Goal: Task Accomplishment & Management: Use online tool/utility

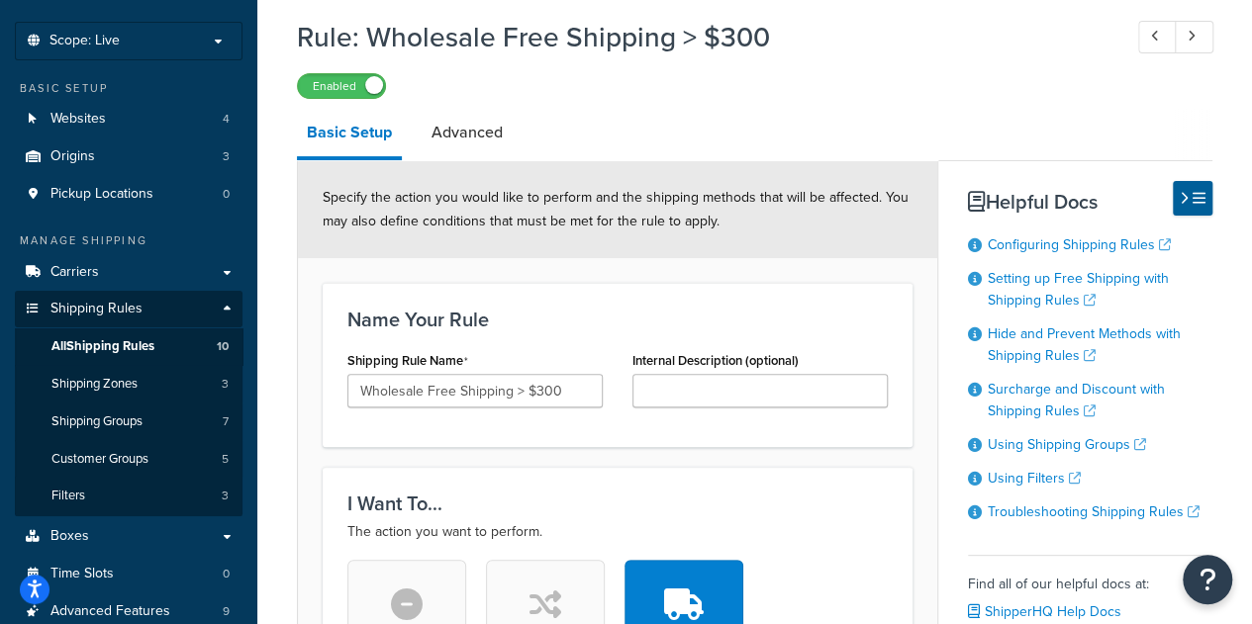
scroll to position [99, 0]
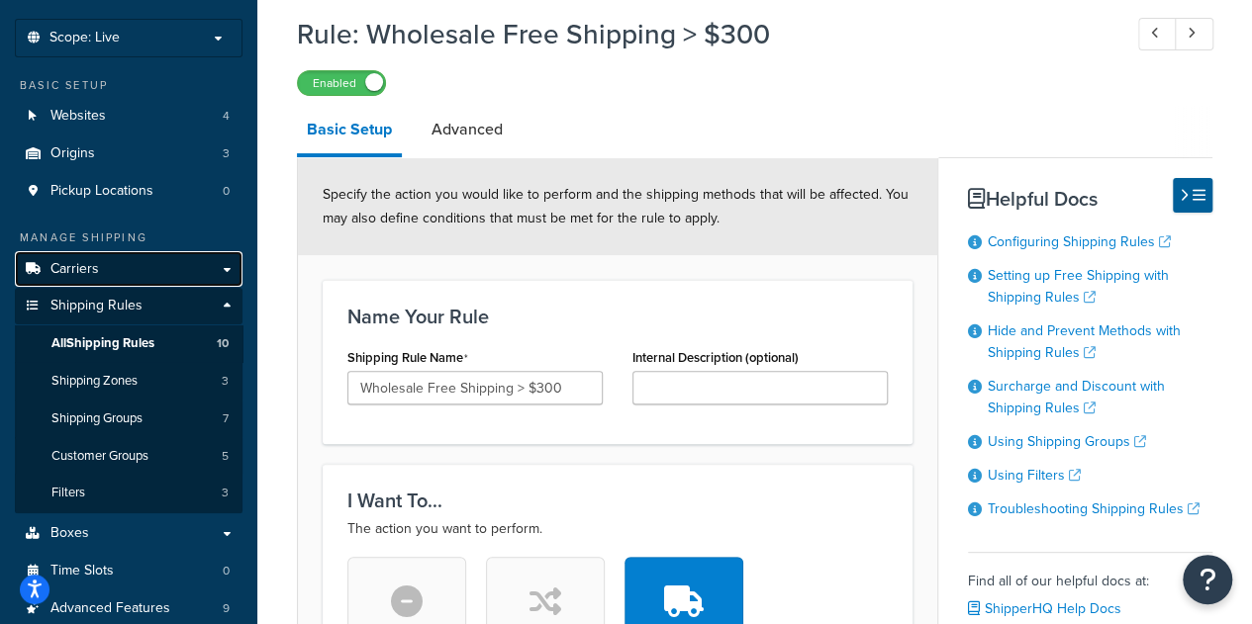
click at [153, 262] on link "Carriers" at bounding box center [129, 269] width 228 height 37
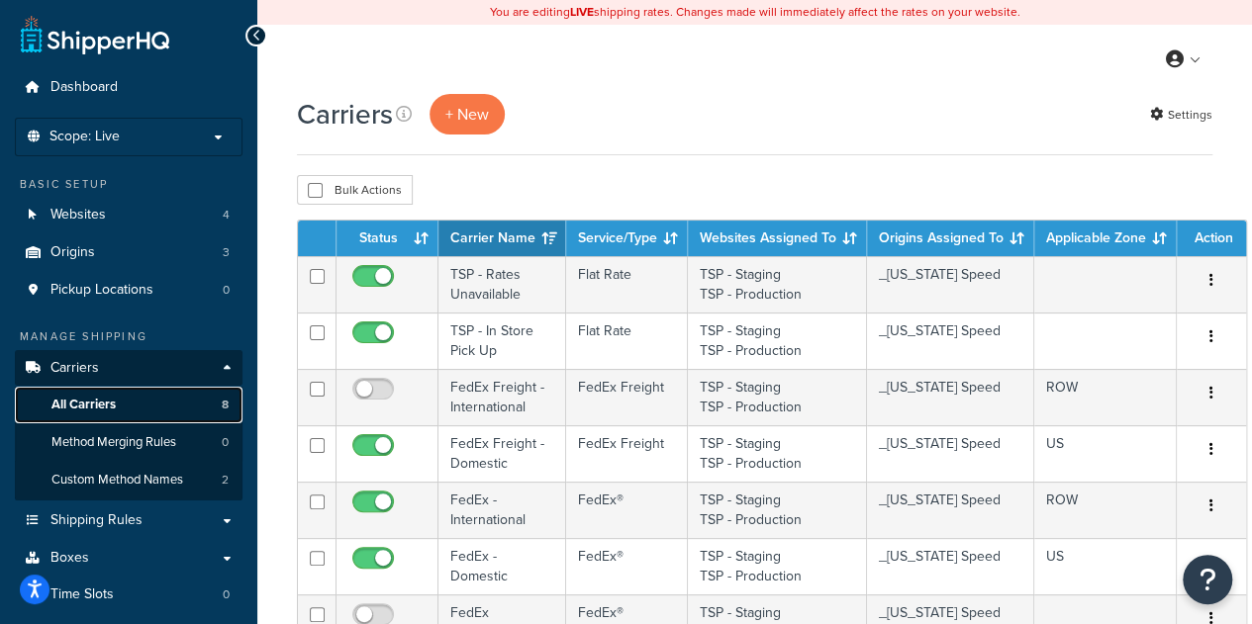
click at [158, 407] on link "All Carriers 8" at bounding box center [129, 405] width 228 height 37
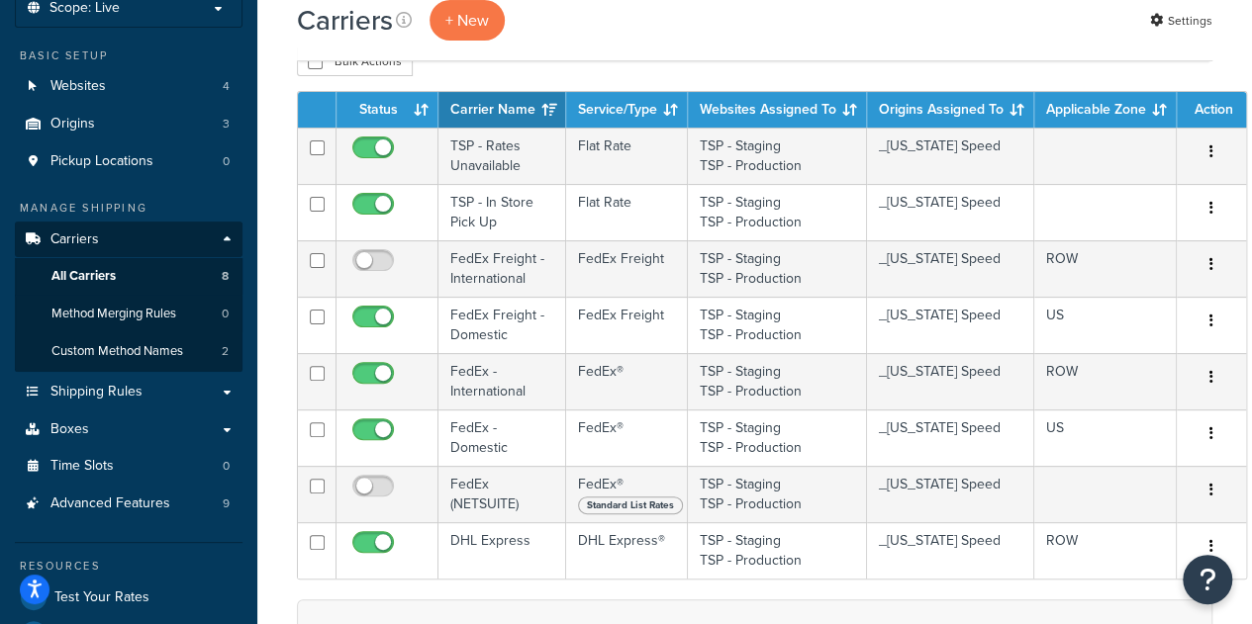
scroll to position [198, 0]
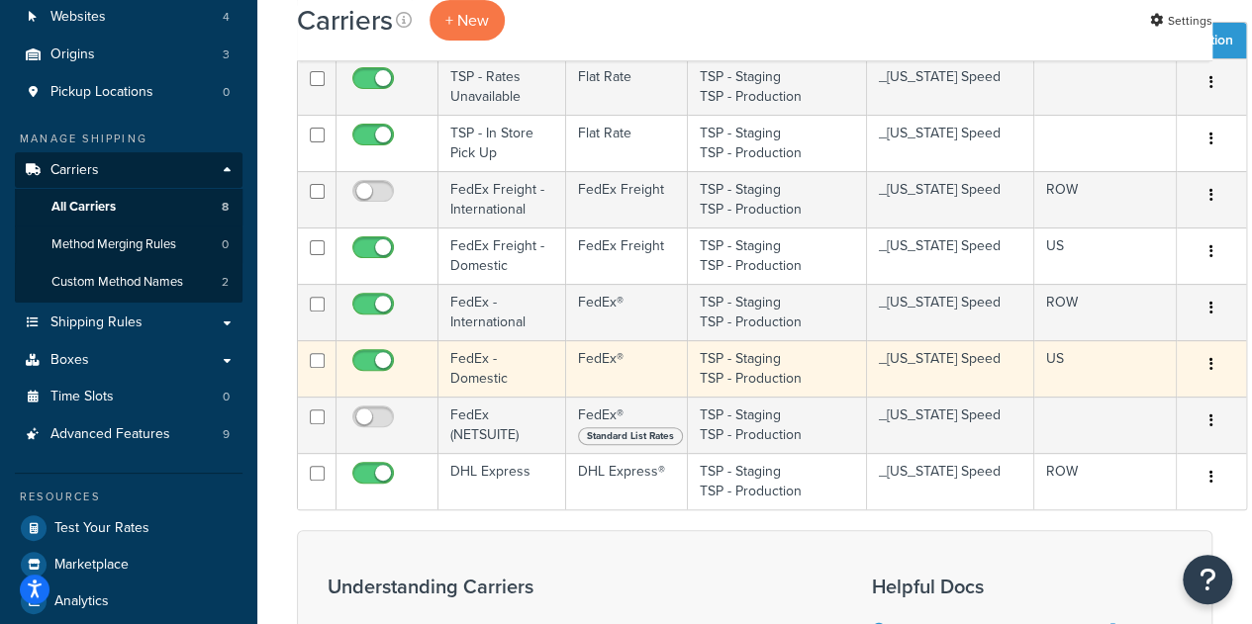
click at [505, 377] on td "FedEx - Domestic" at bounding box center [502, 368] width 128 height 56
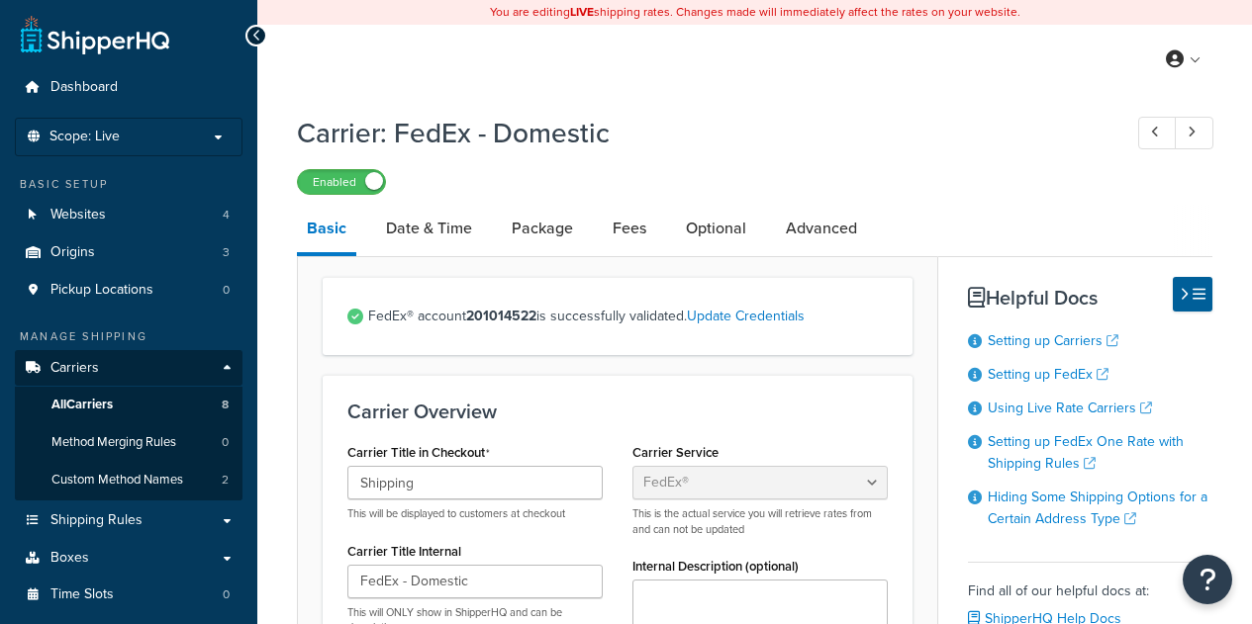
select select "fedEx"
select select "REGULAR_PICKUP"
select select "YOUR_PACKAGING"
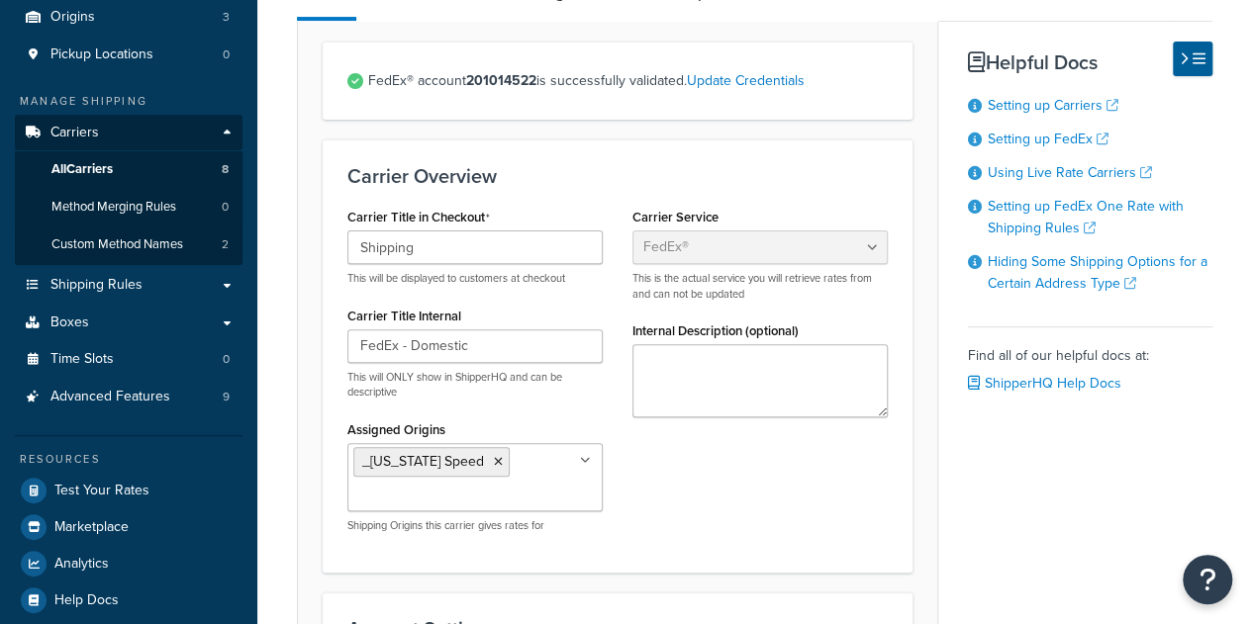
scroll to position [297, 0]
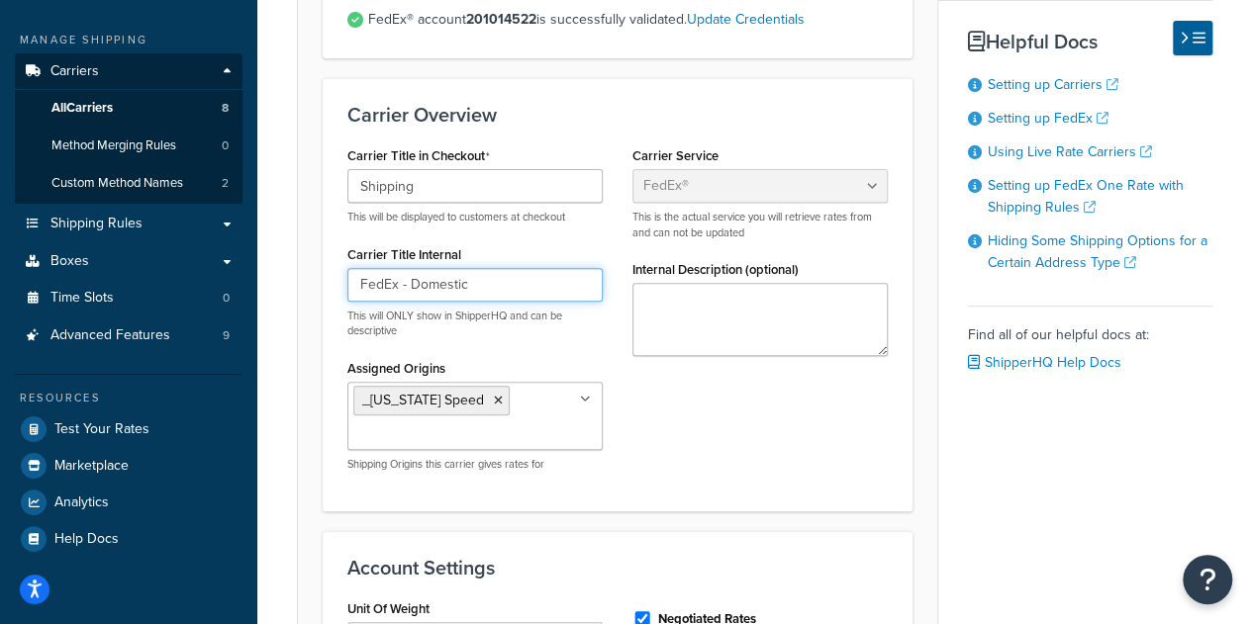
drag, startPoint x: 519, startPoint y: 294, endPoint x: 333, endPoint y: 280, distance: 186.5
click at [333, 280] on div "Carrier Title in Checkout Shipping This will be displayed to customers at check…" at bounding box center [474, 313] width 285 height 345
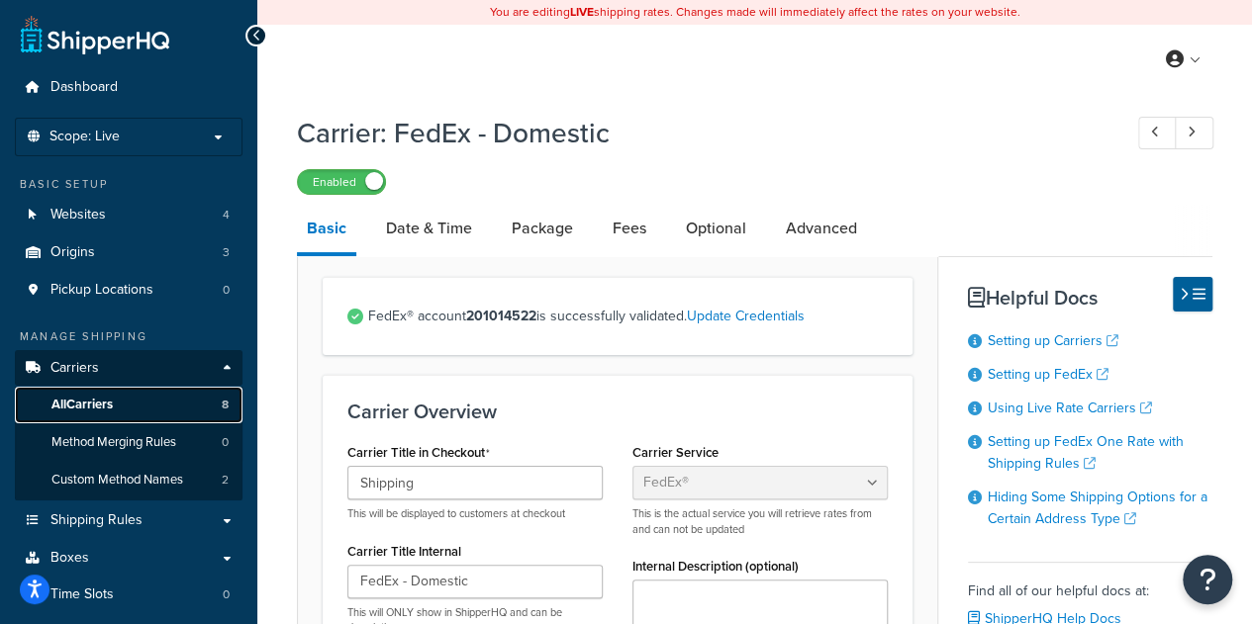
drag, startPoint x: 162, startPoint y: 409, endPoint x: 178, endPoint y: 409, distance: 15.8
click at [162, 409] on link "All Carriers 8" at bounding box center [129, 405] width 228 height 37
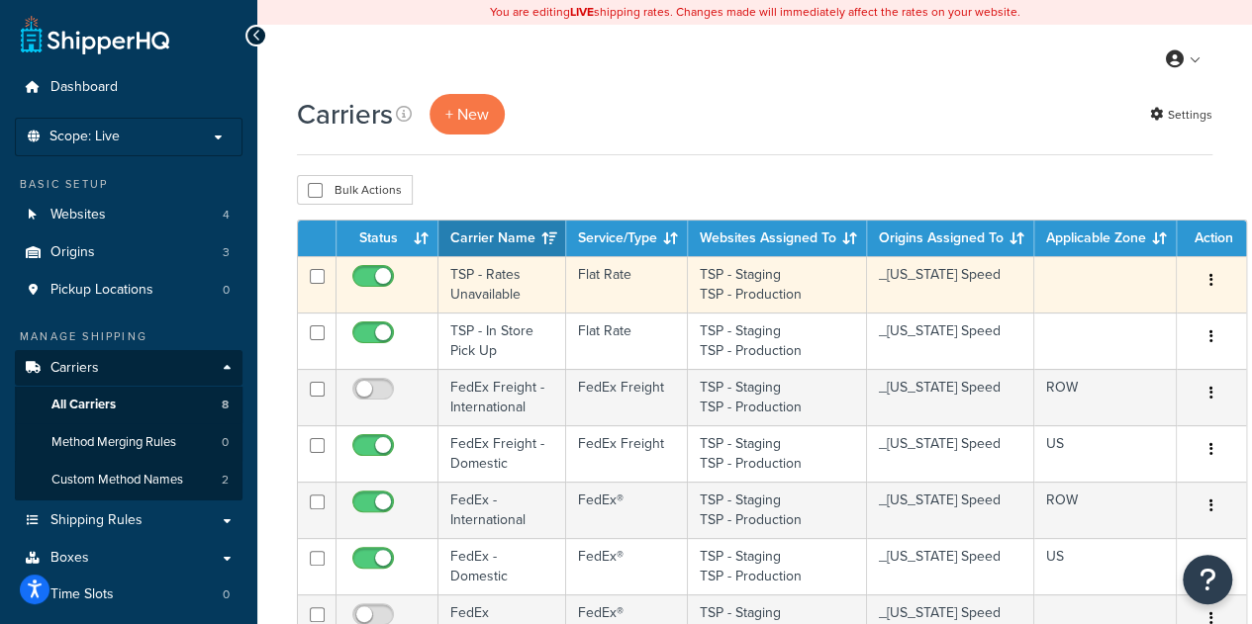
click at [513, 274] on td "TSP - Rates Unavailable" at bounding box center [502, 284] width 128 height 56
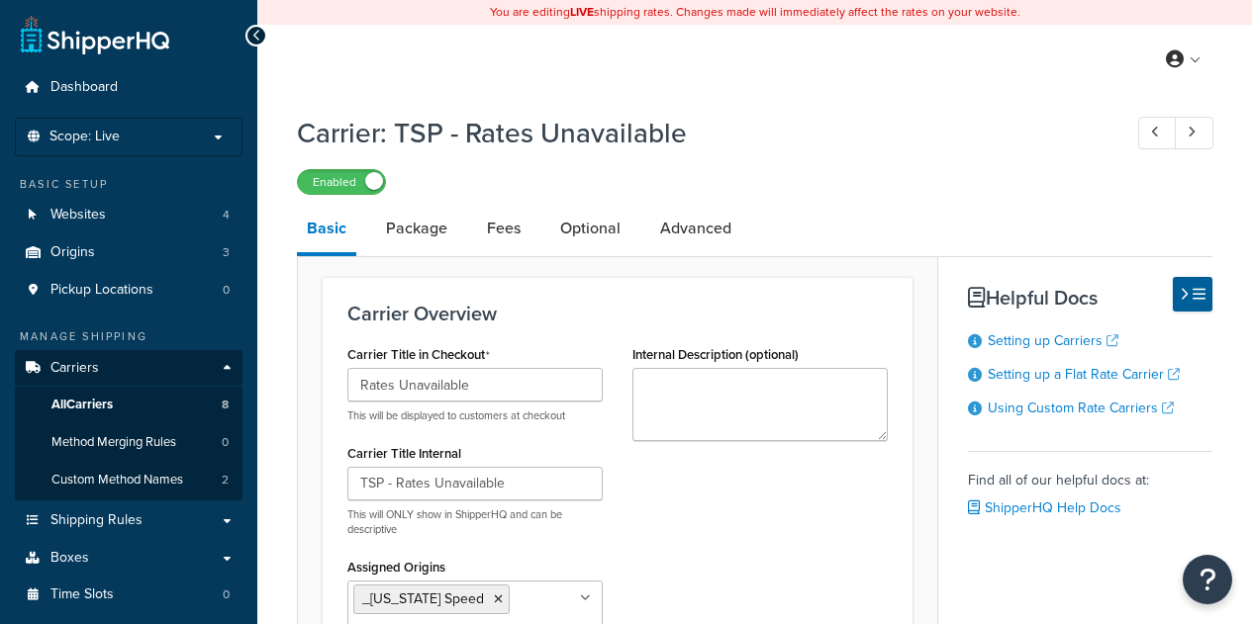
select select "flat"
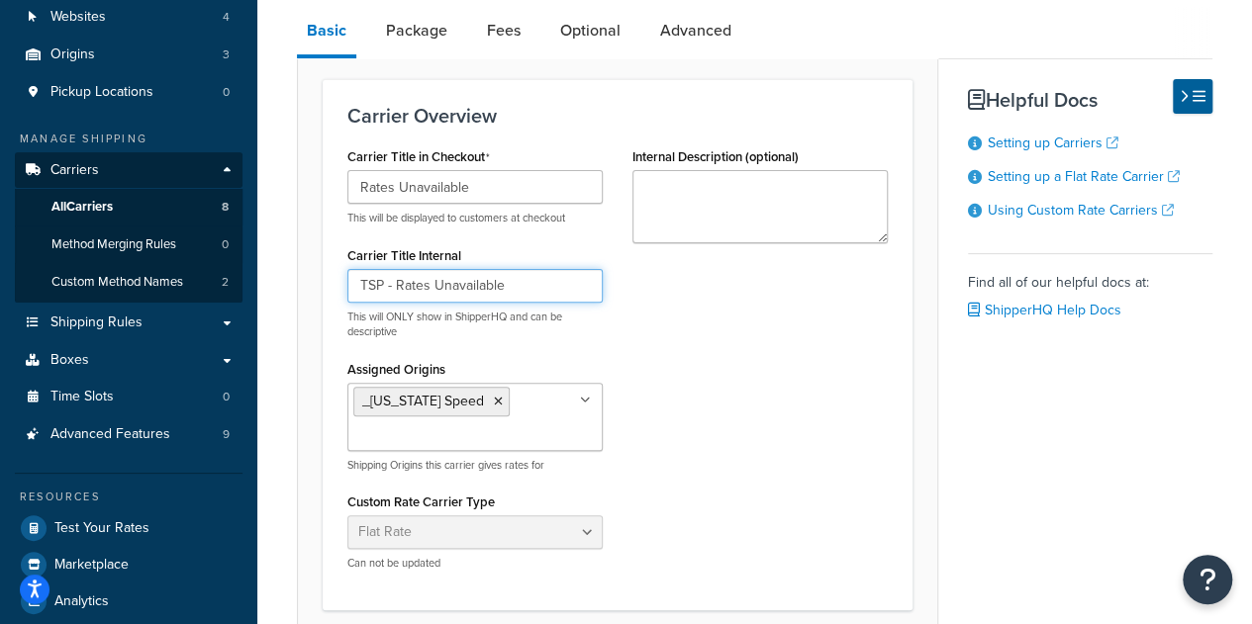
drag, startPoint x: 518, startPoint y: 292, endPoint x: 325, endPoint y: 277, distance: 194.5
click at [325, 277] on div "Carrier Overview Carrier Title in Checkout Rates Unavailable This will be displ…" at bounding box center [618, 344] width 590 height 531
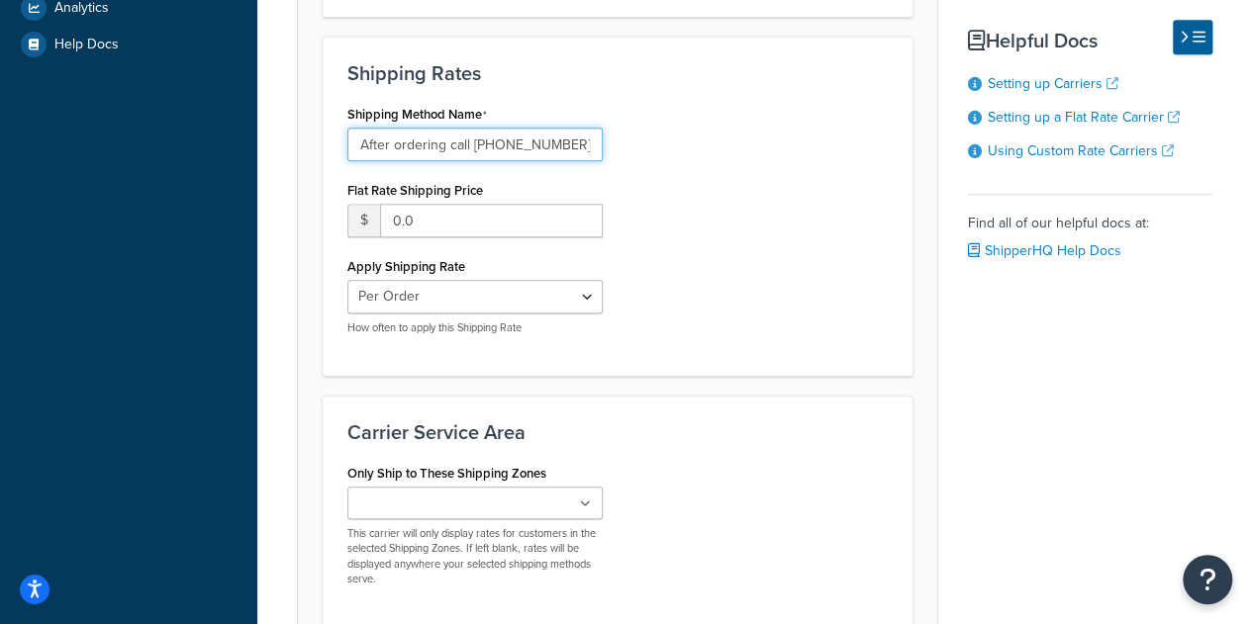
scroll to position [0, 77]
drag, startPoint x: 360, startPoint y: 144, endPoint x: 693, endPoint y: 160, distance: 332.8
click at [693, 160] on div "Shipping Method Name After ordering call [PHONE_NUMBER] to setup shipping Flat …" at bounding box center [617, 225] width 570 height 250
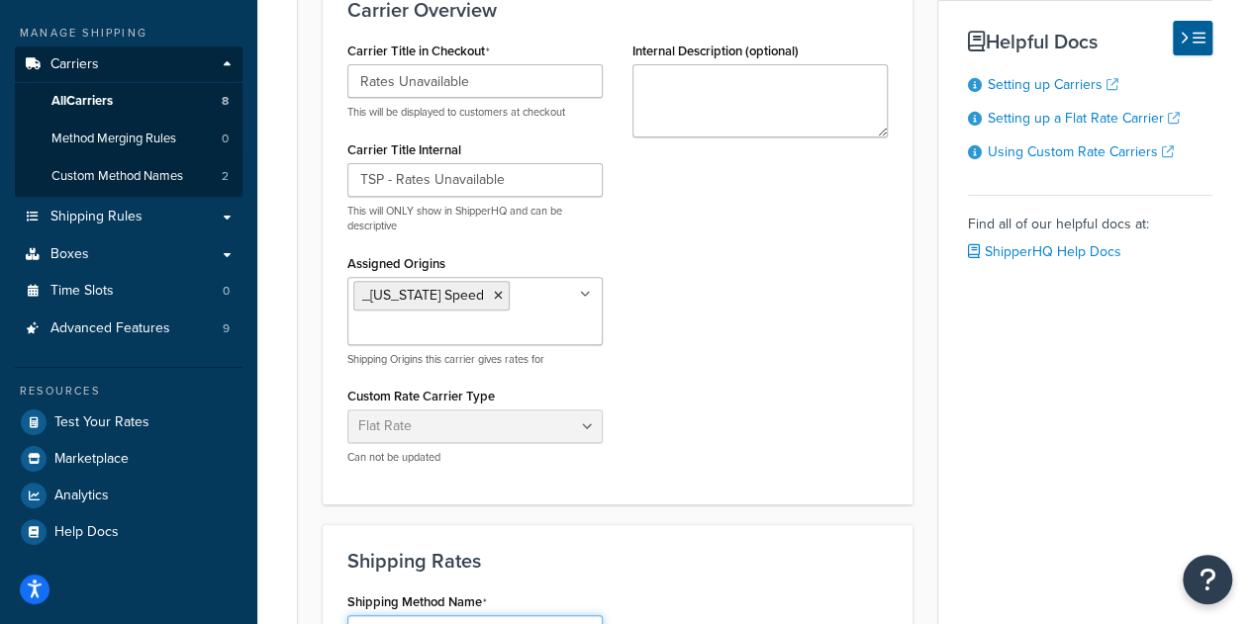
scroll to position [297, 0]
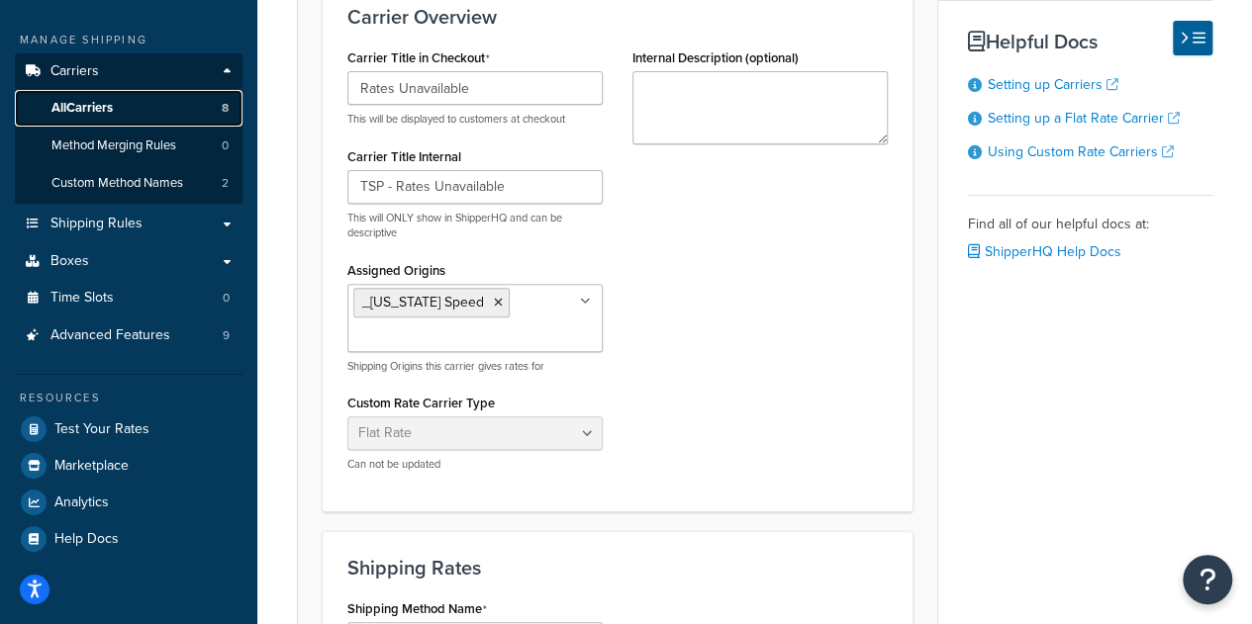
click at [139, 116] on link "All Carriers 8" at bounding box center [129, 108] width 228 height 37
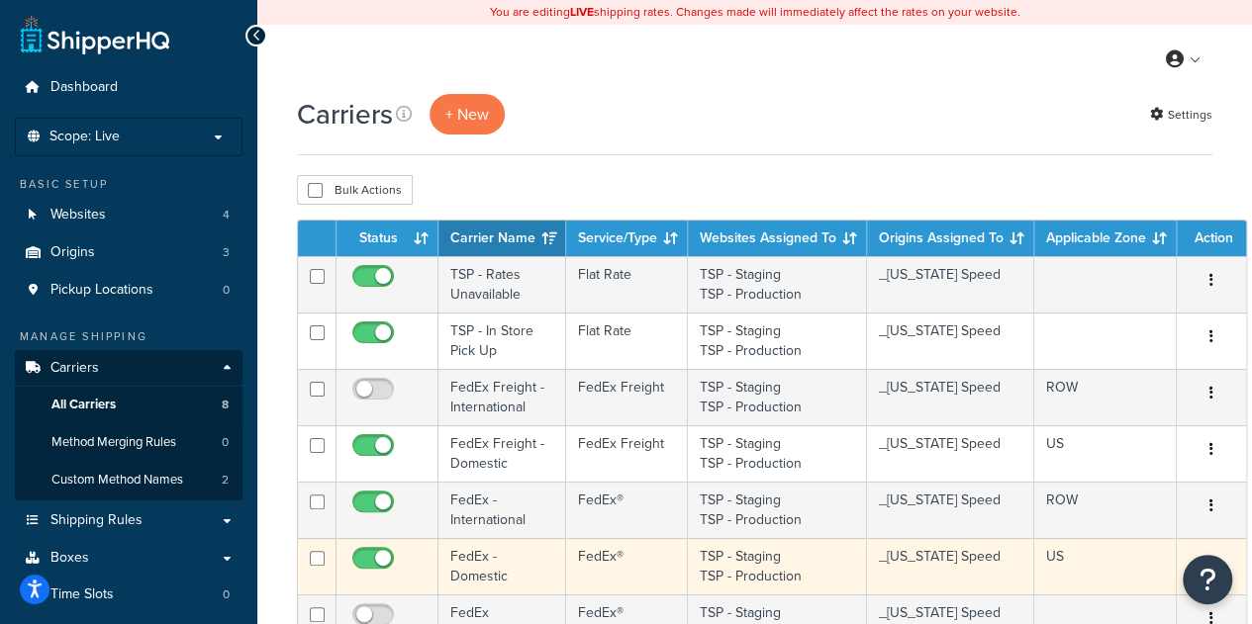
click at [501, 549] on td "FedEx - Domestic" at bounding box center [502, 566] width 128 height 56
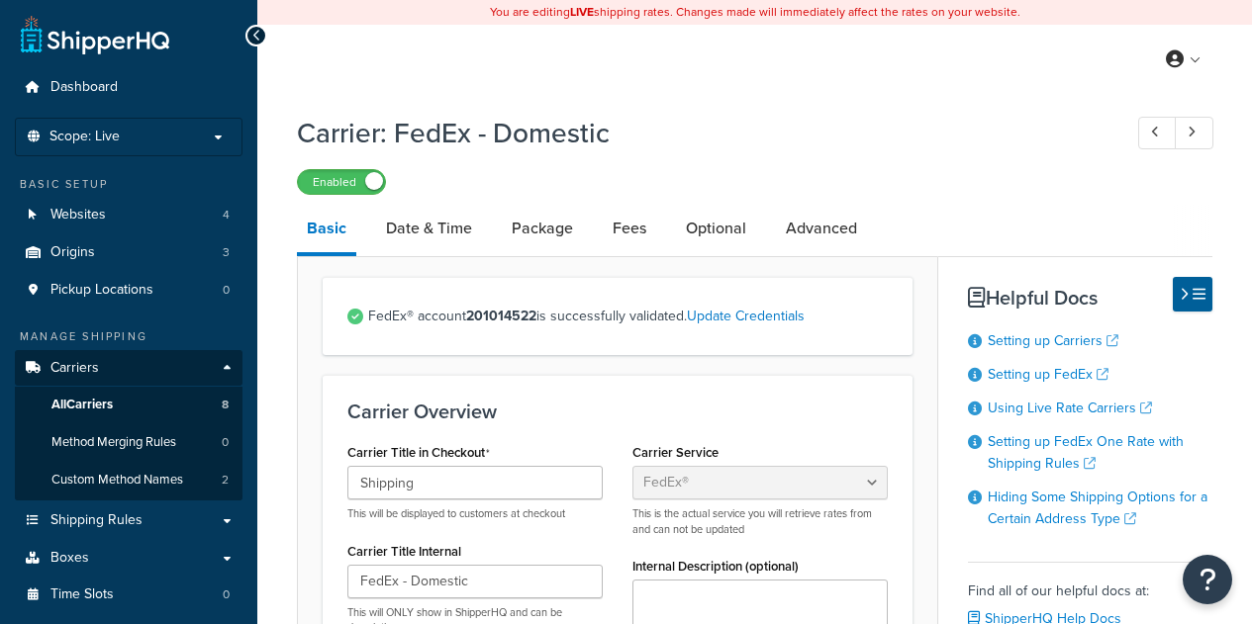
select select "fedEx"
select select "REGULAR_PICKUP"
select select "YOUR_PACKAGING"
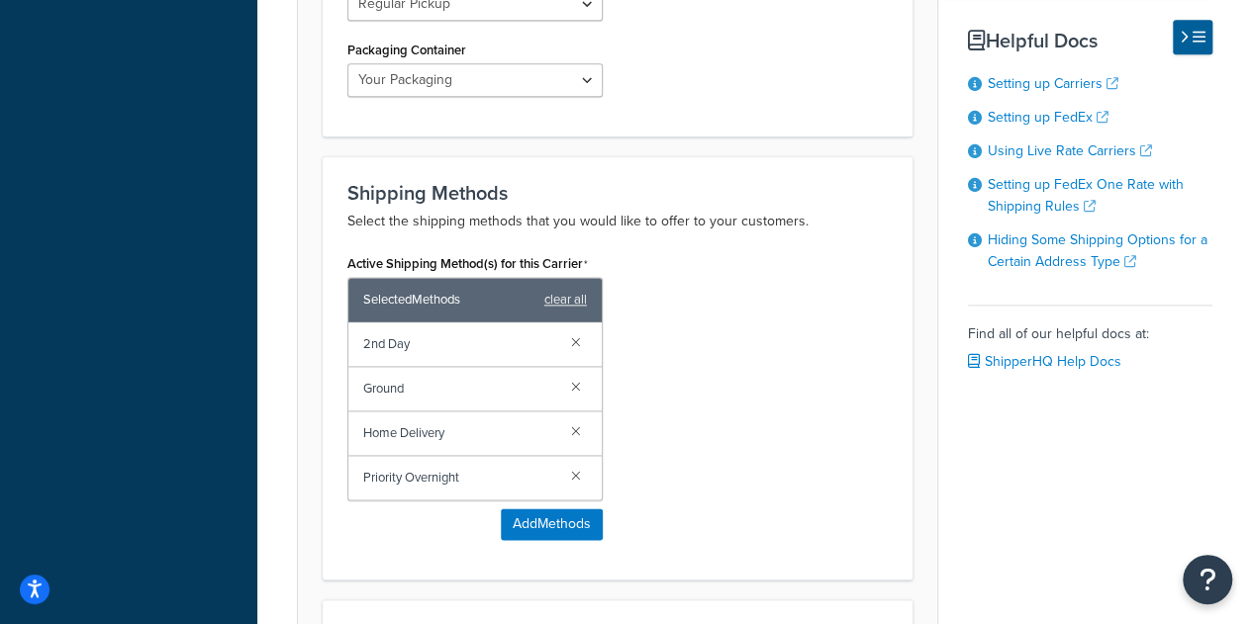
scroll to position [1187, 0]
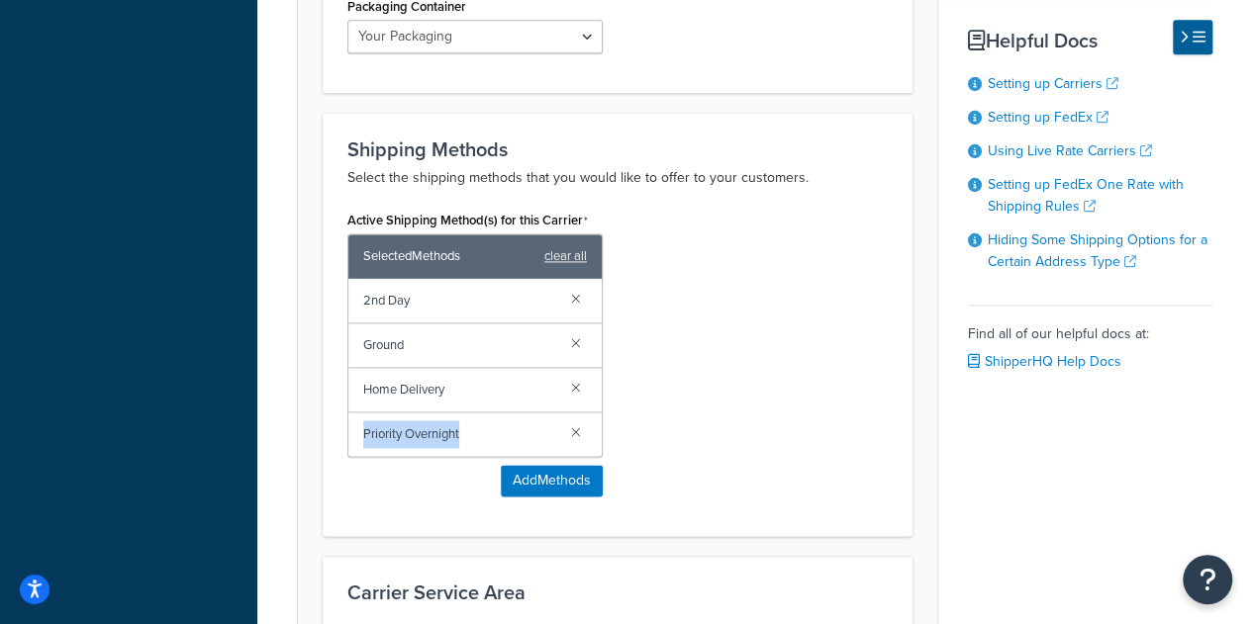
drag, startPoint x: 476, startPoint y: 428, endPoint x: 364, endPoint y: 434, distance: 112.0
click at [364, 434] on span "Priority Overnight" at bounding box center [459, 435] width 192 height 28
copy span "Priority Overnight"
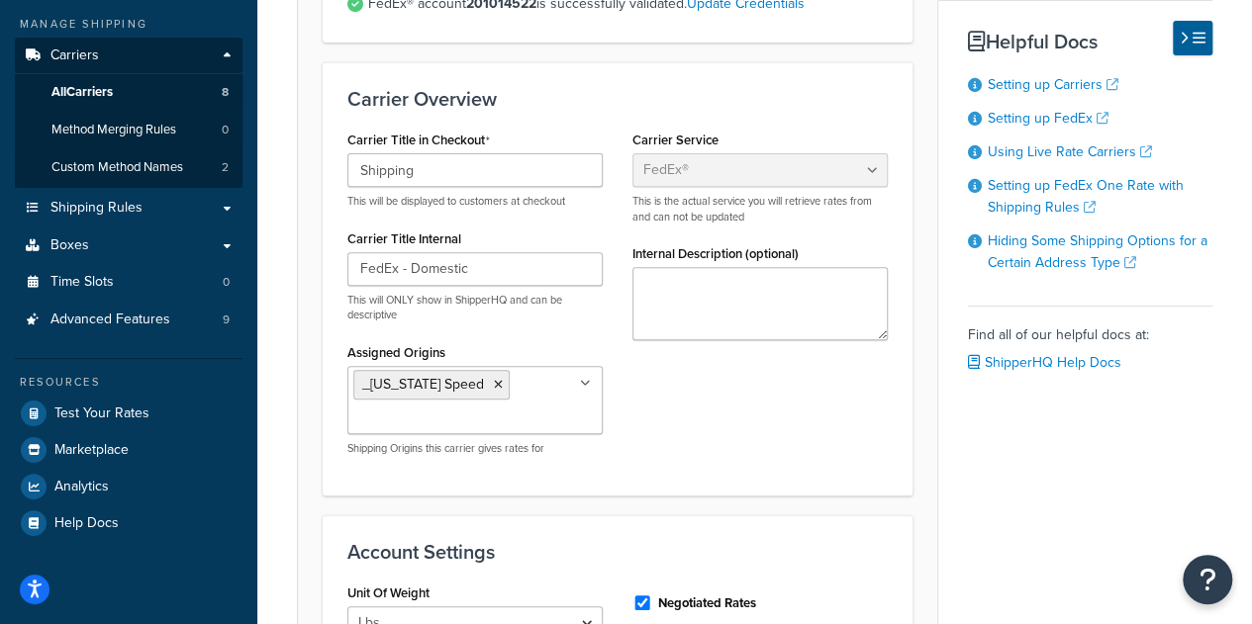
scroll to position [297, 0]
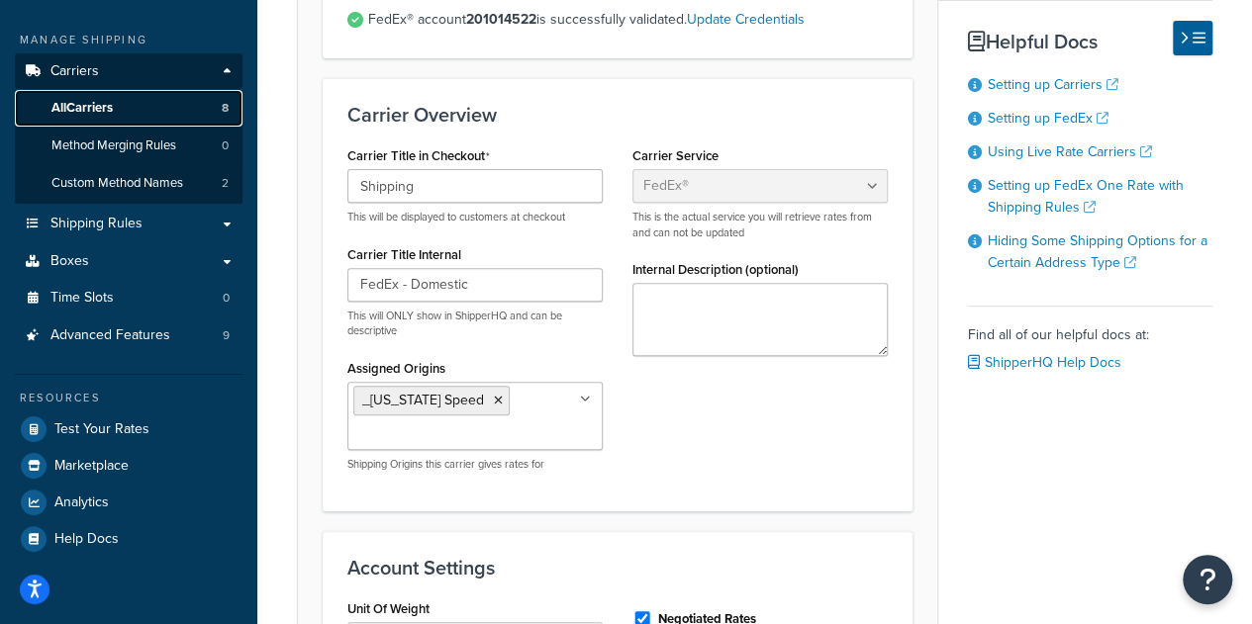
click at [104, 108] on span "All Carriers" at bounding box center [81, 108] width 61 height 17
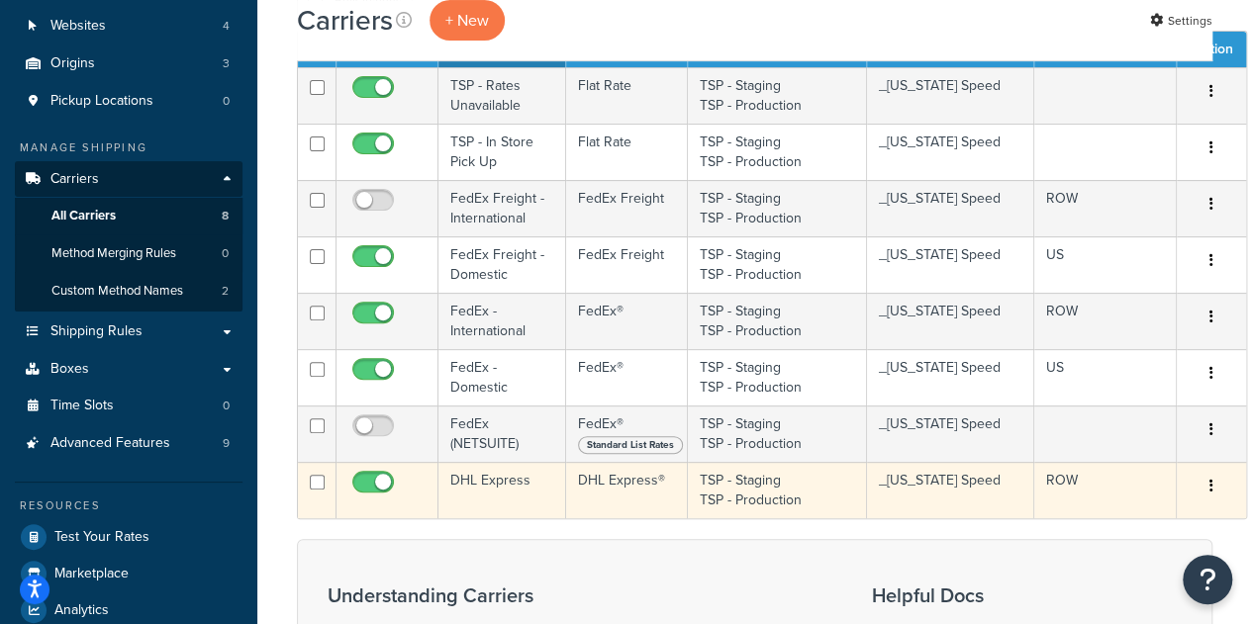
scroll to position [198, 0]
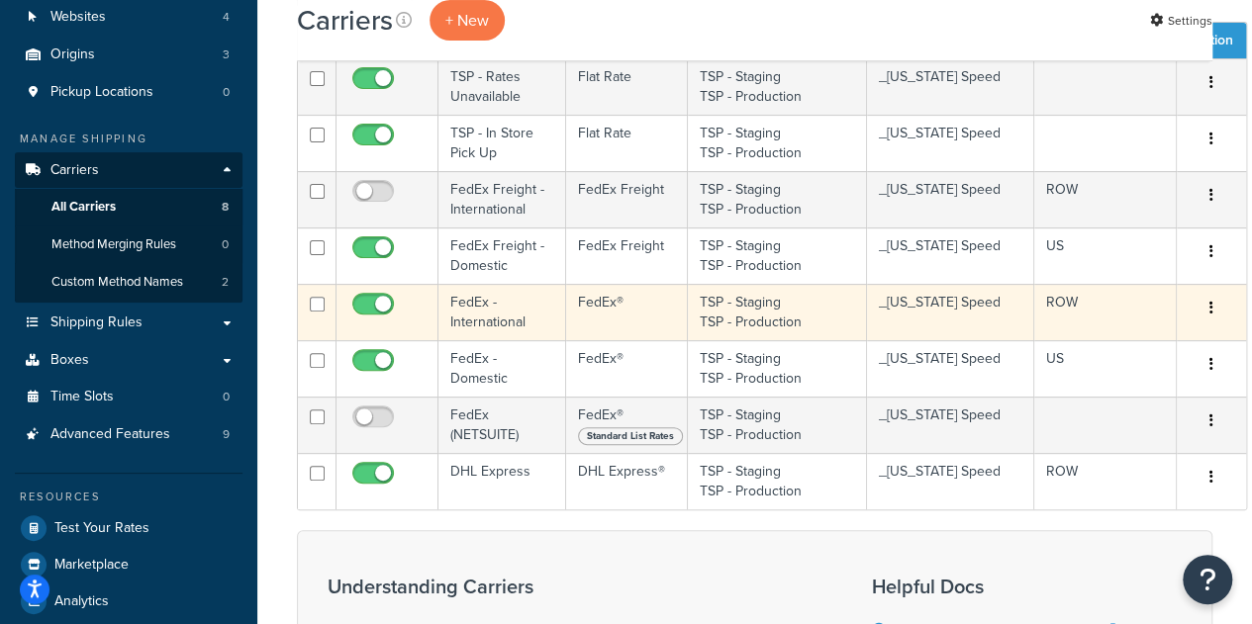
click at [501, 312] on td "FedEx - International" at bounding box center [502, 312] width 128 height 56
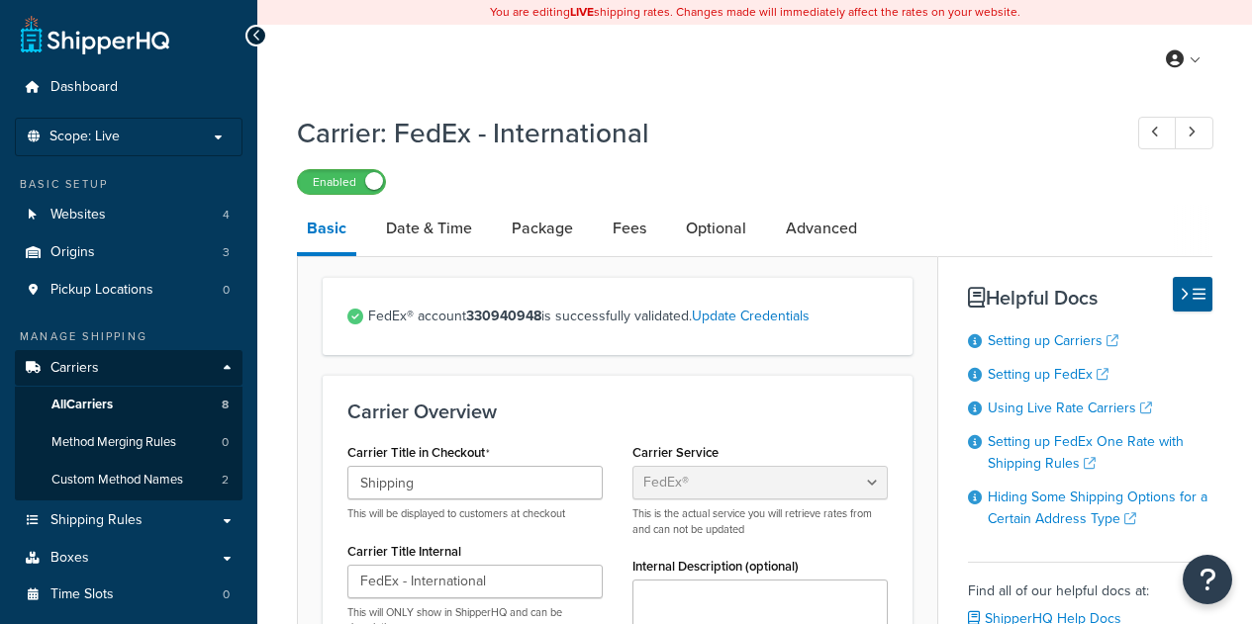
select select "fedEx"
select select "REGULAR_PICKUP"
select select "YOUR_PACKAGING"
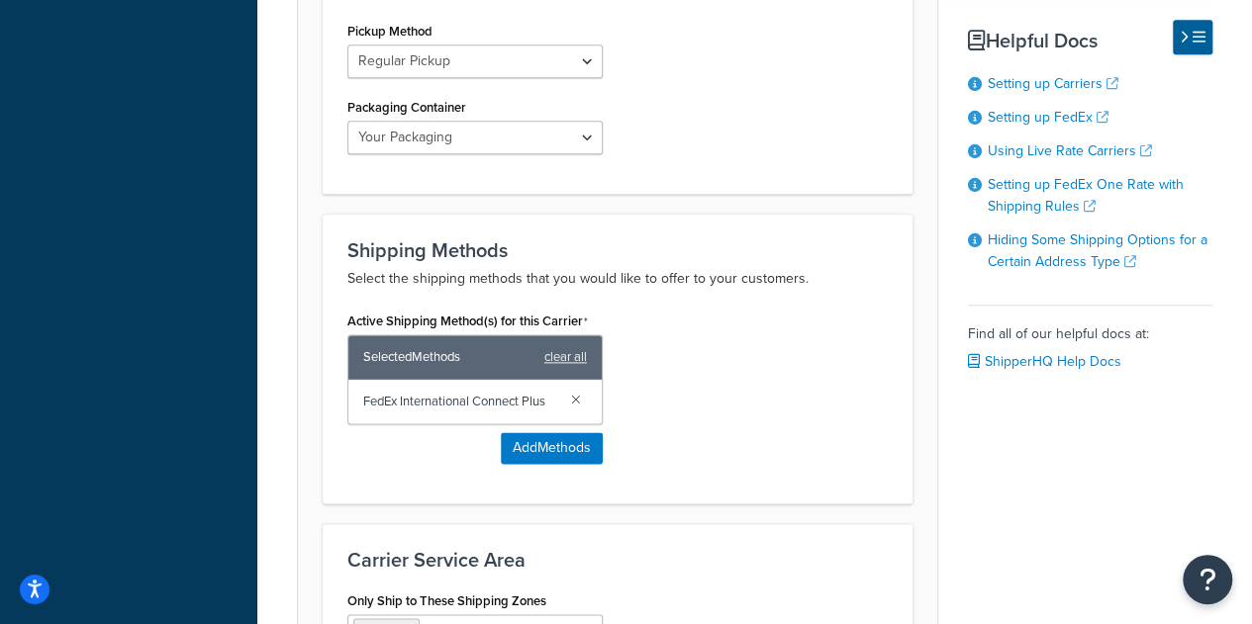
scroll to position [1088, 0]
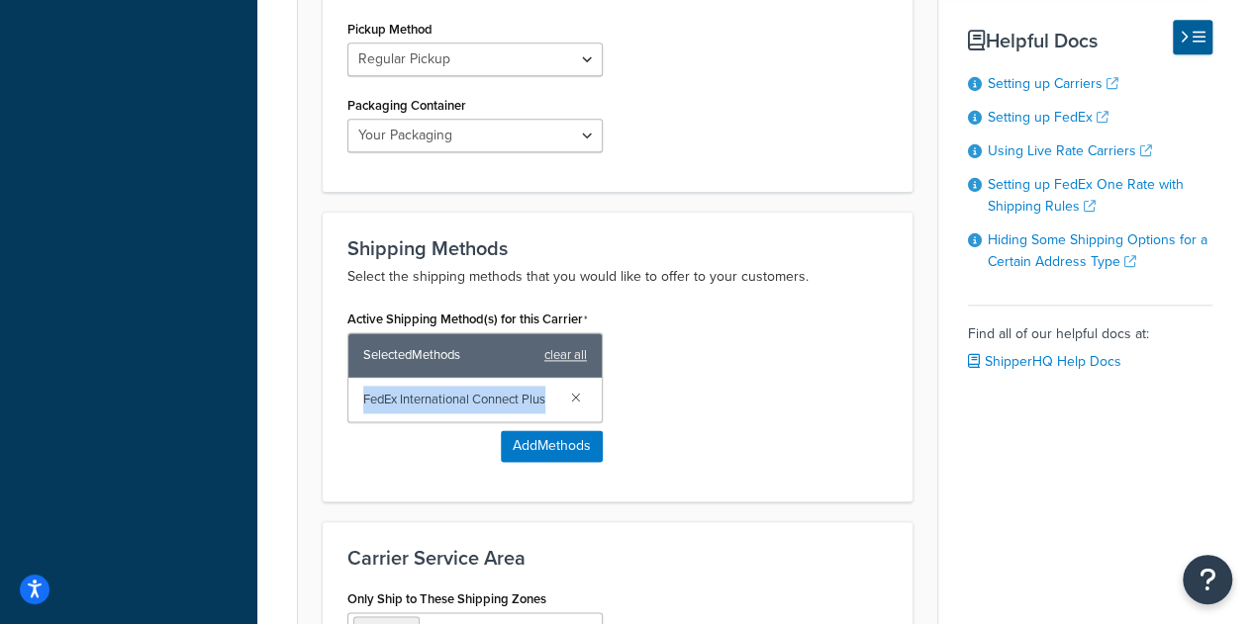
drag, startPoint x: 363, startPoint y: 395, endPoint x: 550, endPoint y: 402, distance: 187.1
click at [550, 402] on span "FedEx International Connect Plus" at bounding box center [459, 400] width 192 height 28
copy span "FedEx International Connect Plus"
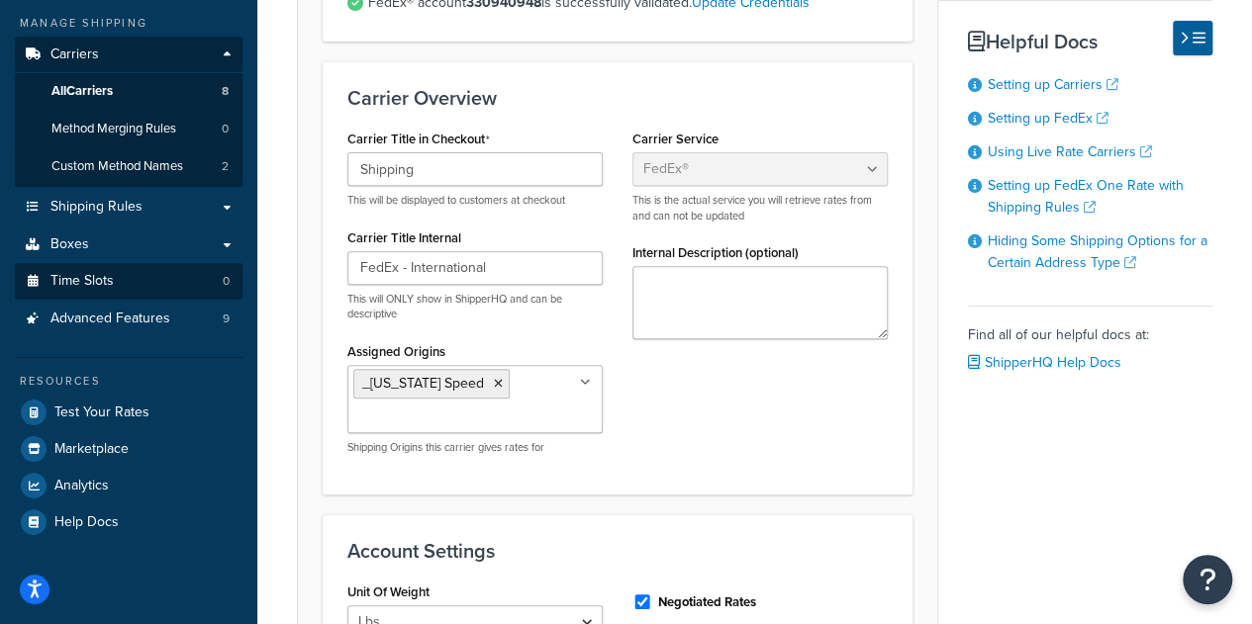
scroll to position [198, 0]
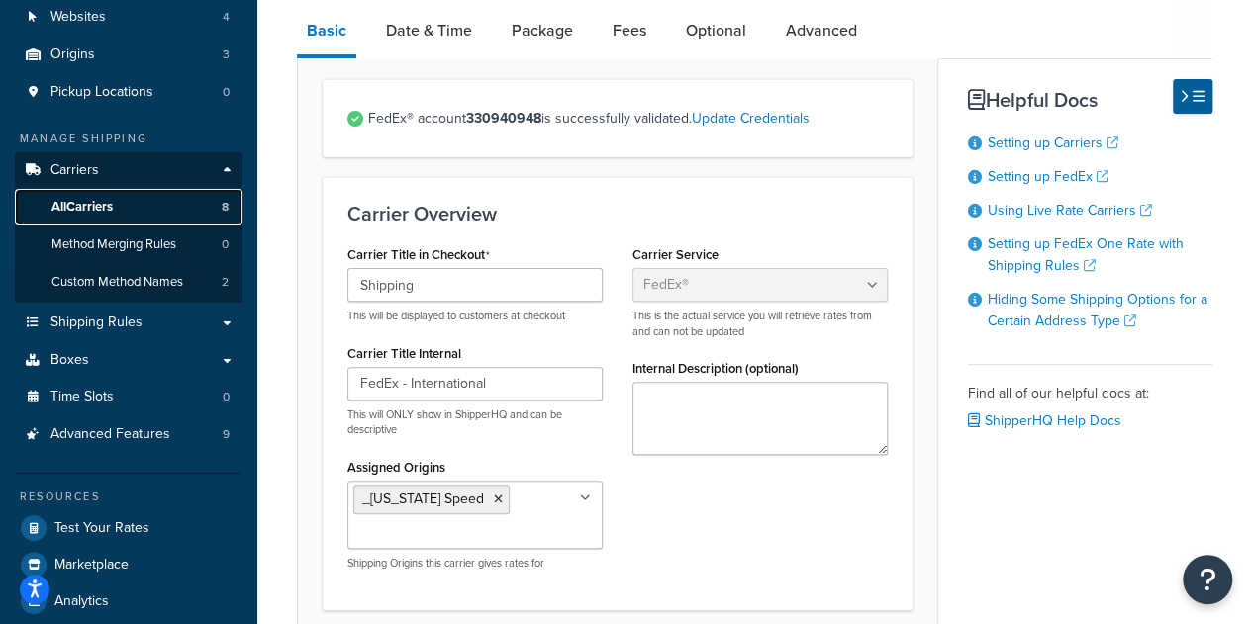
click at [134, 211] on link "All Carriers 8" at bounding box center [129, 207] width 228 height 37
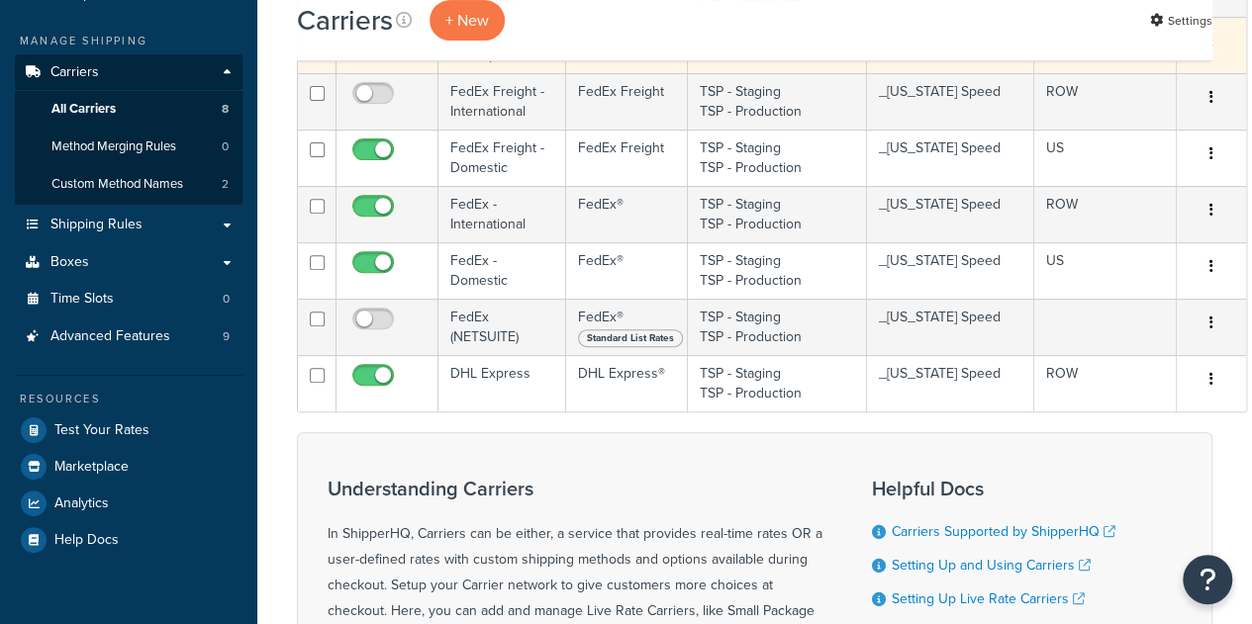
scroll to position [297, 0]
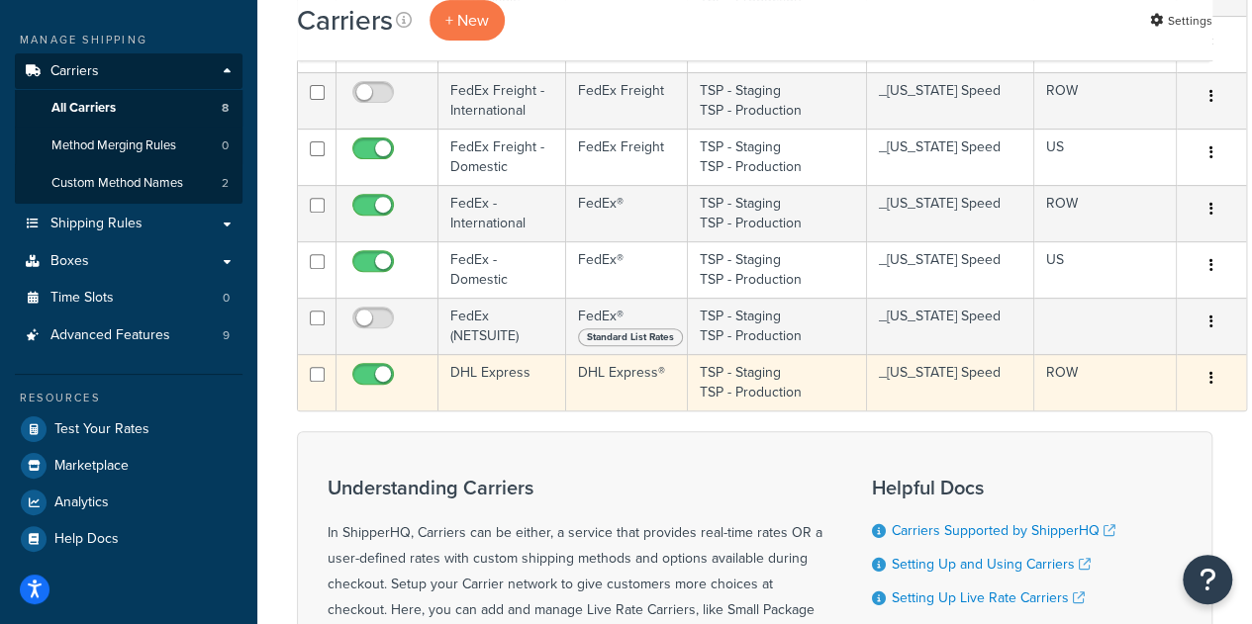
click at [501, 375] on td "DHL Express" at bounding box center [502, 382] width 128 height 56
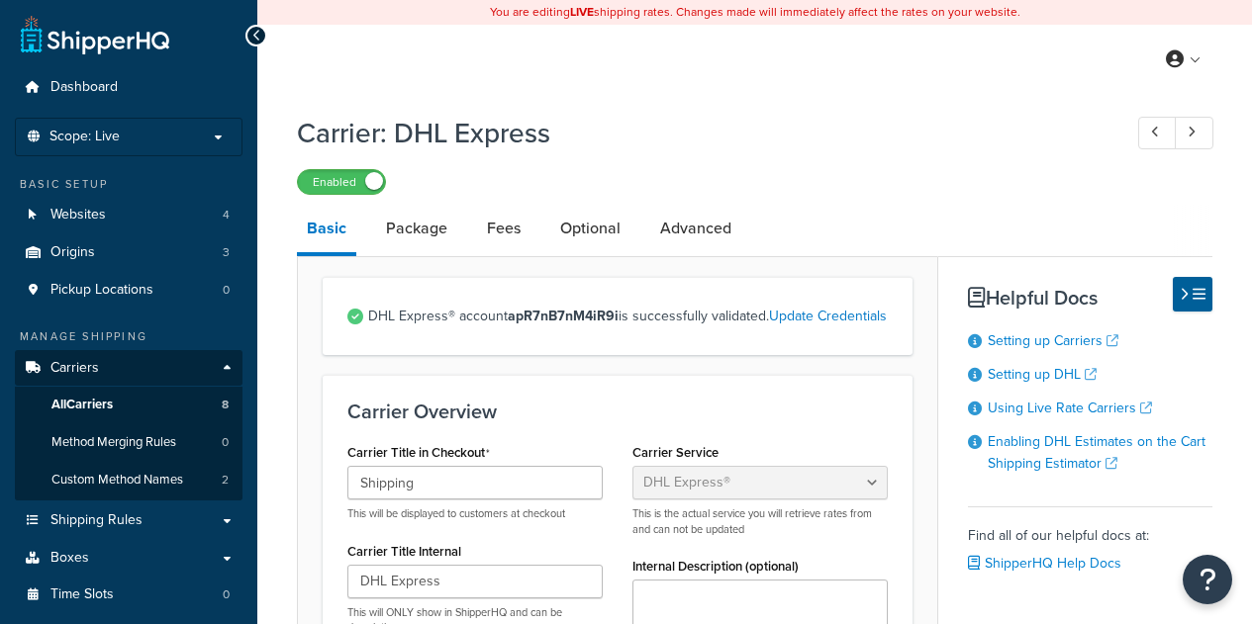
select select "dhl"
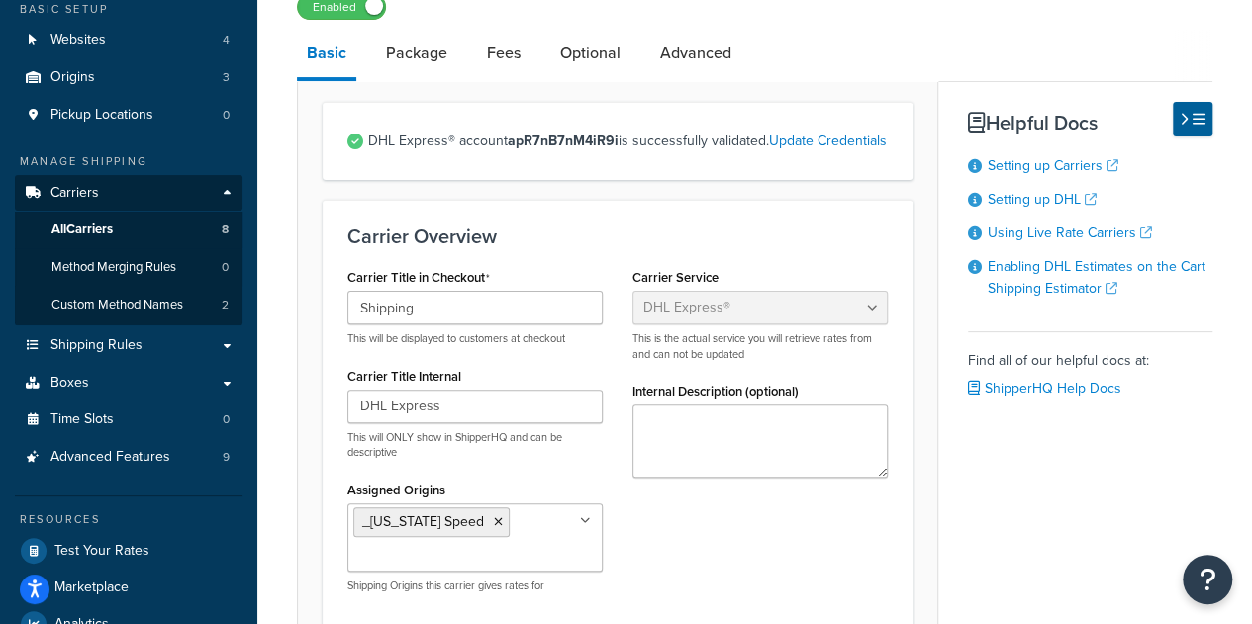
scroll to position [297, 0]
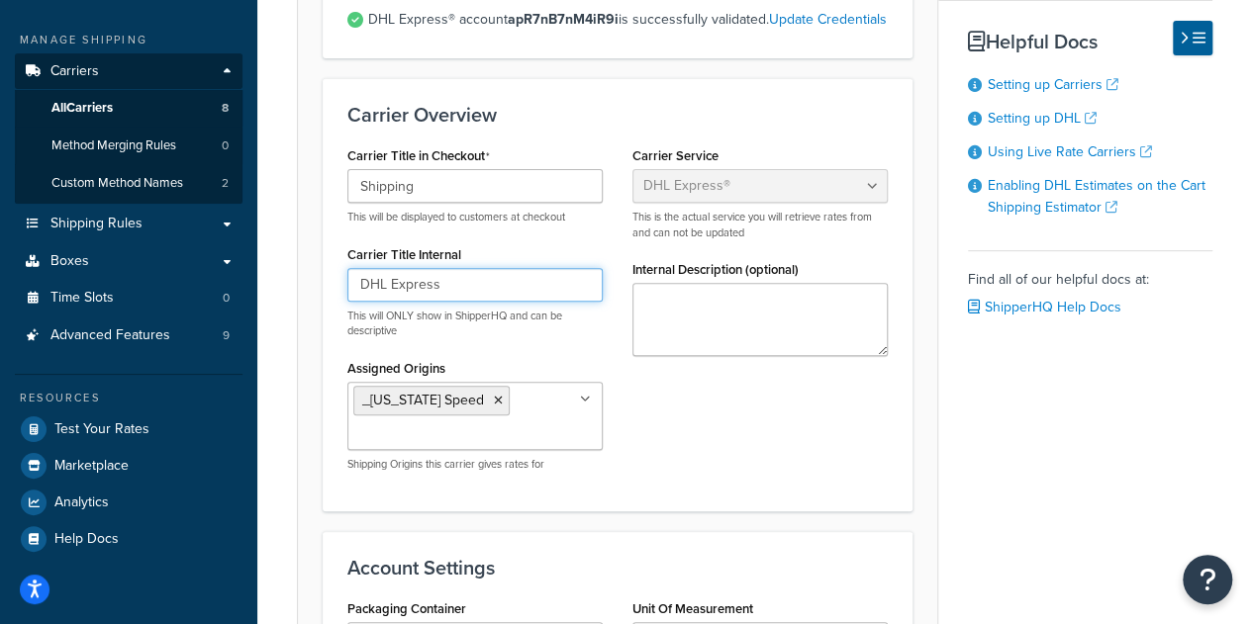
drag, startPoint x: 459, startPoint y: 314, endPoint x: 332, endPoint y: 308, distance: 126.8
click at [332, 308] on div "Carrier Title in Checkout Shipping This will be displayed to customers at check…" at bounding box center [474, 313] width 285 height 345
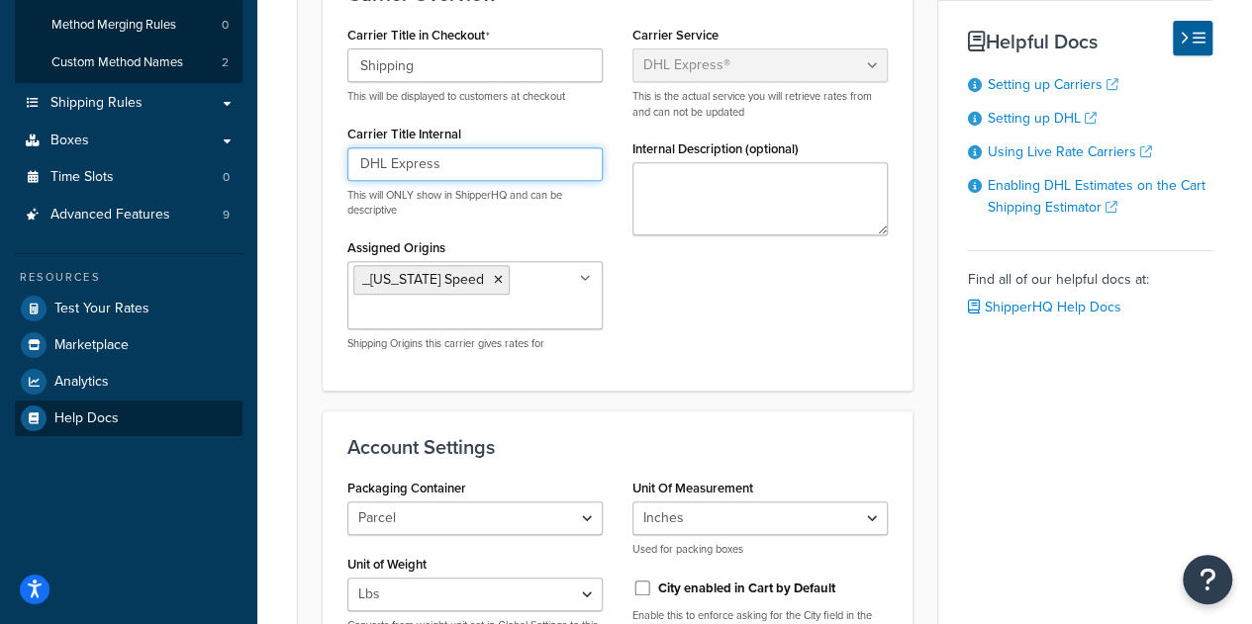
scroll to position [198, 0]
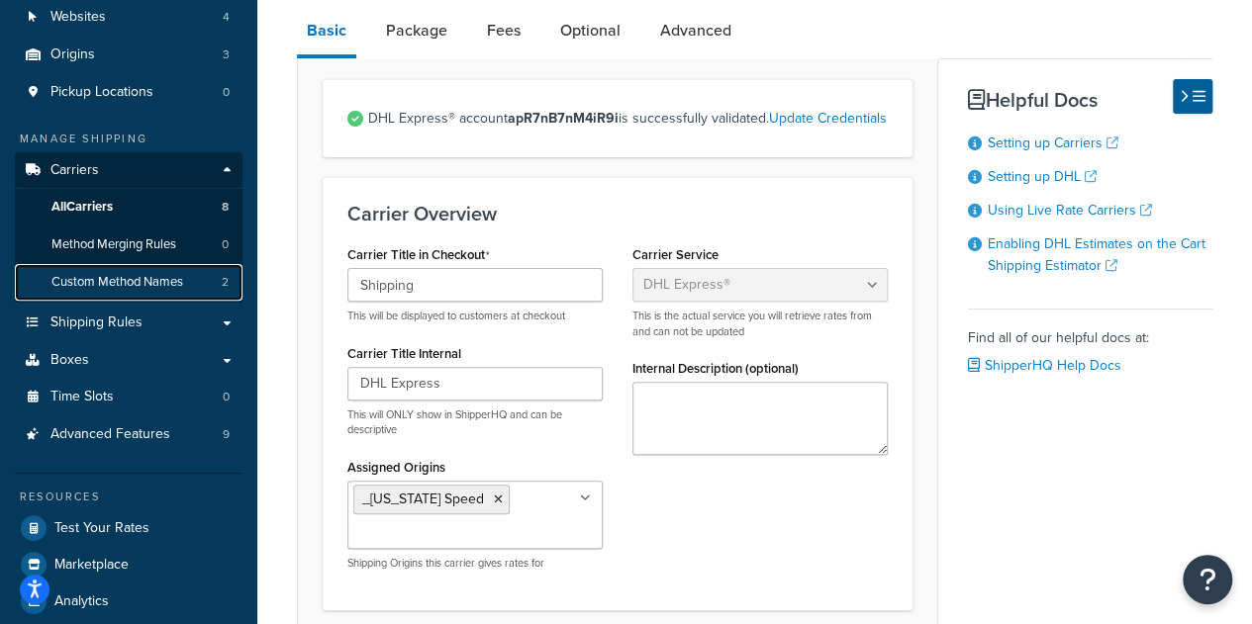
click at [162, 276] on span "Custom Method Names" at bounding box center [117, 282] width 132 height 17
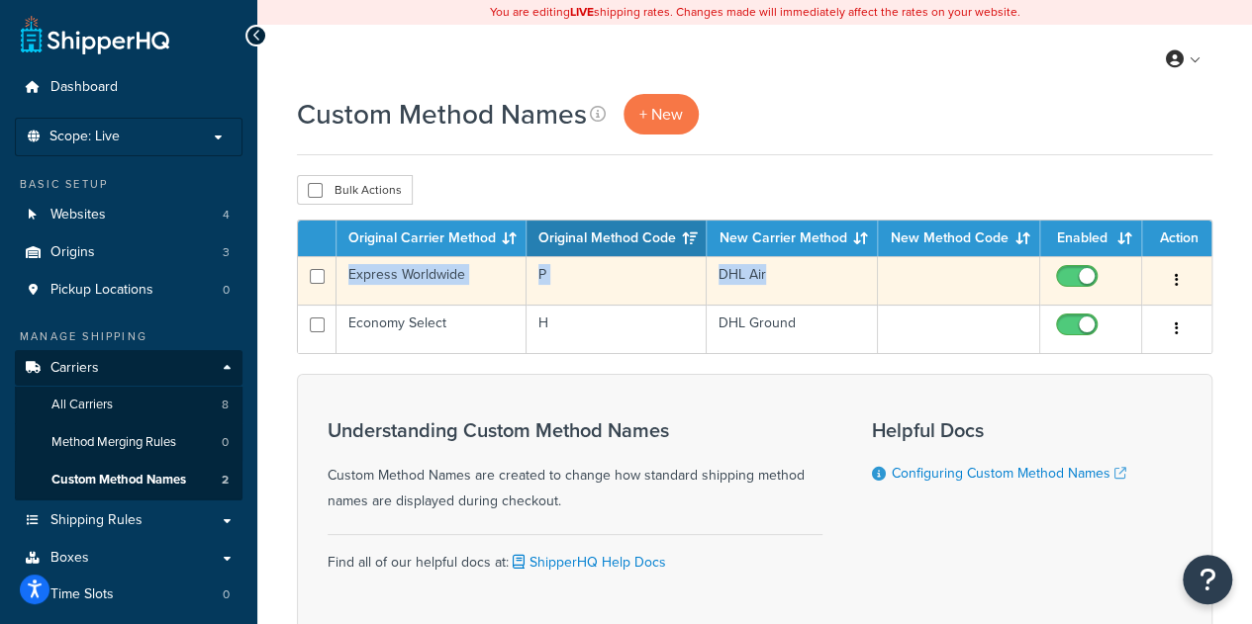
drag, startPoint x: 344, startPoint y: 279, endPoint x: 763, endPoint y: 272, distance: 418.6
click at [763, 272] on tr "Express Worldwide P DHL Air Edit Duplicate Delete" at bounding box center [754, 280] width 913 height 48
copy tr "Express Worldwide P DHL Air"
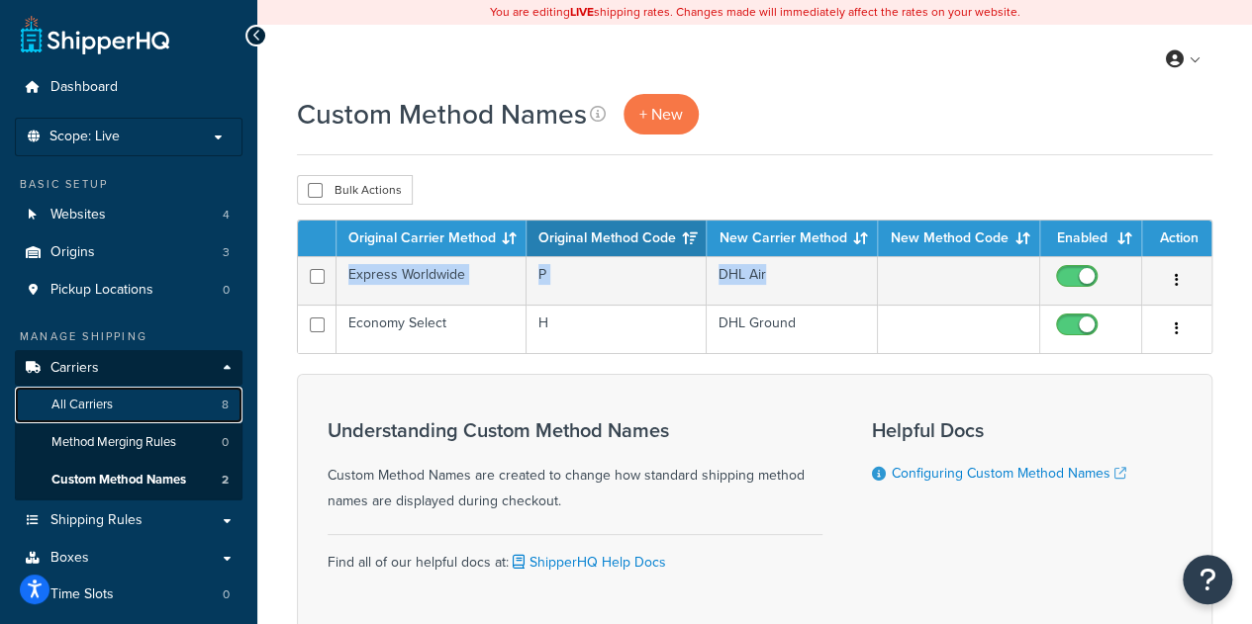
click at [109, 407] on span "All Carriers" at bounding box center [81, 405] width 61 height 17
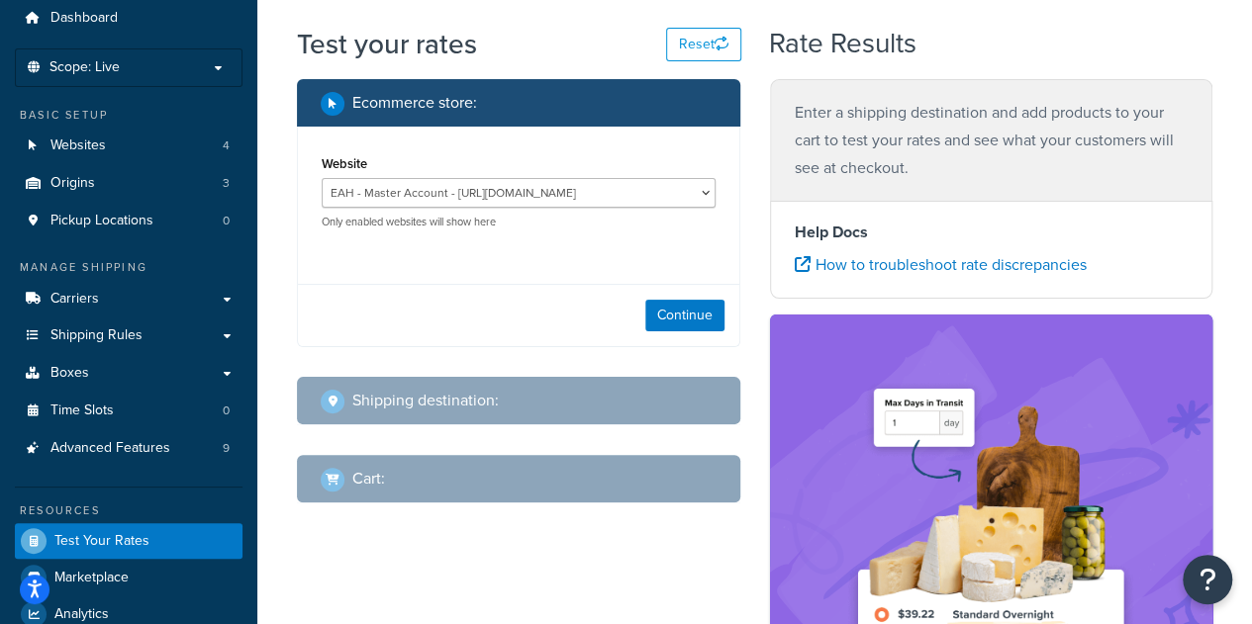
scroll to position [99, 0]
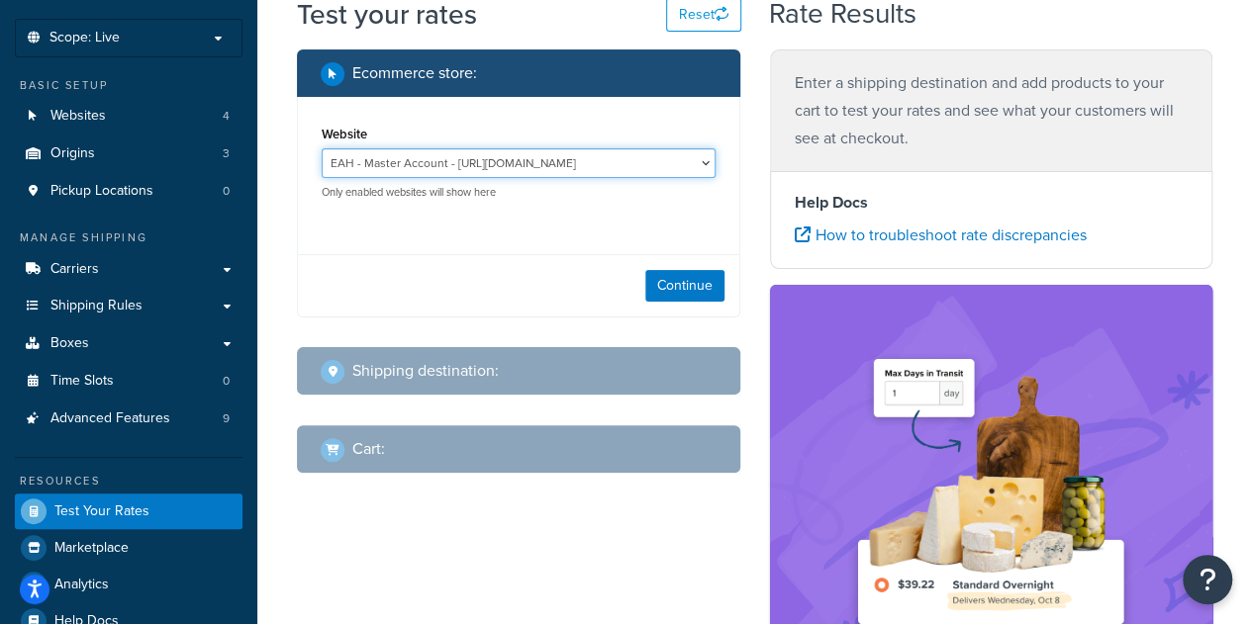
click at [585, 165] on select "EAH - Master Account - [URL][DOMAIN_NAME] RCI - Staging - [URL][DOMAIN_NAME][US…" at bounding box center [519, 163] width 394 height 30
select select "bd4750d74578c5f06571c96295b2fae1"
click at [322, 148] on select "EAH - Master Account - [URL][DOMAIN_NAME] RCI - Staging - [URL][DOMAIN_NAME][US…" at bounding box center [519, 163] width 394 height 30
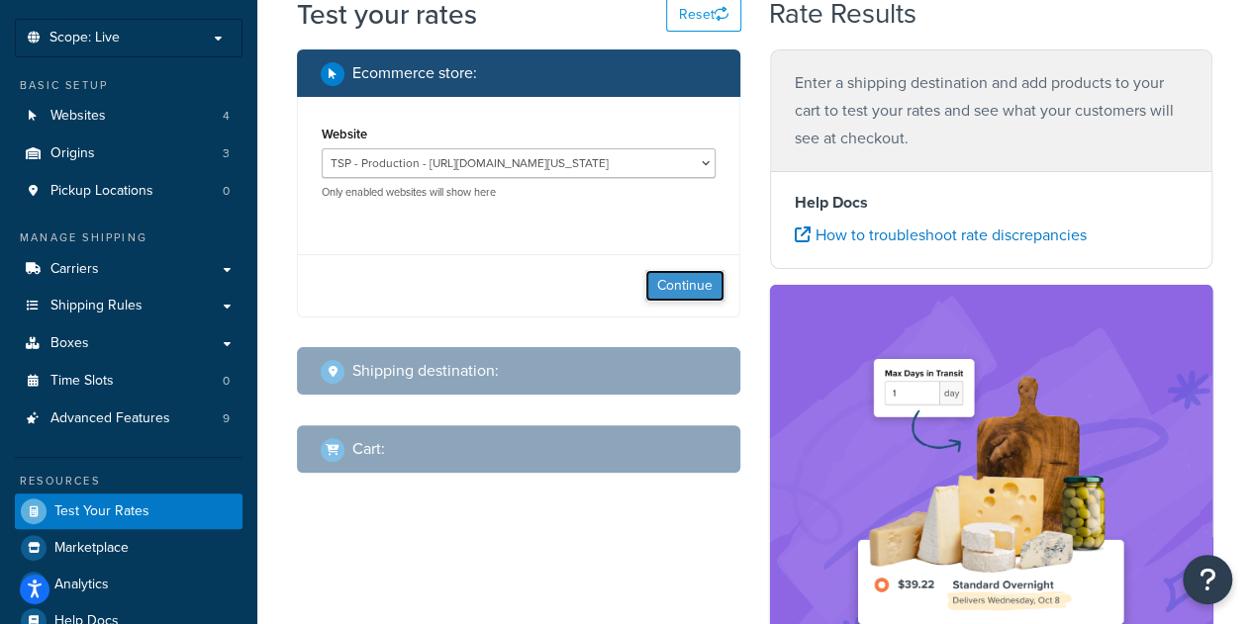
click at [660, 272] on button "Continue" at bounding box center [684, 286] width 79 height 32
select select "[GEOGRAPHIC_DATA]"
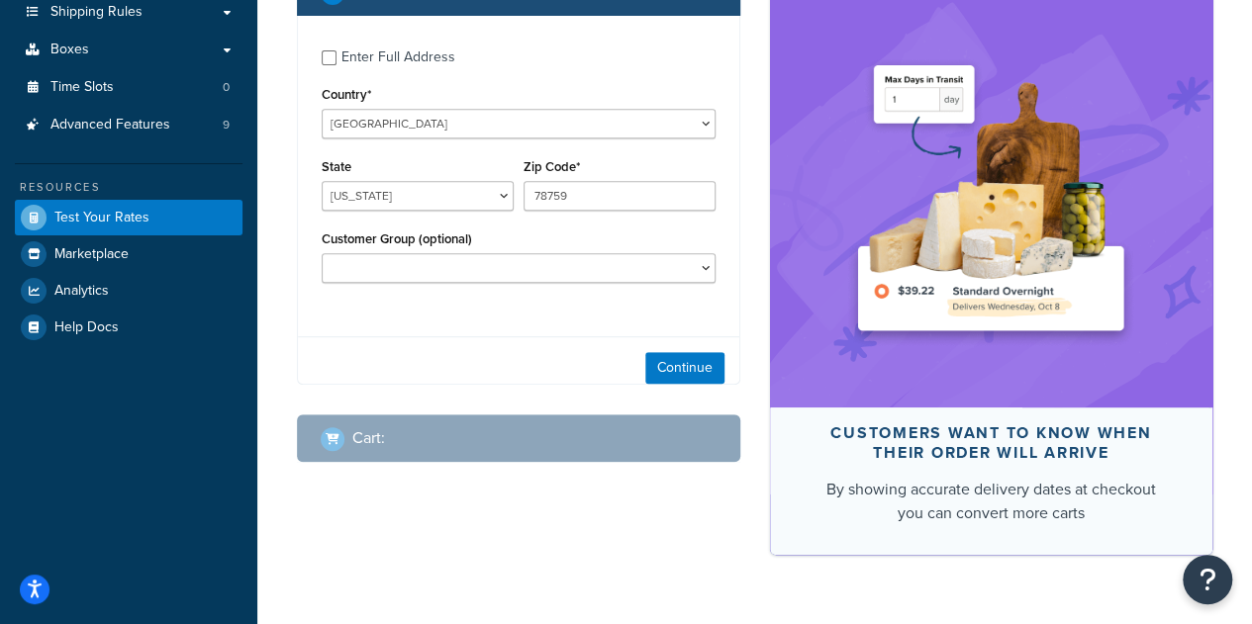
scroll to position [396, 0]
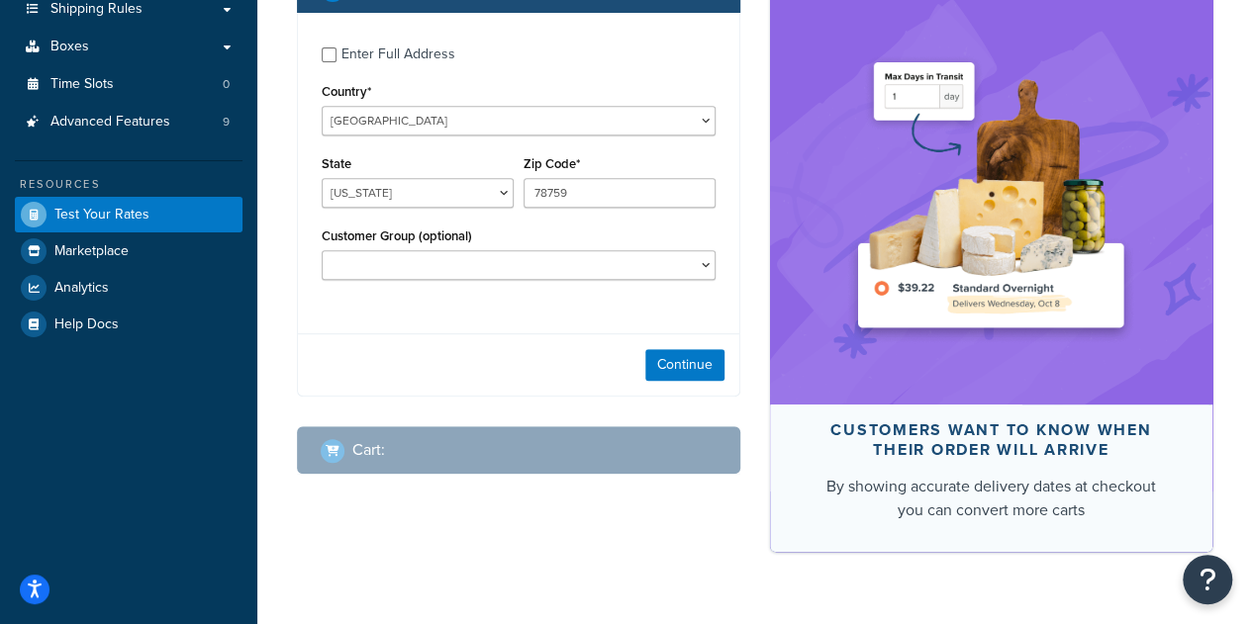
click at [427, 46] on div "Enter Full Address" at bounding box center [398, 55] width 114 height 28
click at [336, 47] on input "Enter Full Address" at bounding box center [329, 54] width 15 height 15
checkbox input "true"
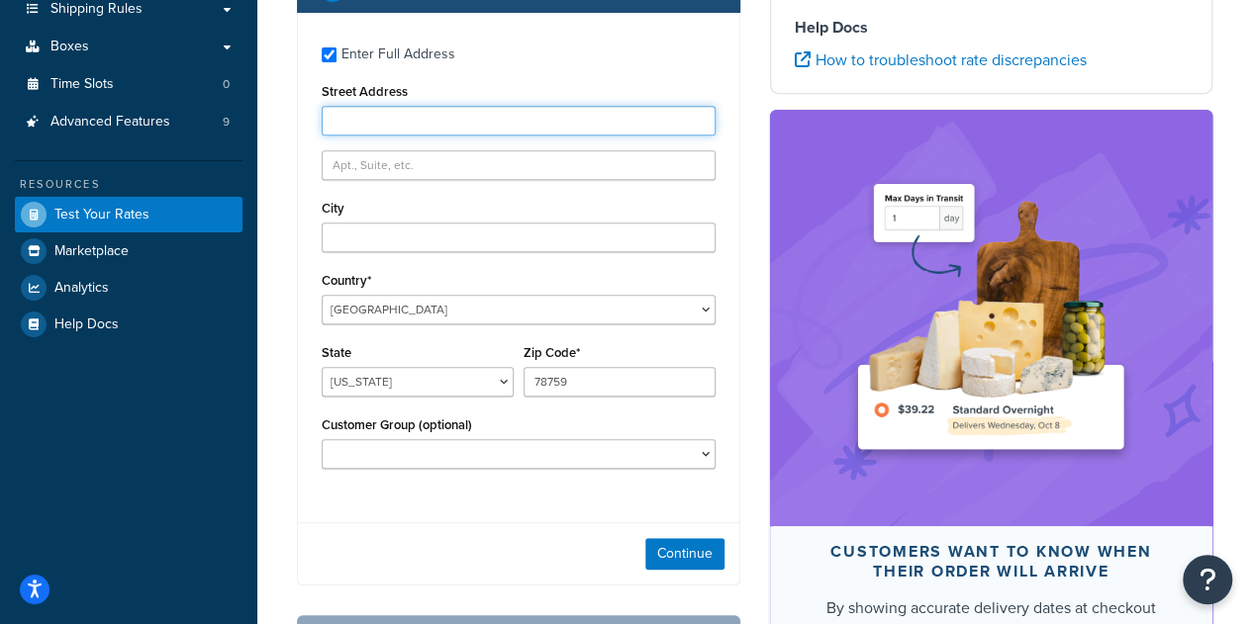
click at [440, 121] on input "Street Address" at bounding box center [519, 121] width 394 height 30
paste input "[STREET_ADDRESS][US_STATE] 1234567890"
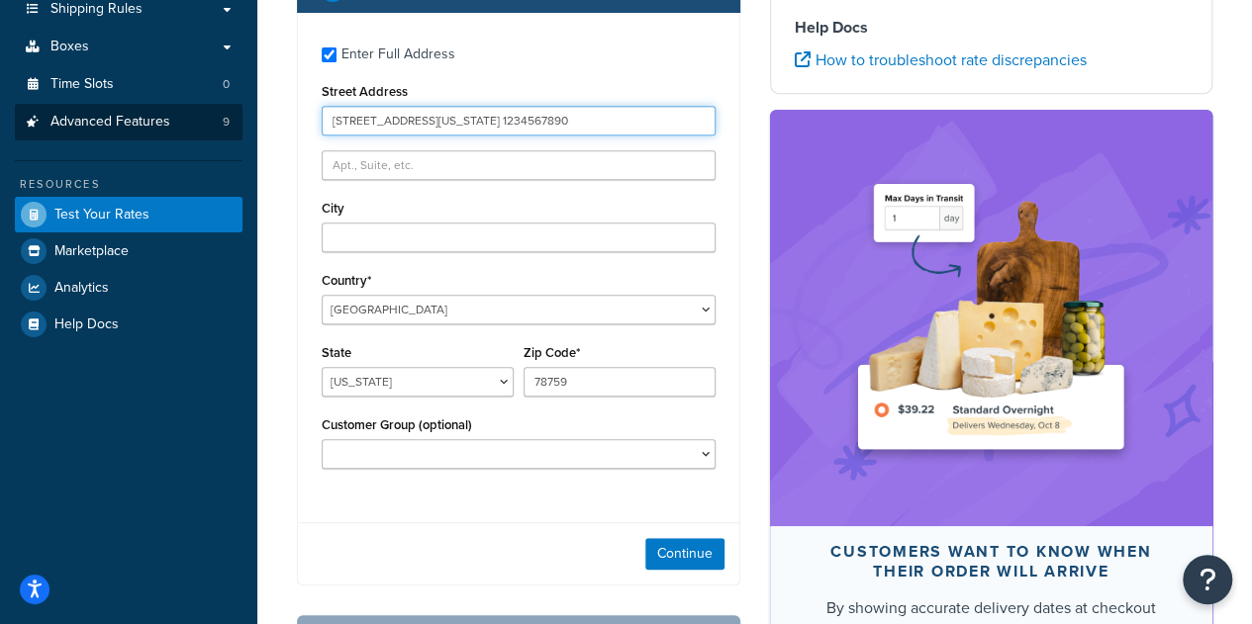
scroll to position [0, 0]
drag, startPoint x: 704, startPoint y: 126, endPoint x: 434, endPoint y: 131, distance: 270.2
click at [434, 131] on input "[STREET_ADDRESS][US_STATE] 1234567890" at bounding box center [519, 121] width 394 height 30
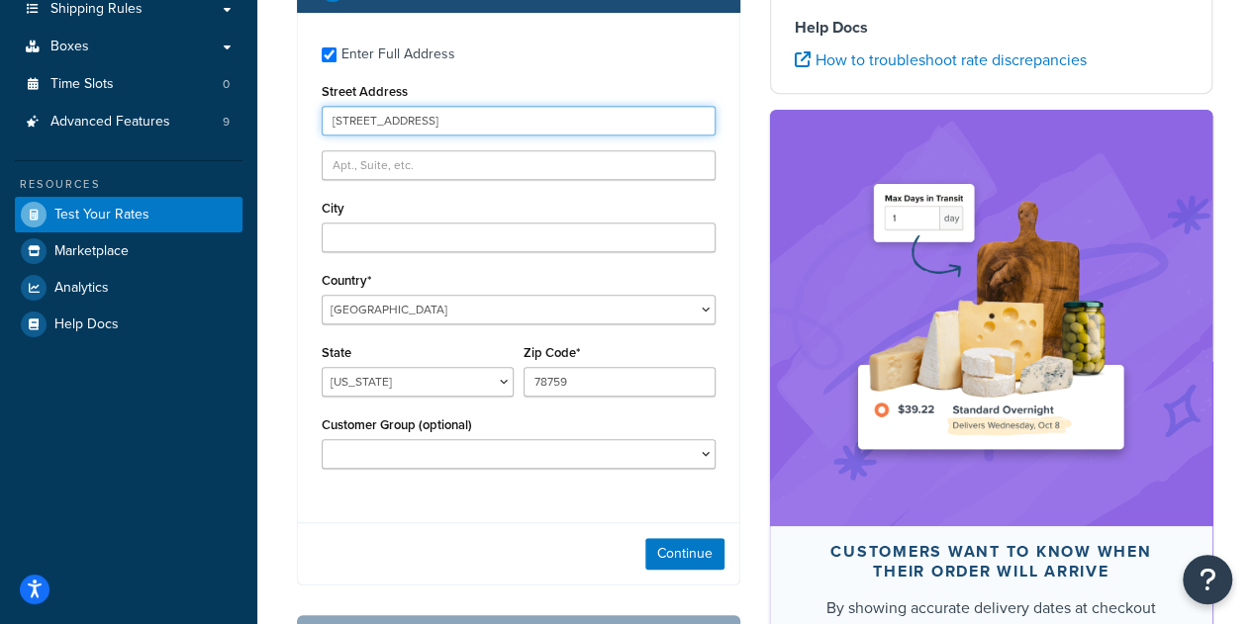
type input "[STREET_ADDRESS]"
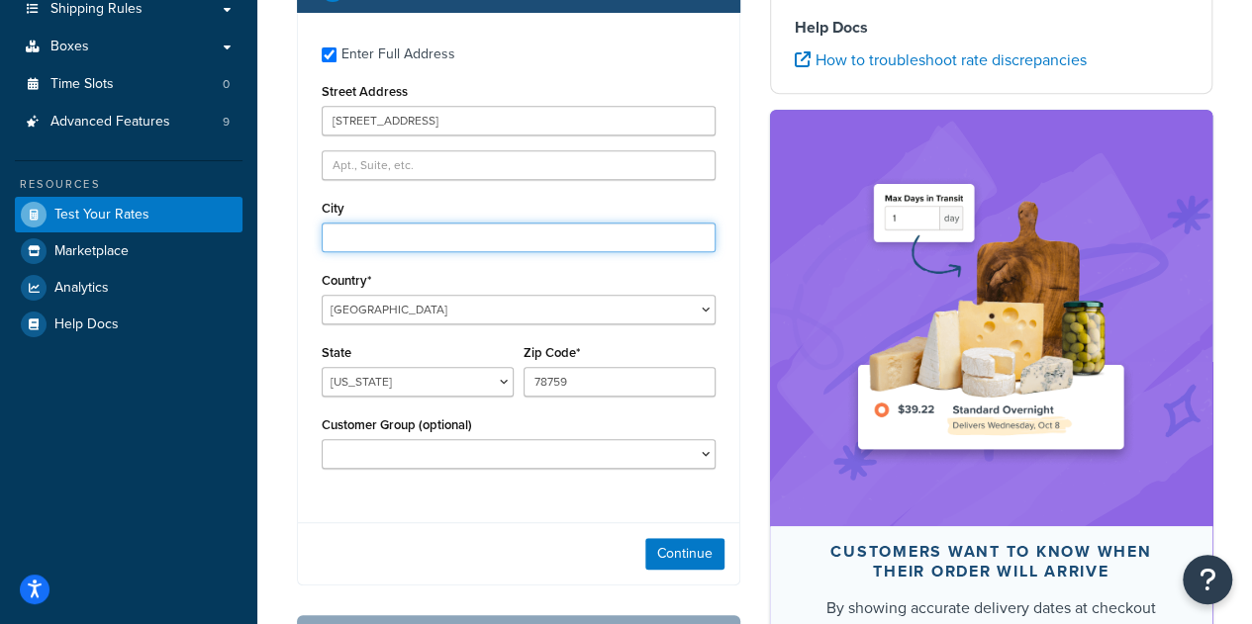
click at [378, 227] on input "City" at bounding box center [519, 238] width 394 height 30
type input "[GEOGRAPHIC_DATA]"
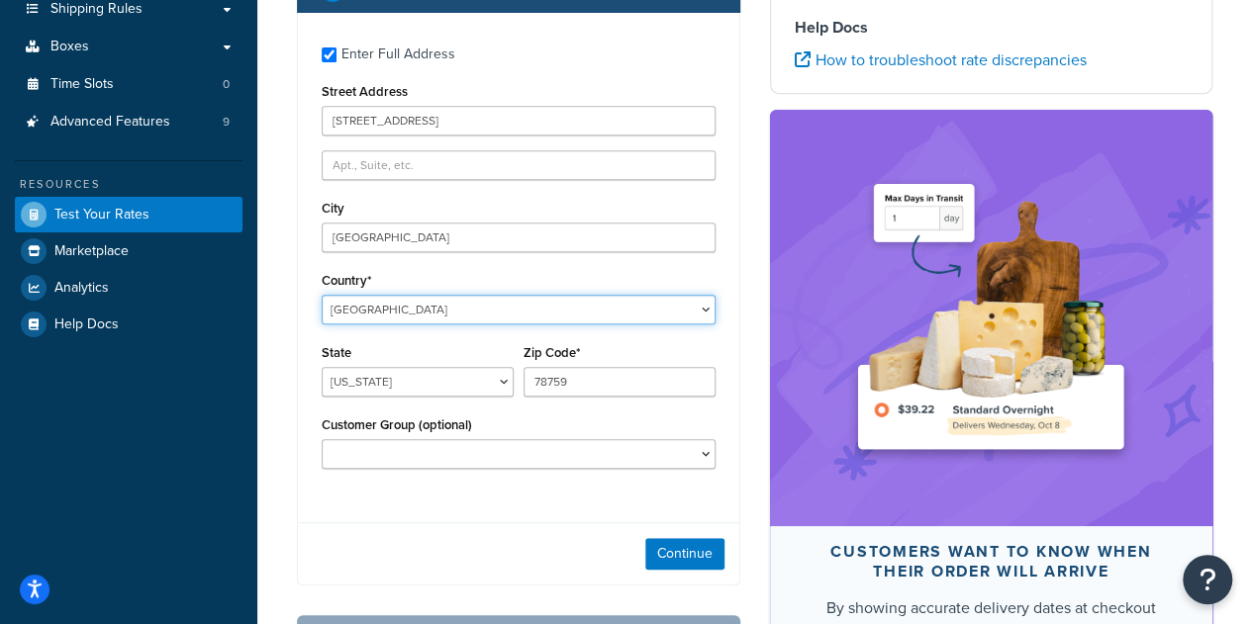
select select "GB"
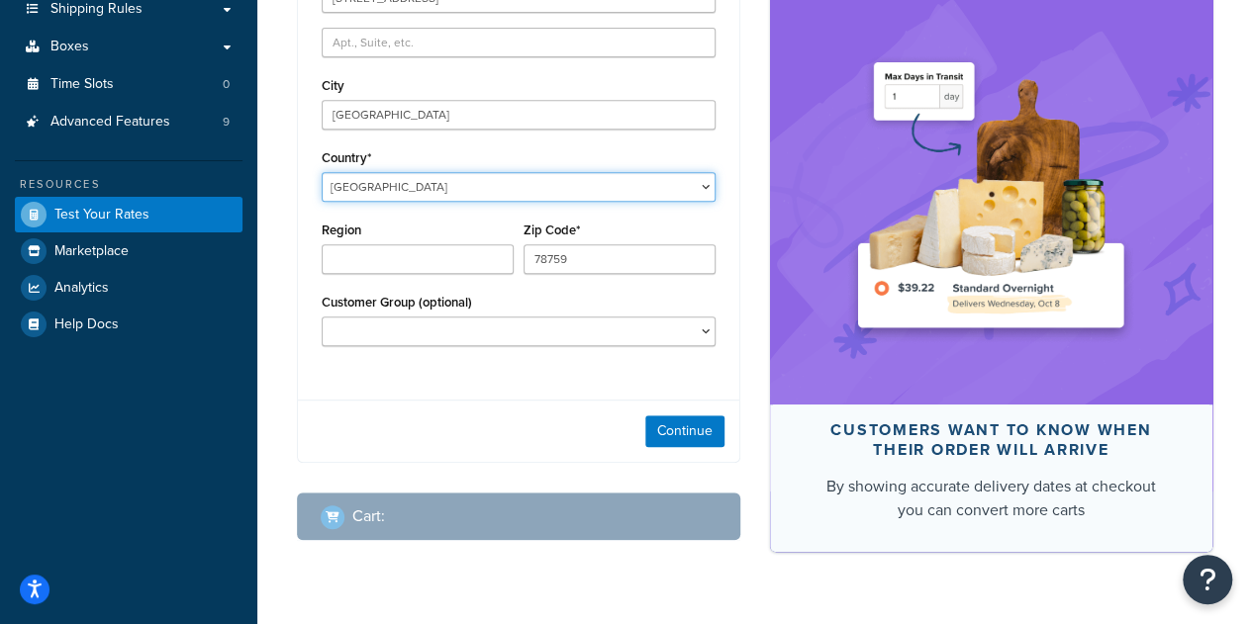
type input "TX"
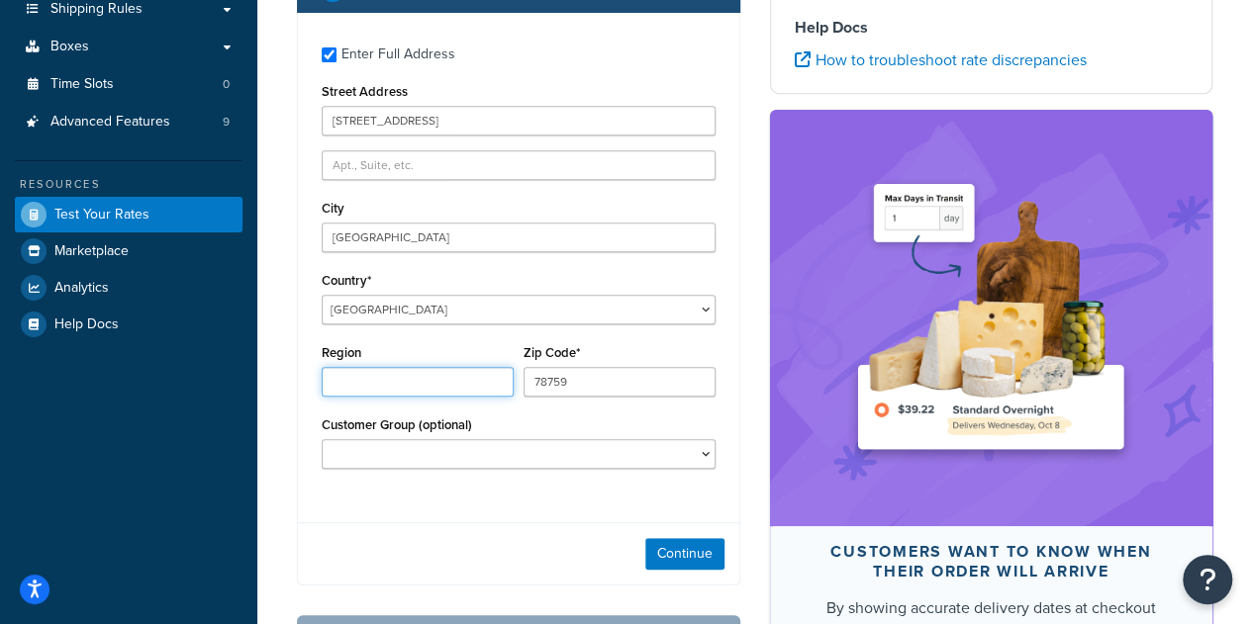
click at [368, 389] on input "Region" at bounding box center [418, 382] width 192 height 30
click at [564, 389] on input "78759" at bounding box center [619, 382] width 192 height 30
paste input "48 Leicester Square London, Ohio WC2H7LU United Kingdom 1234567890"
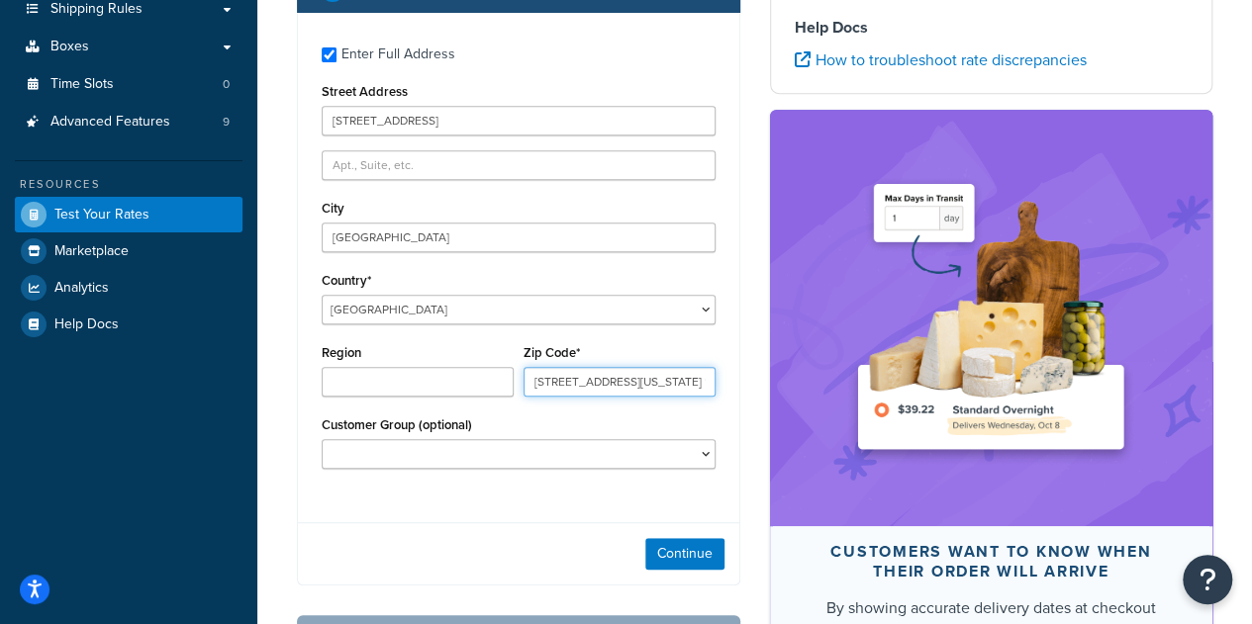
scroll to position [0, 219]
drag, startPoint x: 704, startPoint y: 380, endPoint x: 560, endPoint y: 385, distance: 144.5
click at [560, 385] on input "48 Leicester Square London, Ohio WC2H7LU United Kingdom 1234567890" at bounding box center [619, 382] width 192 height 30
drag, startPoint x: 649, startPoint y: 384, endPoint x: 405, endPoint y: 374, distance: 244.6
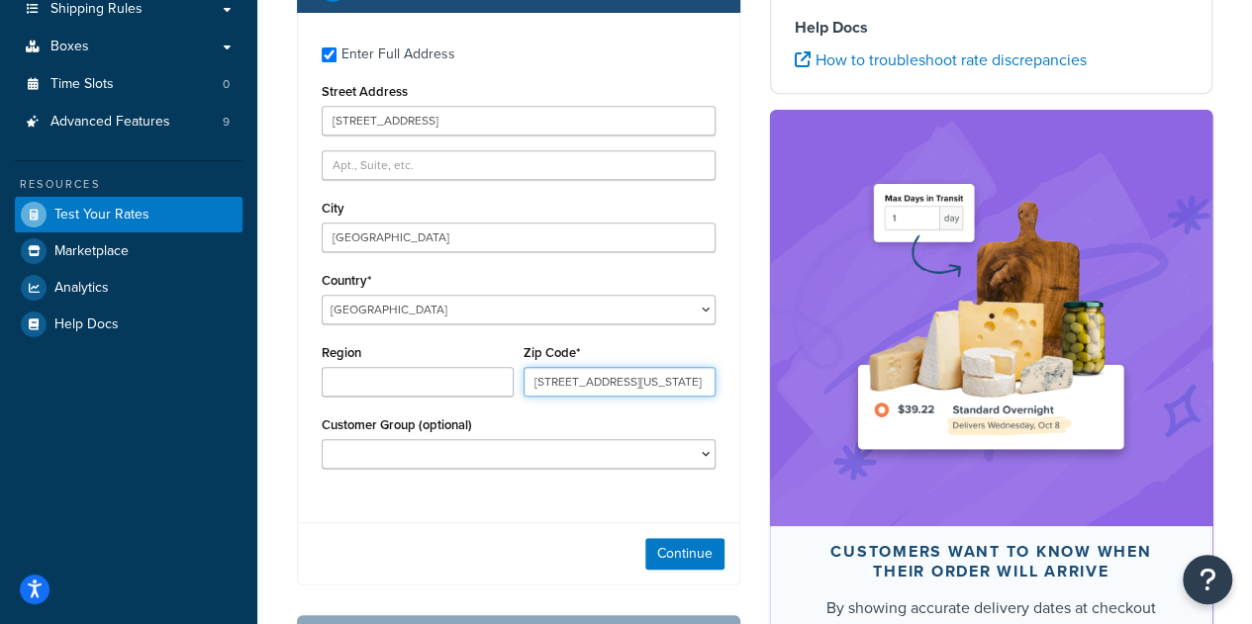
click at [405, 374] on div "Region Zip Code* 48 Leicester Square London, Ohio WC2H7LU" at bounding box center [519, 375] width 404 height 72
type input "WC2H7LU"
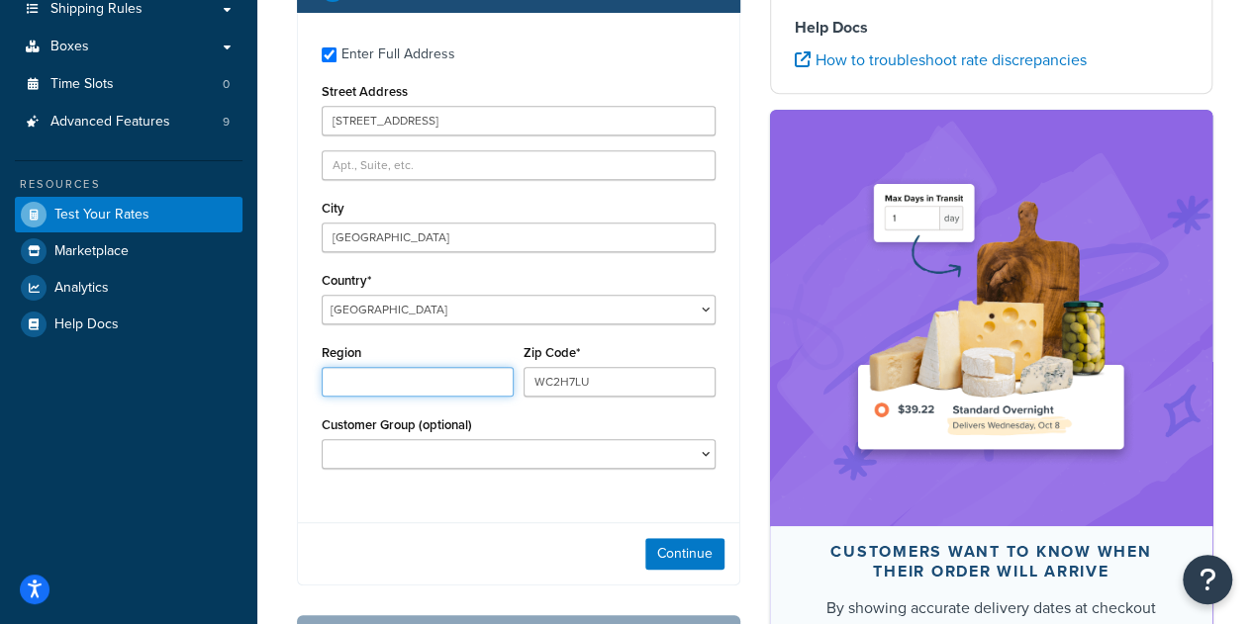
click at [441, 383] on input "Region" at bounding box center [418, 382] width 192 height 30
click at [600, 412] on div "Customer Group (optional) Logged In Not Logged in Retail Wholesale" at bounding box center [519, 440] width 394 height 57
click at [710, 555] on button "Continue" at bounding box center [684, 554] width 79 height 32
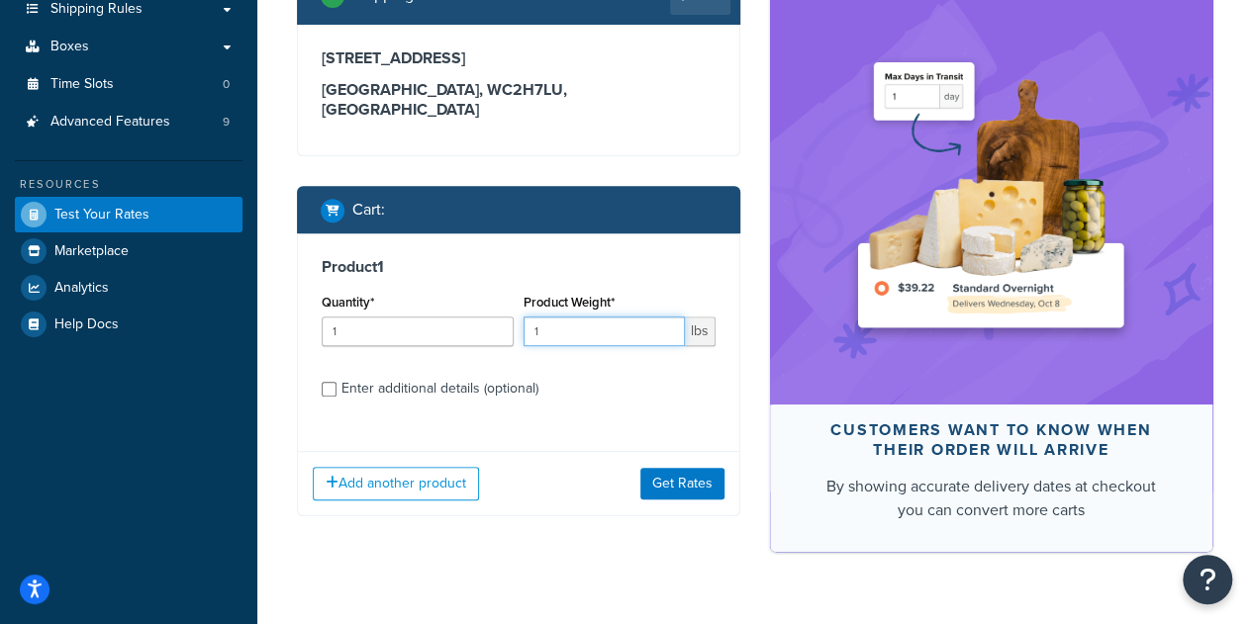
click at [569, 317] on input "1" at bounding box center [603, 332] width 161 height 30
type input "10"
click at [485, 375] on div "Enter additional details (optional)" at bounding box center [439, 389] width 197 height 28
click at [336, 382] on input "Enter additional details (optional)" at bounding box center [329, 389] width 15 height 15
checkbox input "true"
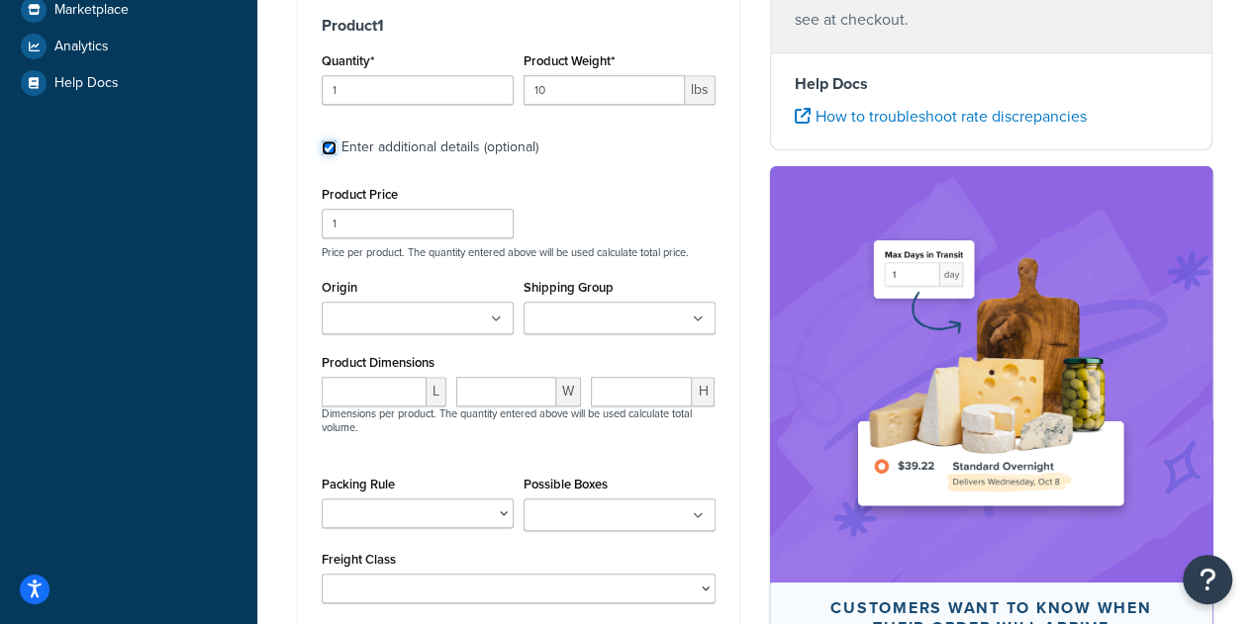
scroll to position [693, 0]
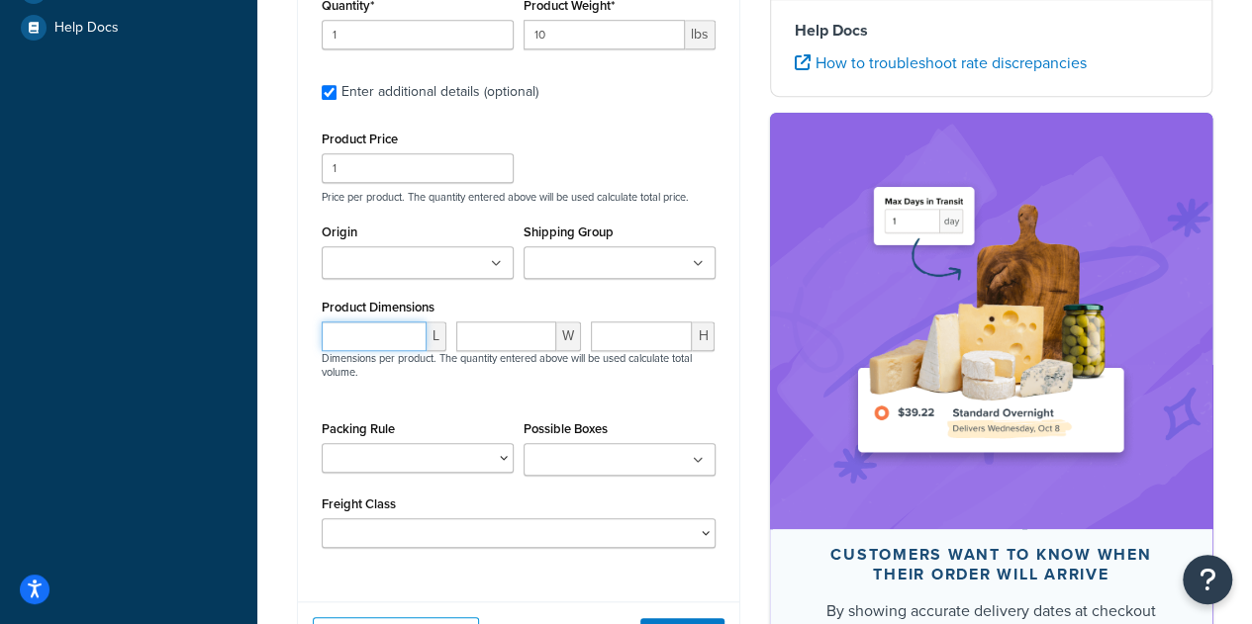
click at [384, 322] on input "number" at bounding box center [374, 337] width 105 height 30
type input "6"
click at [493, 322] on input "number" at bounding box center [506, 337] width 100 height 30
type input "6"
click at [633, 322] on input "number" at bounding box center [642, 337] width 102 height 30
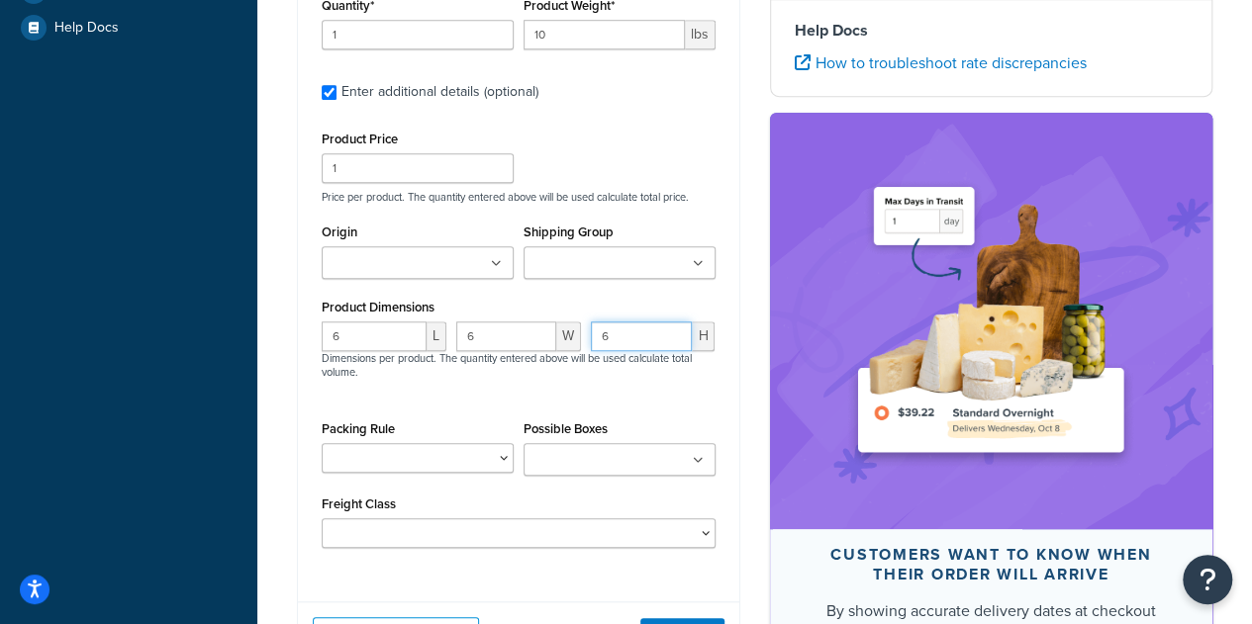
type input "6"
click at [612, 378] on div "6 L 6 W 6 H Dimensions per product. The quantity entered above will be used cal…" at bounding box center [519, 361] width 404 height 79
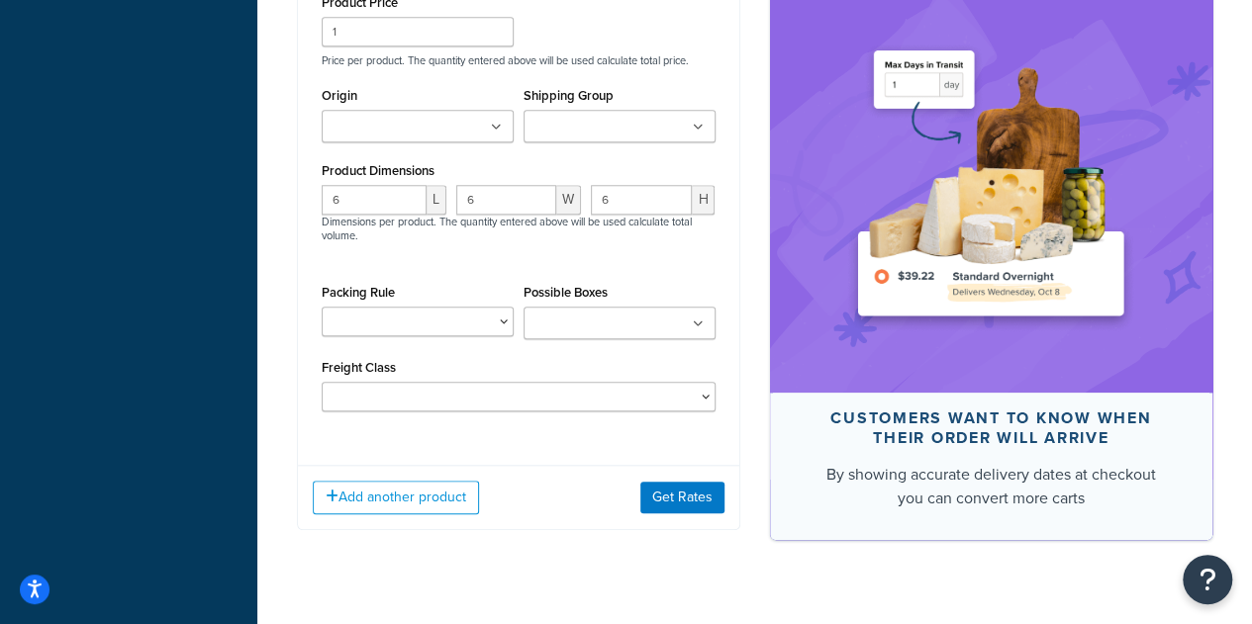
scroll to position [840, 0]
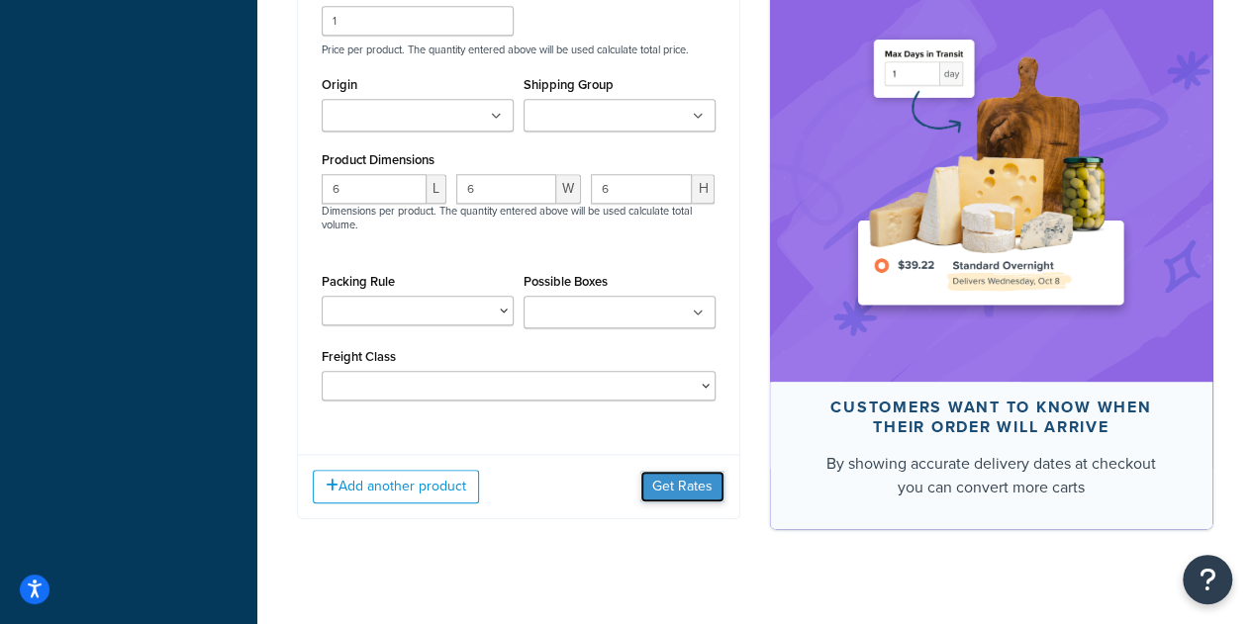
click at [675, 471] on button "Get Rates" at bounding box center [682, 487] width 84 height 32
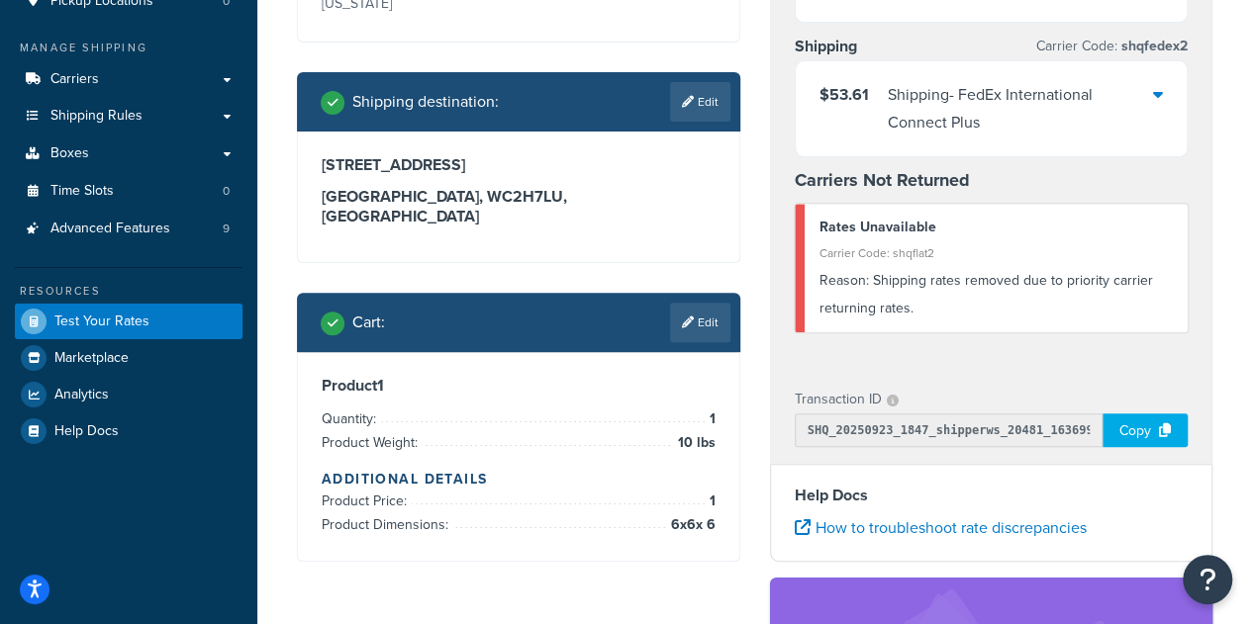
scroll to position [297, 0]
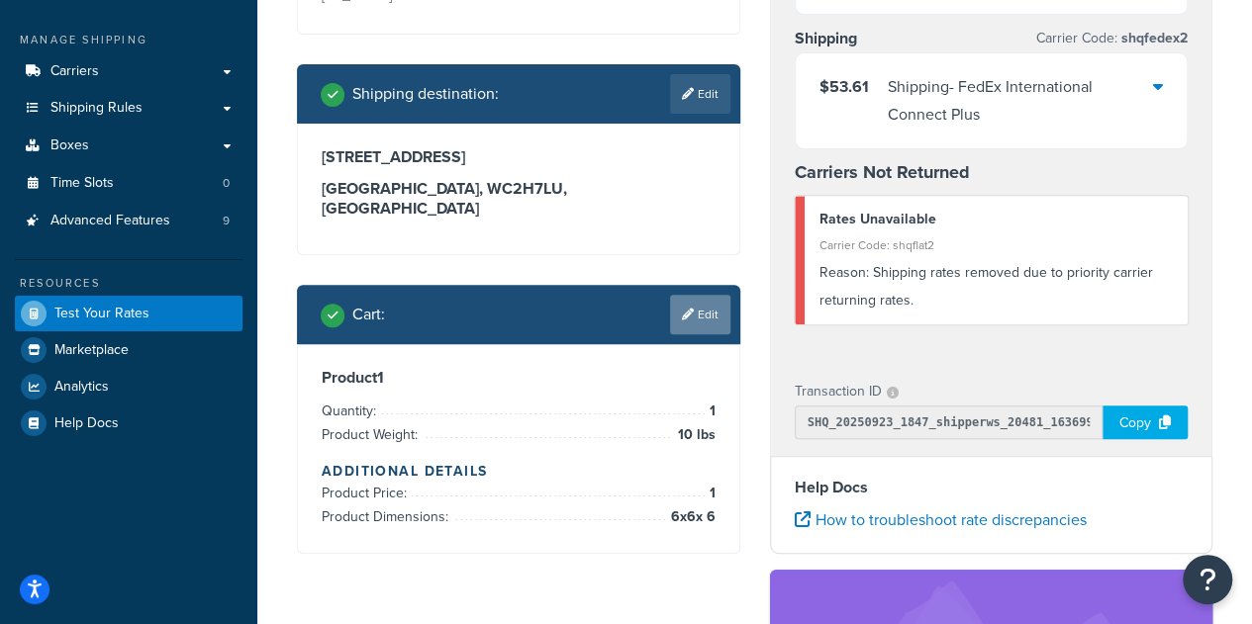
click at [696, 295] on link "Edit" at bounding box center [700, 315] width 60 height 40
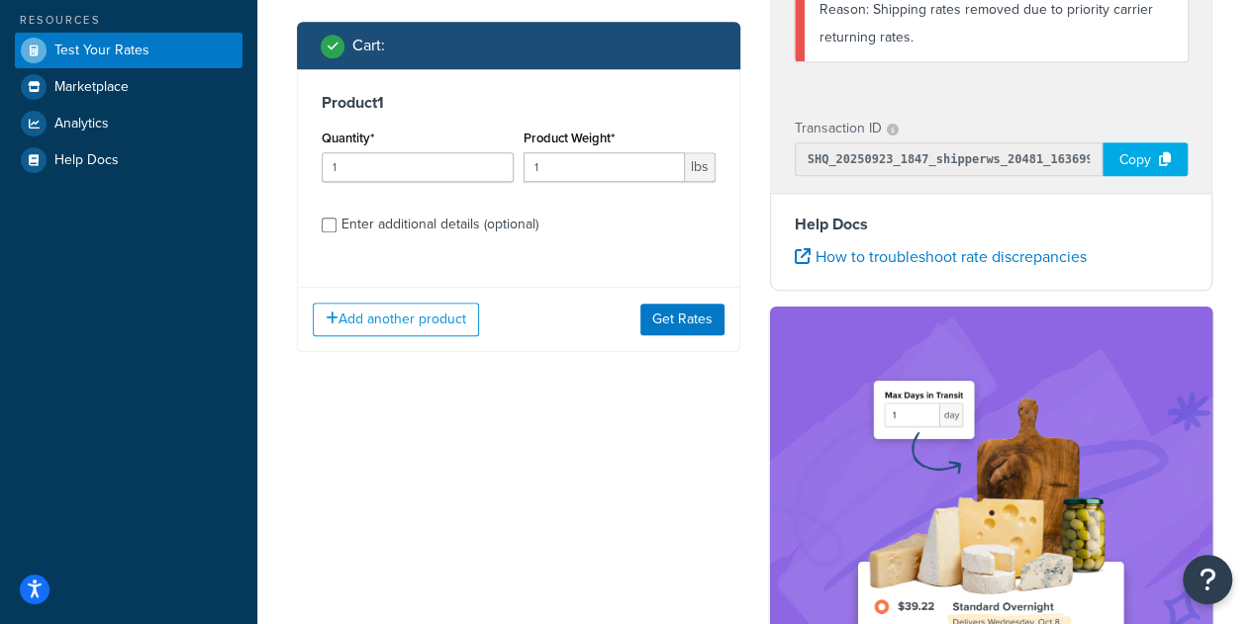
scroll to position [594, 0]
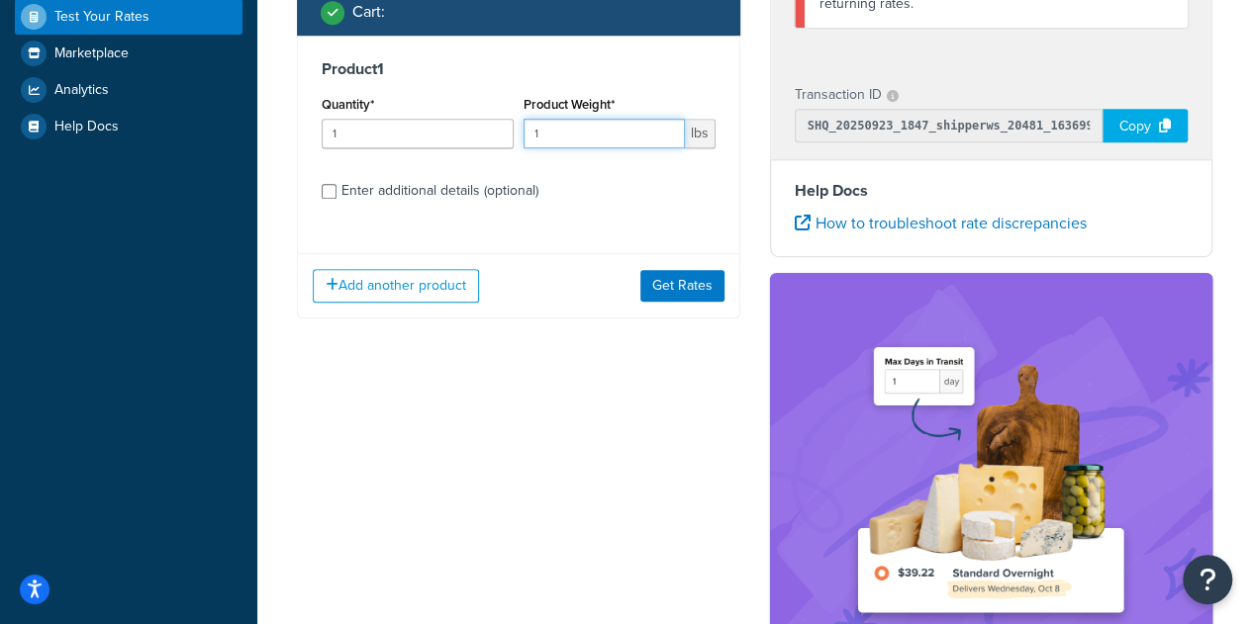
click at [581, 119] on input "1" at bounding box center [603, 134] width 161 height 30
type input "175"
click at [463, 177] on div "Enter additional details (optional)" at bounding box center [439, 191] width 197 height 28
click at [336, 184] on input "Enter additional details (optional)" at bounding box center [329, 191] width 15 height 15
checkbox input "true"
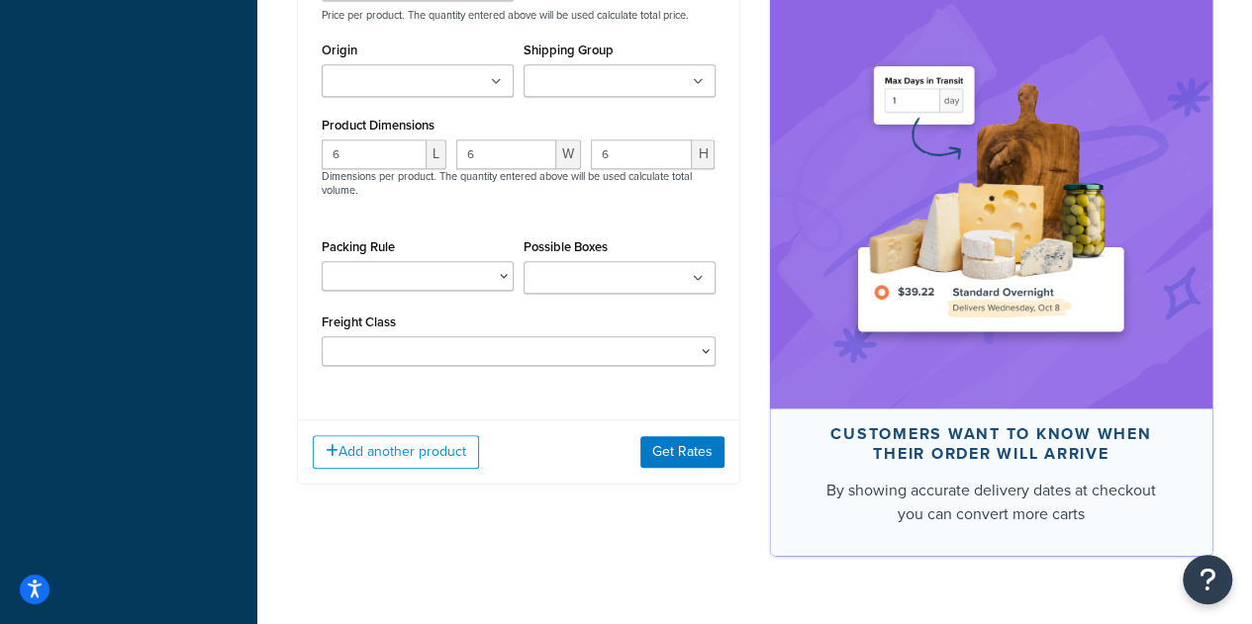
scroll to position [890, 0]
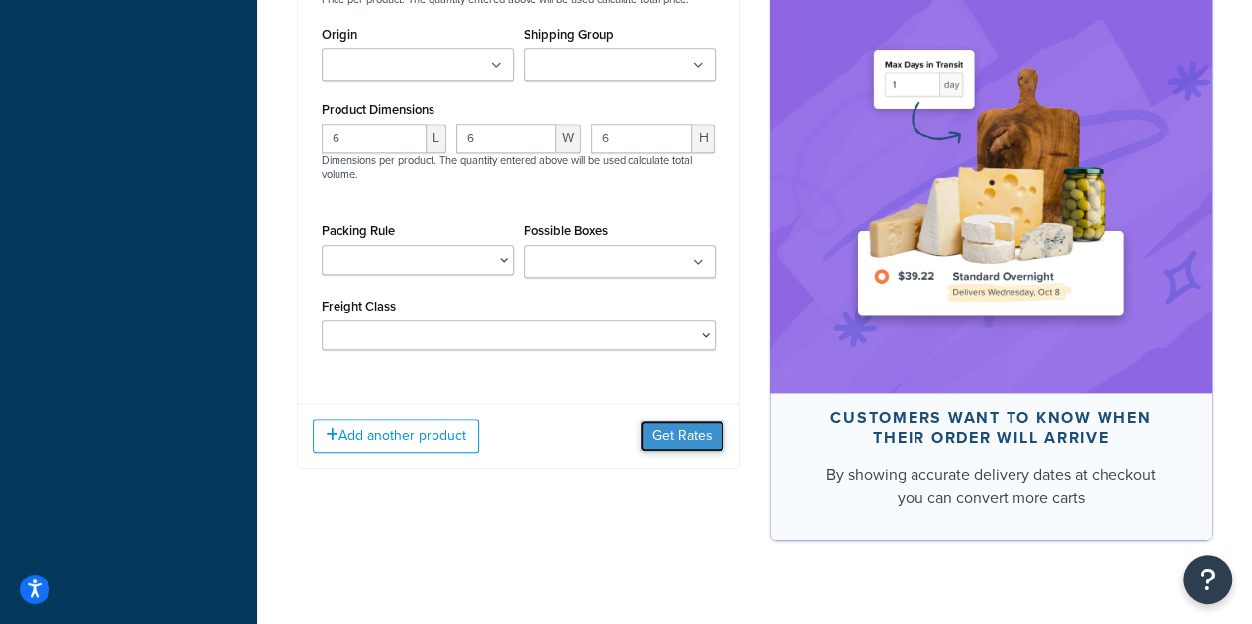
click at [665, 421] on button "Get Rates" at bounding box center [682, 437] width 84 height 32
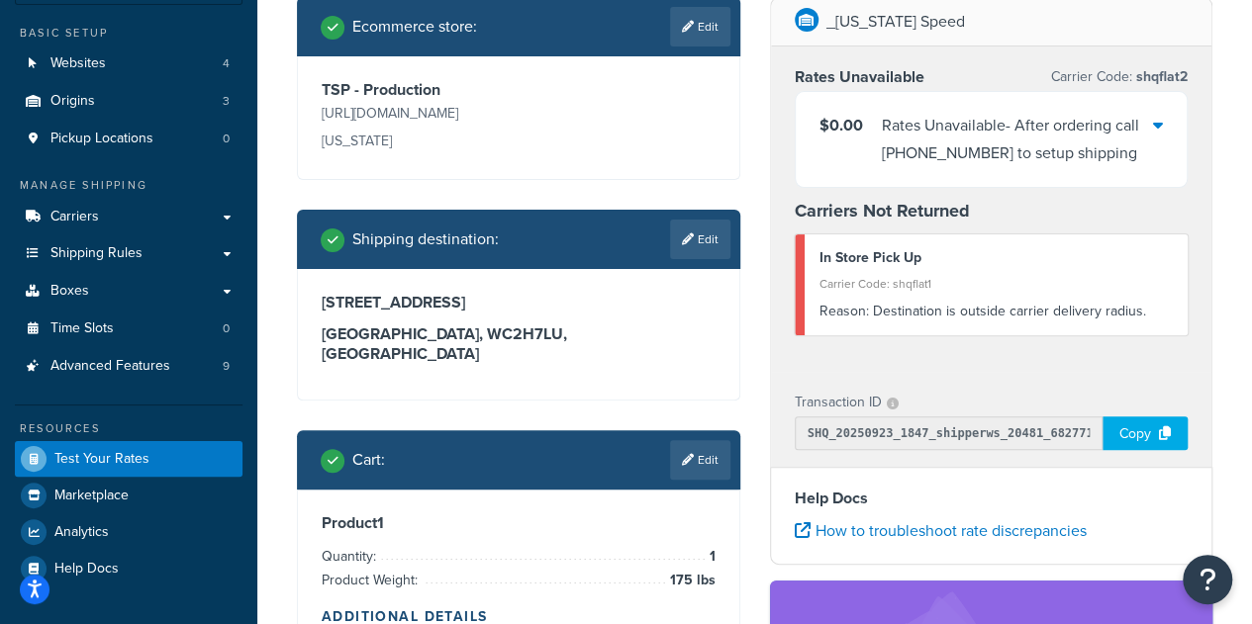
scroll to position [0, 0]
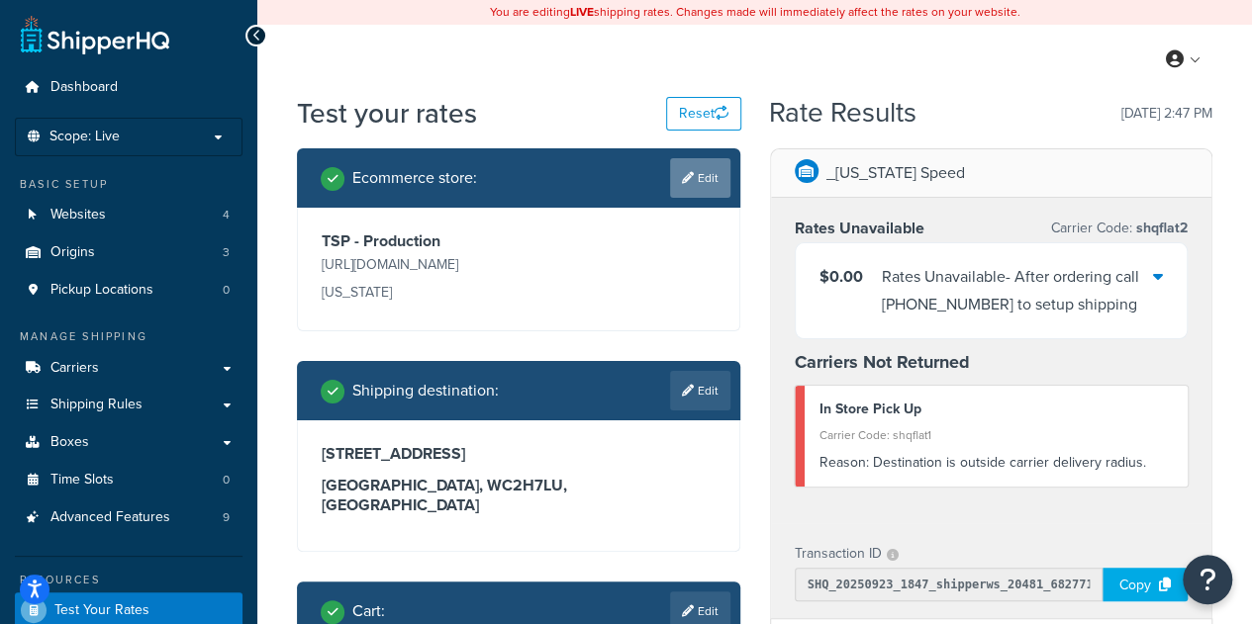
click at [687, 186] on link "Edit" at bounding box center [700, 178] width 60 height 40
select select "bd4750d74578c5f06571c96295b2fae1"
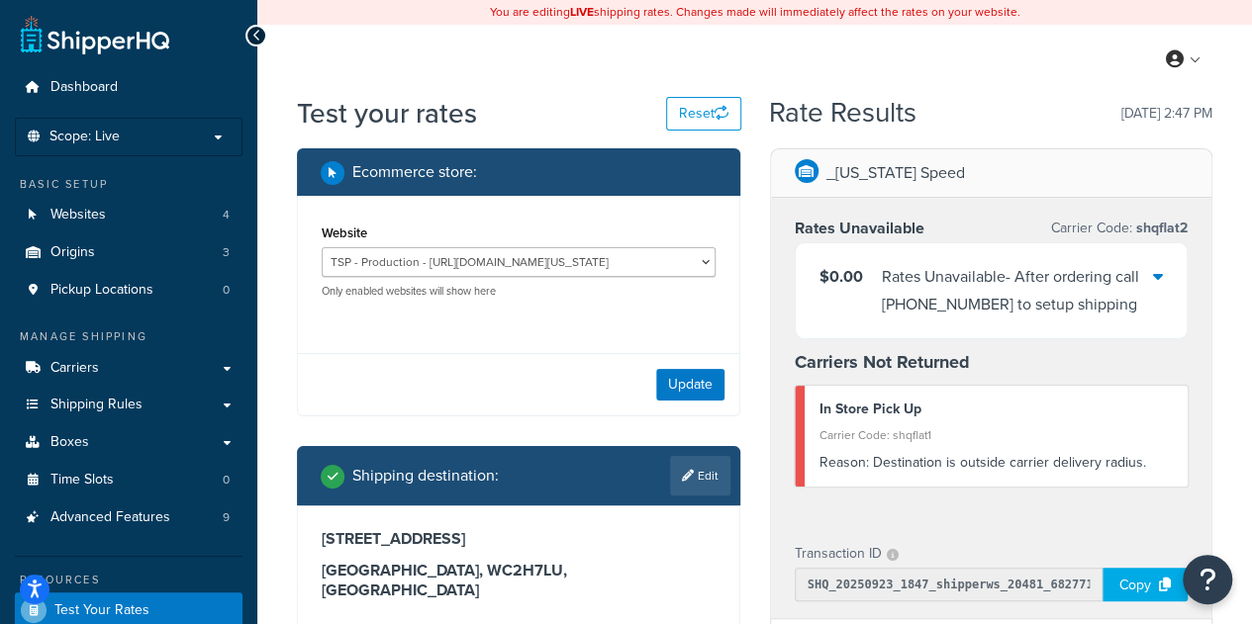
click at [757, 72] on div "My Profile Billing Global Settings Contact Us Logout" at bounding box center [754, 59] width 994 height 69
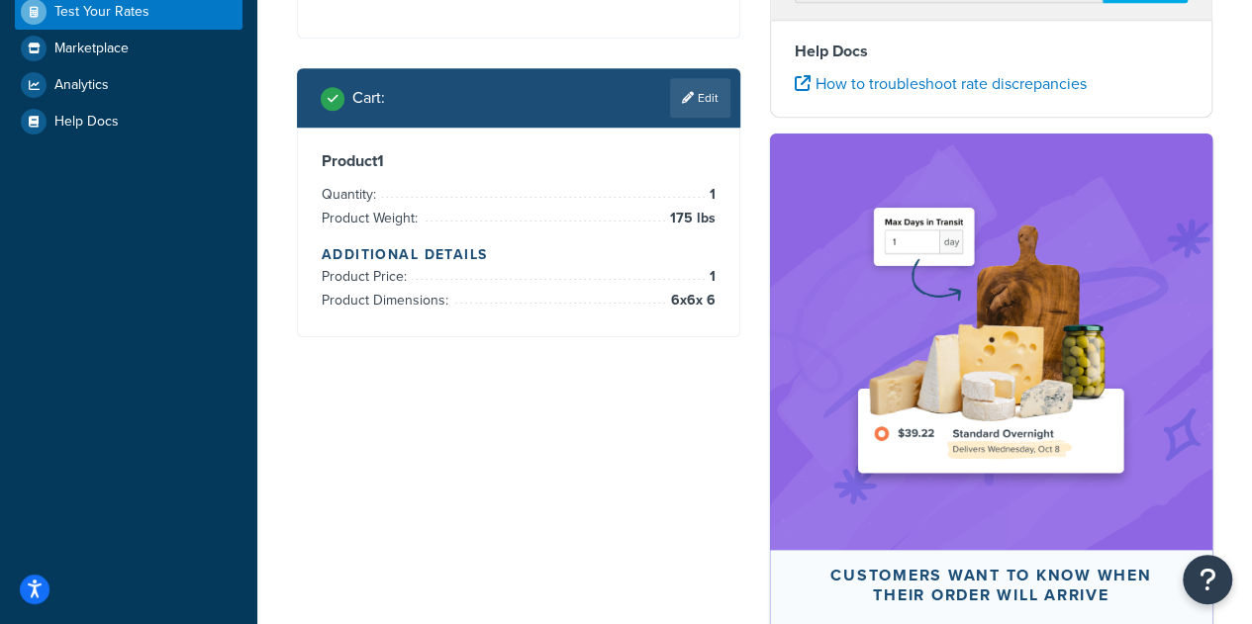
scroll to position [393, 0]
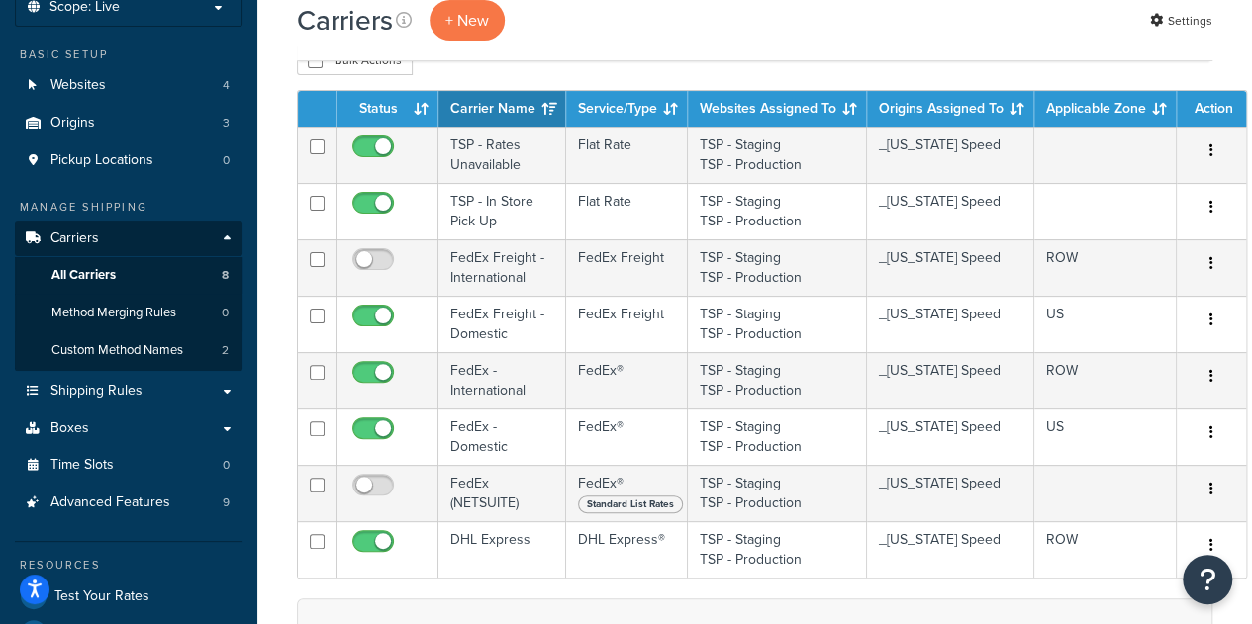
scroll to position [99, 0]
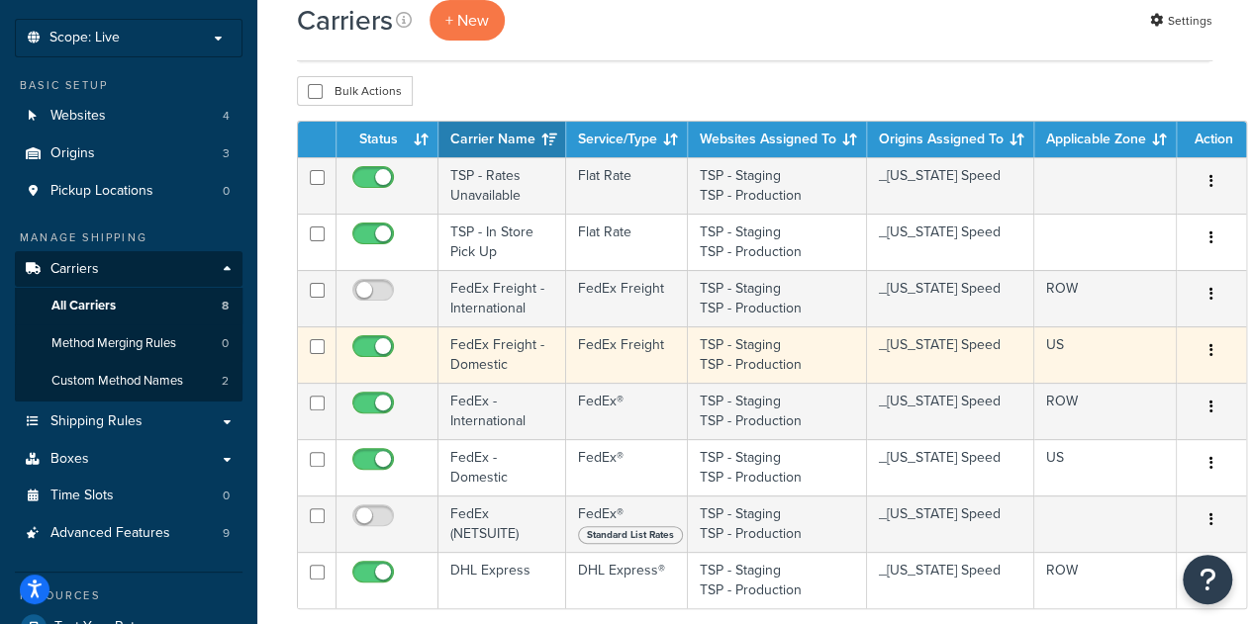
click at [526, 353] on td "FedEx Freight - Domestic" at bounding box center [502, 355] width 128 height 56
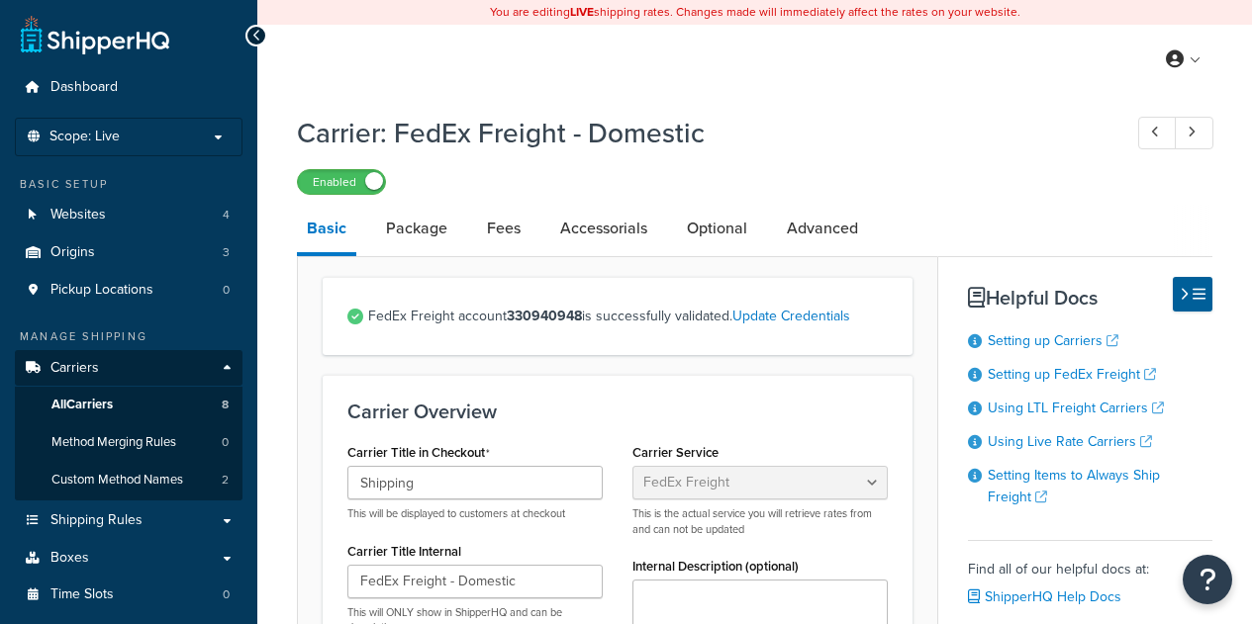
select select "fedExFreight"
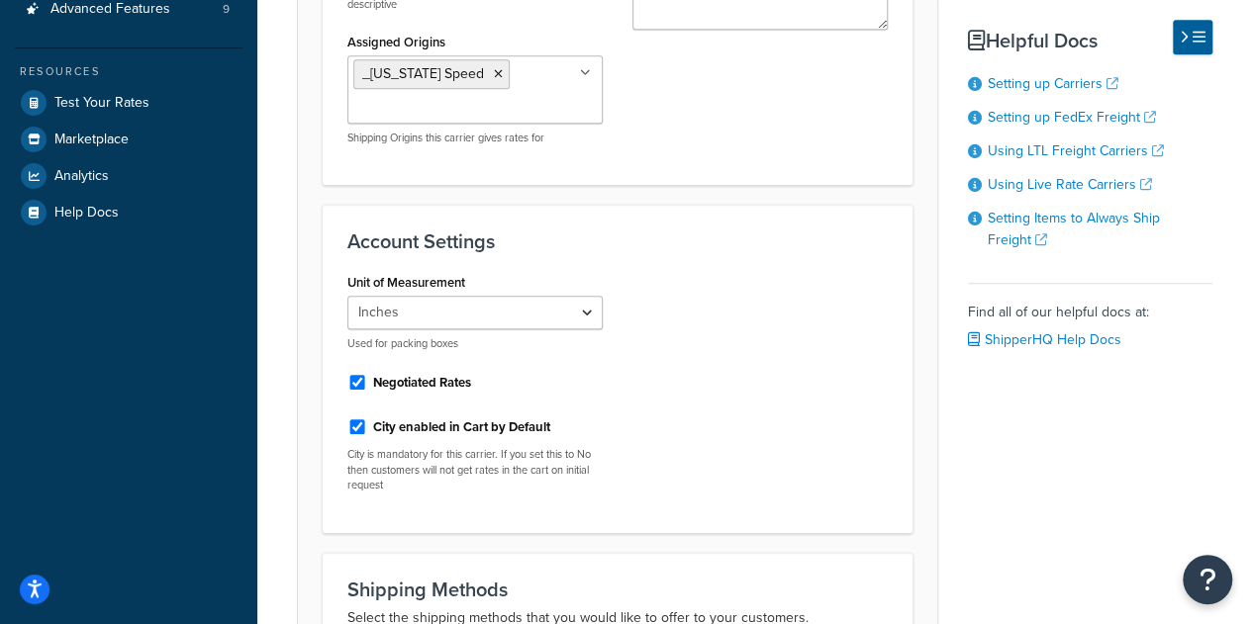
scroll to position [396, 0]
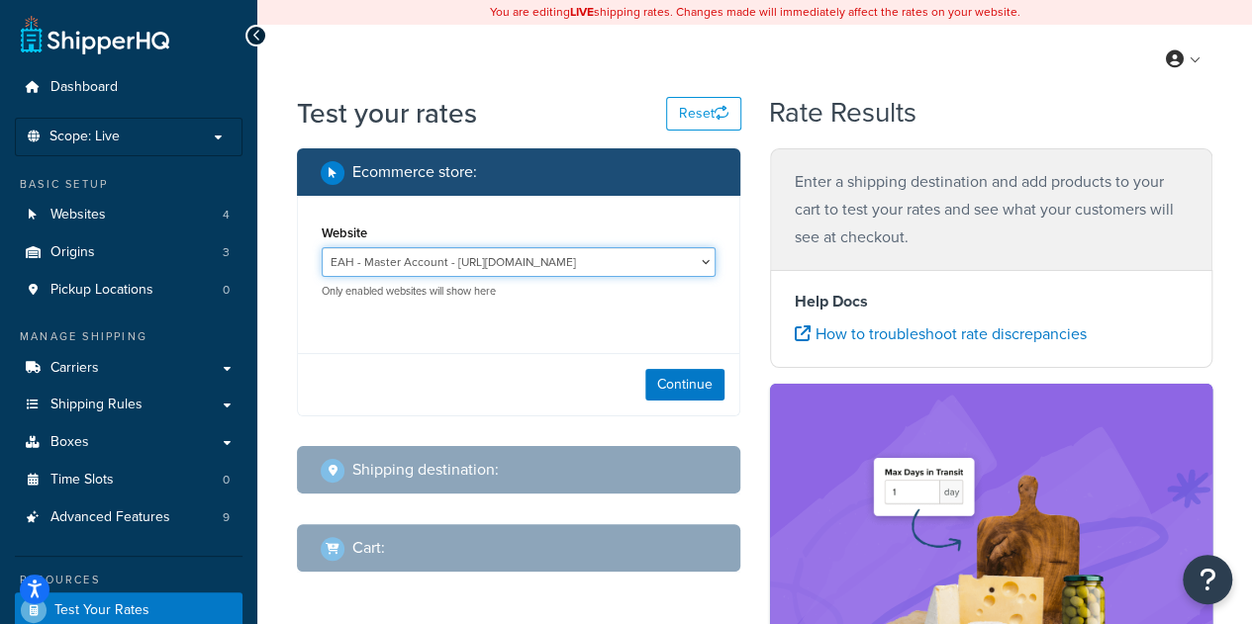
click at [493, 273] on select "EAH - Master Account - [URL][DOMAIN_NAME] RCI - Staging - [URL][DOMAIN_NAME][US…" at bounding box center [519, 262] width 394 height 30
select select "bd4750d74578c5f06571c96295b2fae1"
click at [322, 247] on select "EAH - Master Account - [URL][DOMAIN_NAME] RCI - Staging - [URL][DOMAIN_NAME][US…" at bounding box center [519, 262] width 394 height 30
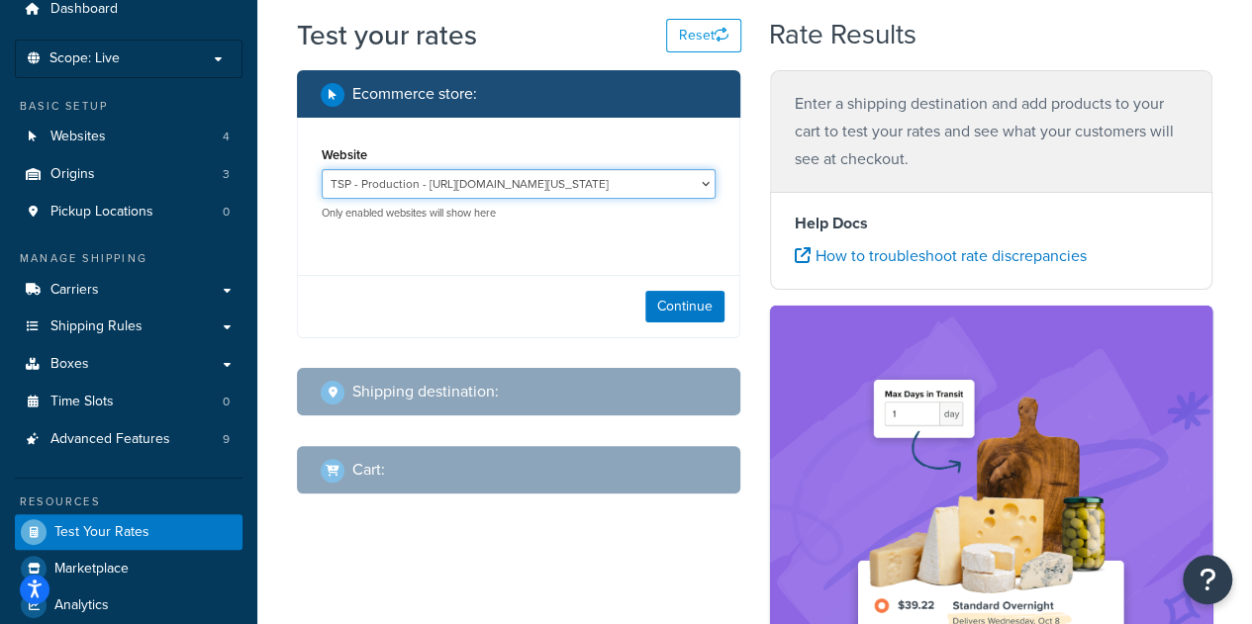
scroll to position [198, 0]
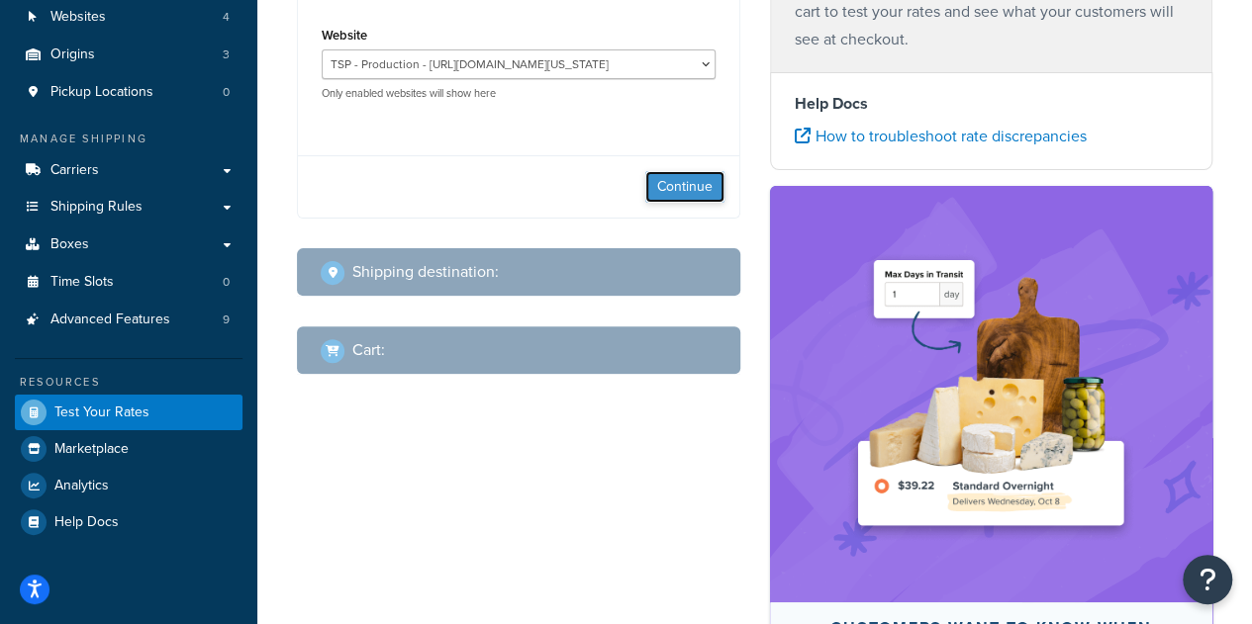
click at [706, 183] on button "Continue" at bounding box center [684, 187] width 79 height 32
select select "[GEOGRAPHIC_DATA]"
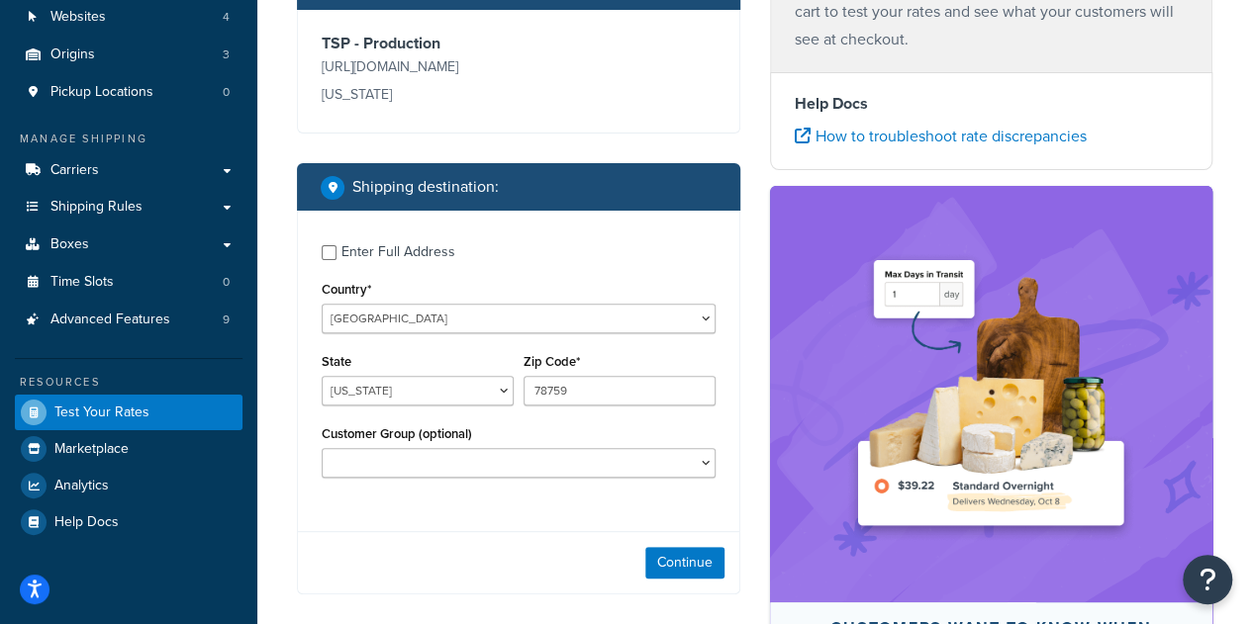
click at [350, 249] on div "Enter Full Address" at bounding box center [398, 252] width 114 height 28
click at [336, 249] on input "Enter Full Address" at bounding box center [329, 252] width 15 height 15
checkbox input "true"
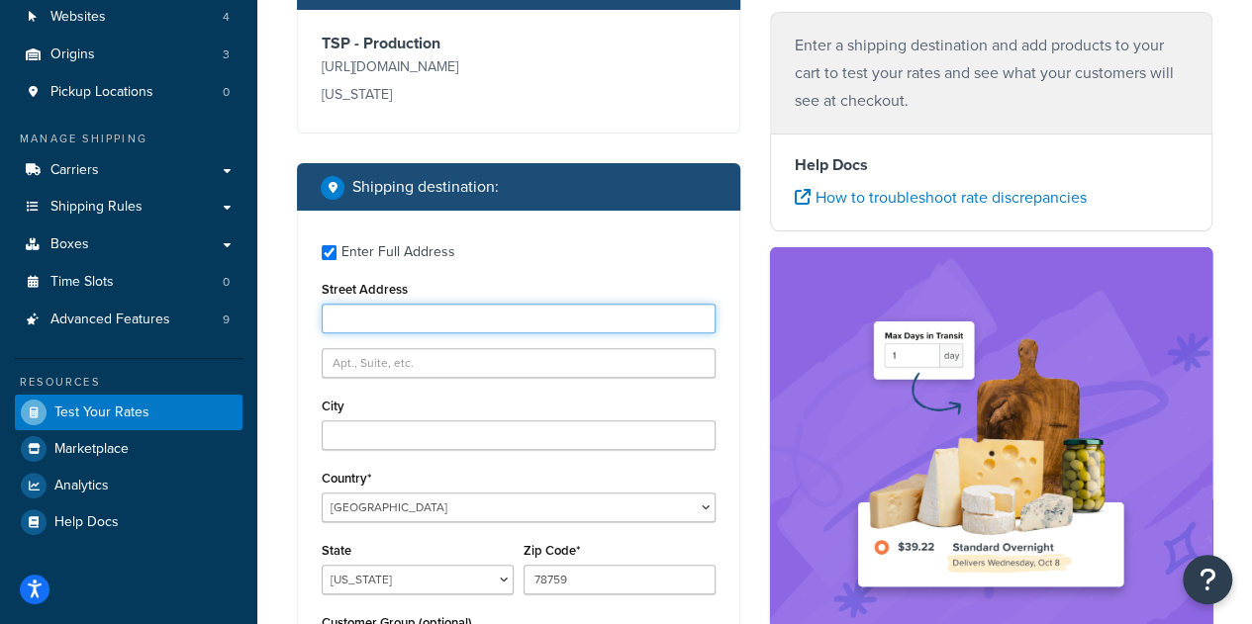
click at [403, 322] on input "Street Address" at bounding box center [519, 319] width 394 height 30
paste input "[STREET_ADDRESS][PERSON_NAME]"
drag, startPoint x: 399, startPoint y: 320, endPoint x: 652, endPoint y: 332, distance: 253.6
click at [652, 332] on input "[STREET_ADDRESS][PERSON_NAME]" at bounding box center [519, 319] width 394 height 30
type input "[STREET_ADDRESS][PERSON_NAME]"
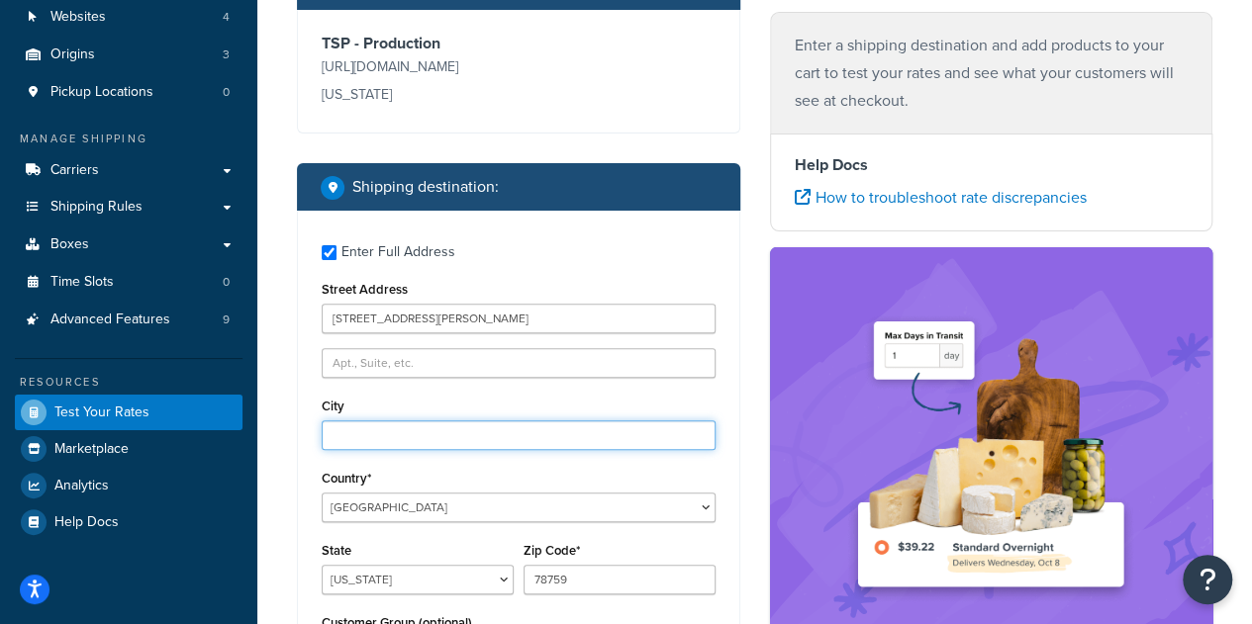
paste input "[STREET_ADDRESS][PERSON_NAME]"
drag, startPoint x: 416, startPoint y: 434, endPoint x: 259, endPoint y: 419, distance: 157.1
click at [259, 419] on div "Test your rates Reset Rate Results Ecommerce store : Edit TSP - Production [URL…" at bounding box center [754, 418] width 994 height 1045
drag, startPoint x: 369, startPoint y: 441, endPoint x: 574, endPoint y: 442, distance: 204.8
click at [574, 442] on input "[GEOGRAPHIC_DATA] [GEOGRAPHIC_DATA] 2000, [GEOGRAPHIC_DATA]" at bounding box center [519, 436] width 394 height 30
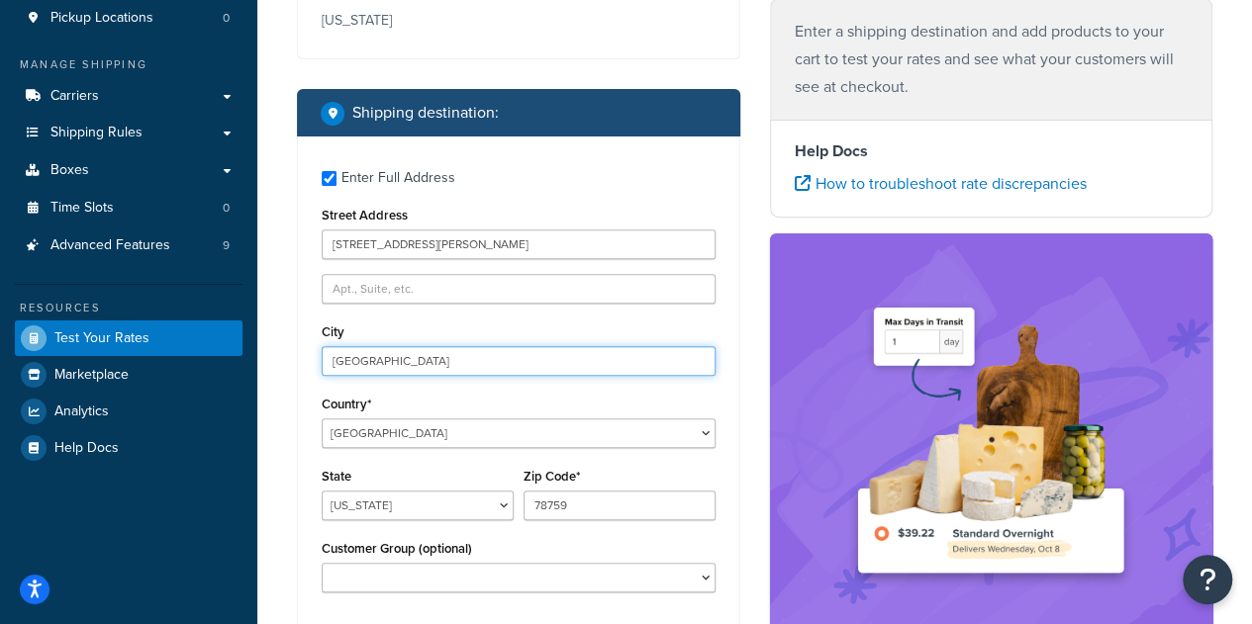
scroll to position [396, 0]
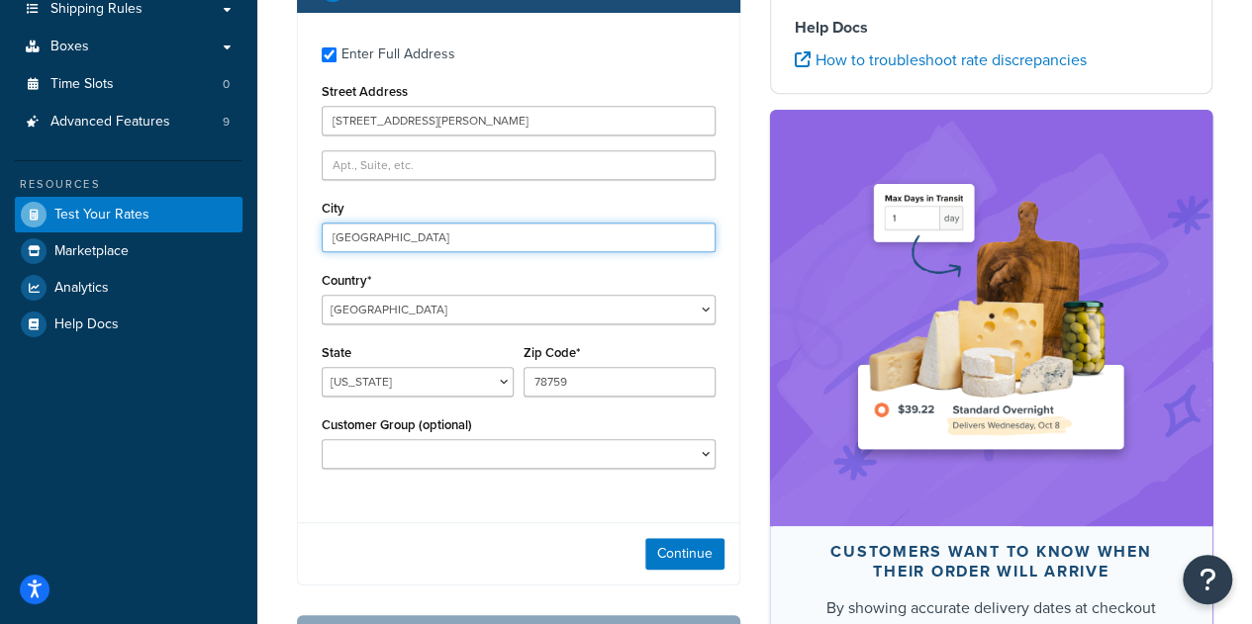
type input "[GEOGRAPHIC_DATA]"
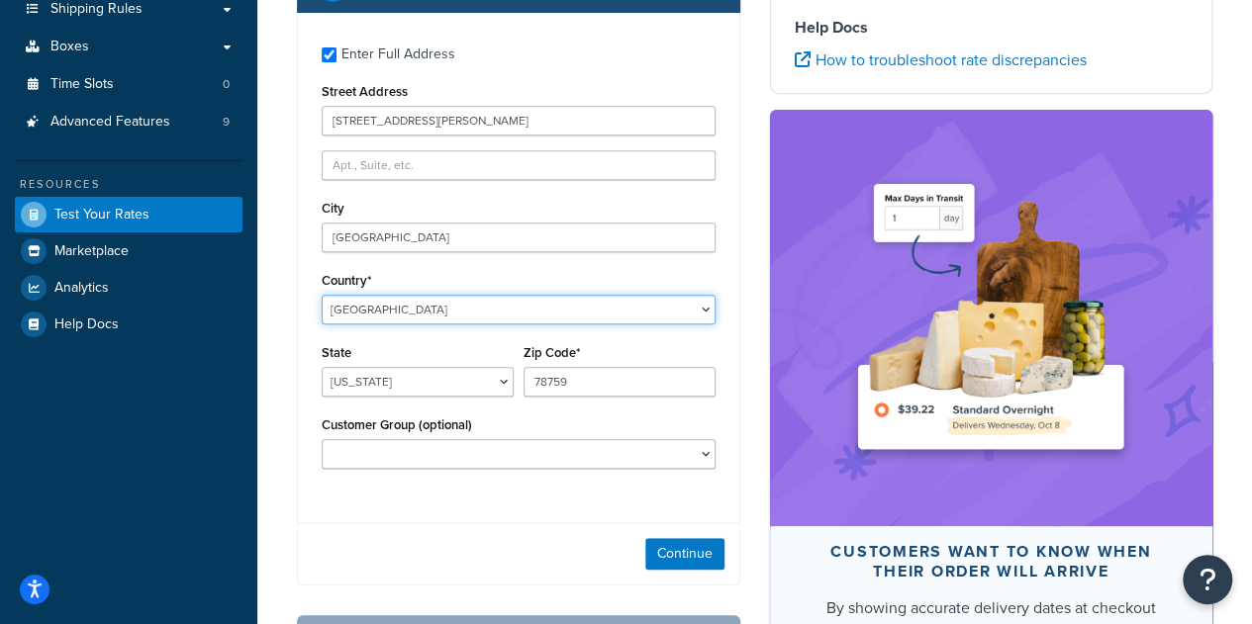
click at [461, 320] on select "[GEOGRAPHIC_DATA] [GEOGRAPHIC_DATA] [GEOGRAPHIC_DATA] [GEOGRAPHIC_DATA] [GEOGRA…" at bounding box center [519, 310] width 394 height 30
select select "AU"
click at [322, 295] on select "[GEOGRAPHIC_DATA] [GEOGRAPHIC_DATA] [GEOGRAPHIC_DATA] [GEOGRAPHIC_DATA] [GEOGRA…" at bounding box center [519, 310] width 394 height 30
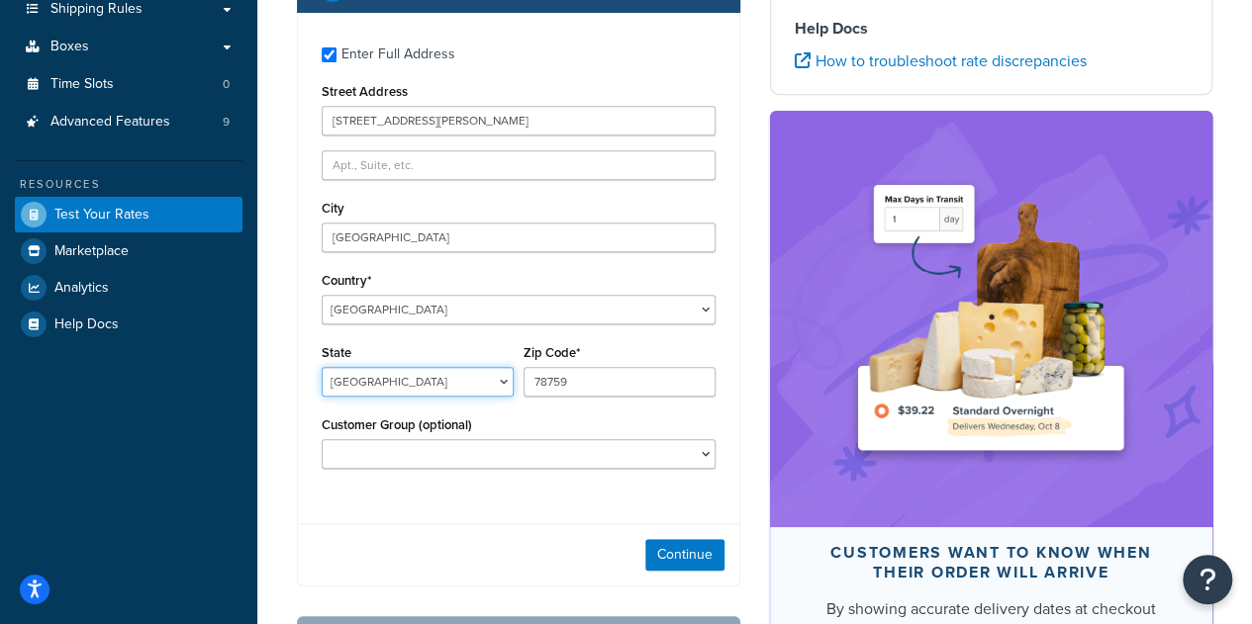
click at [416, 381] on select "[GEOGRAPHIC_DATA] [GEOGRAPHIC_DATA] [GEOGRAPHIC_DATA] [GEOGRAPHIC_DATA] [GEOGRA…" at bounding box center [418, 382] width 192 height 30
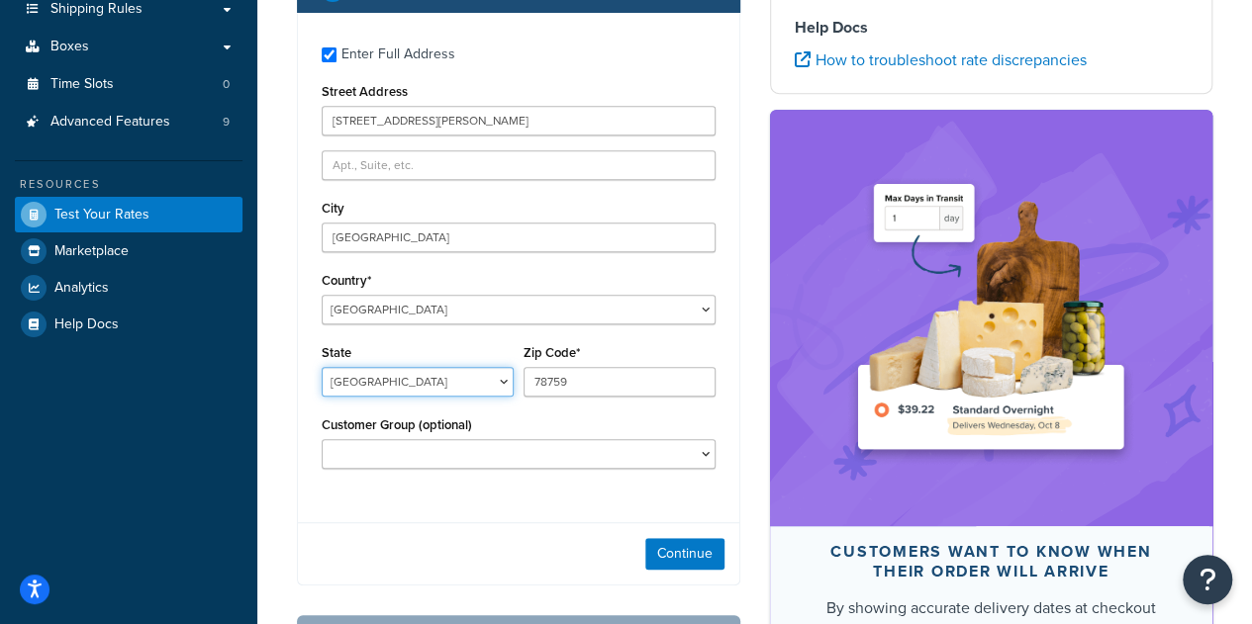
click at [416, 381] on select "[GEOGRAPHIC_DATA] [GEOGRAPHIC_DATA] [GEOGRAPHIC_DATA] [GEOGRAPHIC_DATA] [GEOGRA…" at bounding box center [418, 382] width 192 height 30
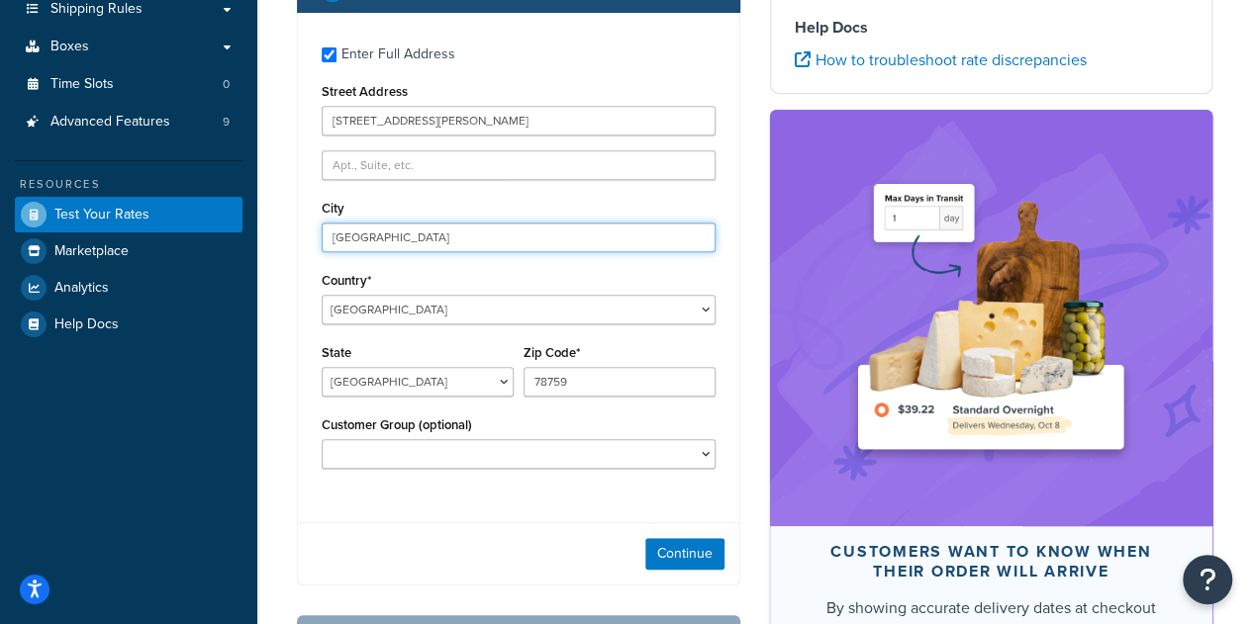
click at [473, 238] on input "[GEOGRAPHIC_DATA]" at bounding box center [519, 238] width 394 height 30
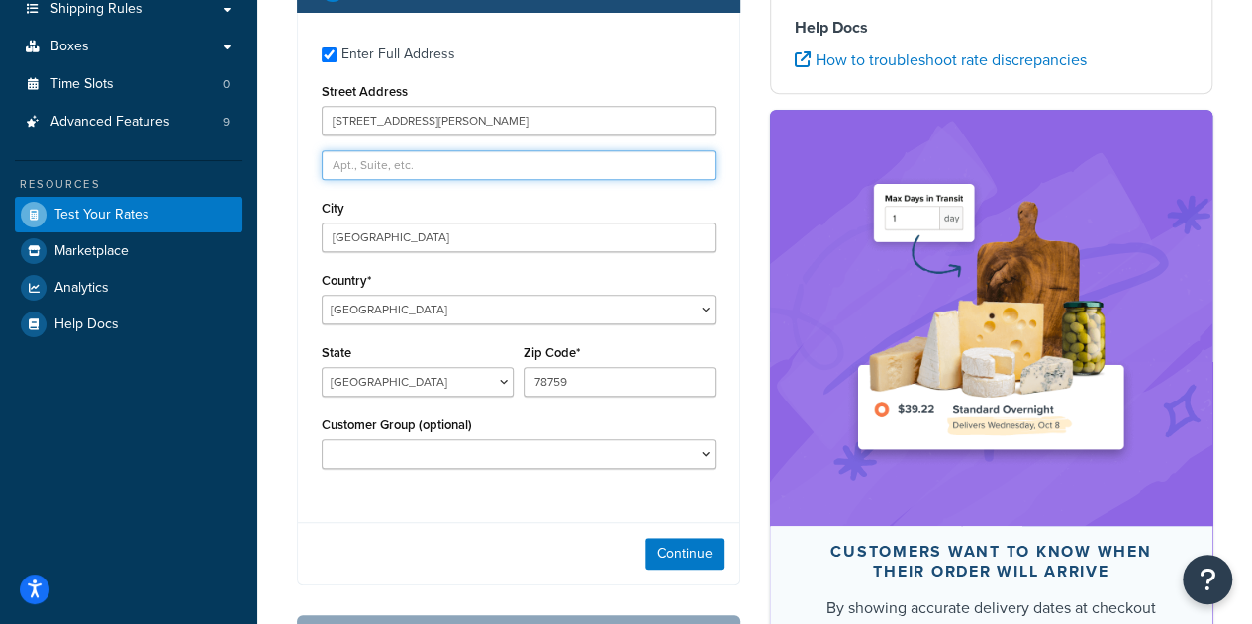
click at [443, 173] on input "text" at bounding box center [519, 165] width 394 height 30
paste input "[STREET_ADDRESS][PERSON_NAME]"
type input "[STREET_ADDRESS][PERSON_NAME]"
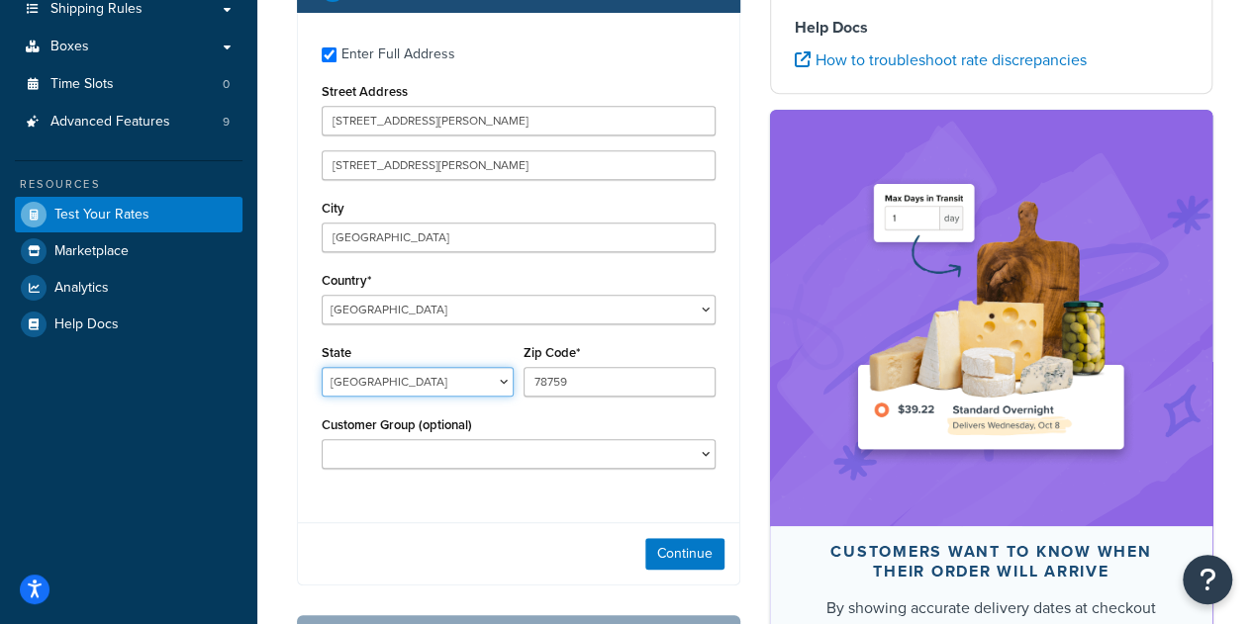
click at [430, 388] on select "[GEOGRAPHIC_DATA] [GEOGRAPHIC_DATA] [GEOGRAPHIC_DATA] [GEOGRAPHIC_DATA] [GEOGRA…" at bounding box center [418, 382] width 192 height 30
select select "[GEOGRAPHIC_DATA]"
click at [322, 367] on select "[GEOGRAPHIC_DATA] [GEOGRAPHIC_DATA] [GEOGRAPHIC_DATA] [GEOGRAPHIC_DATA] [GEOGRA…" at bounding box center [418, 382] width 192 height 30
drag, startPoint x: 584, startPoint y: 387, endPoint x: 521, endPoint y: 385, distance: 62.4
click at [521, 385] on div "Zip Code* 78759" at bounding box center [619, 375] width 202 height 72
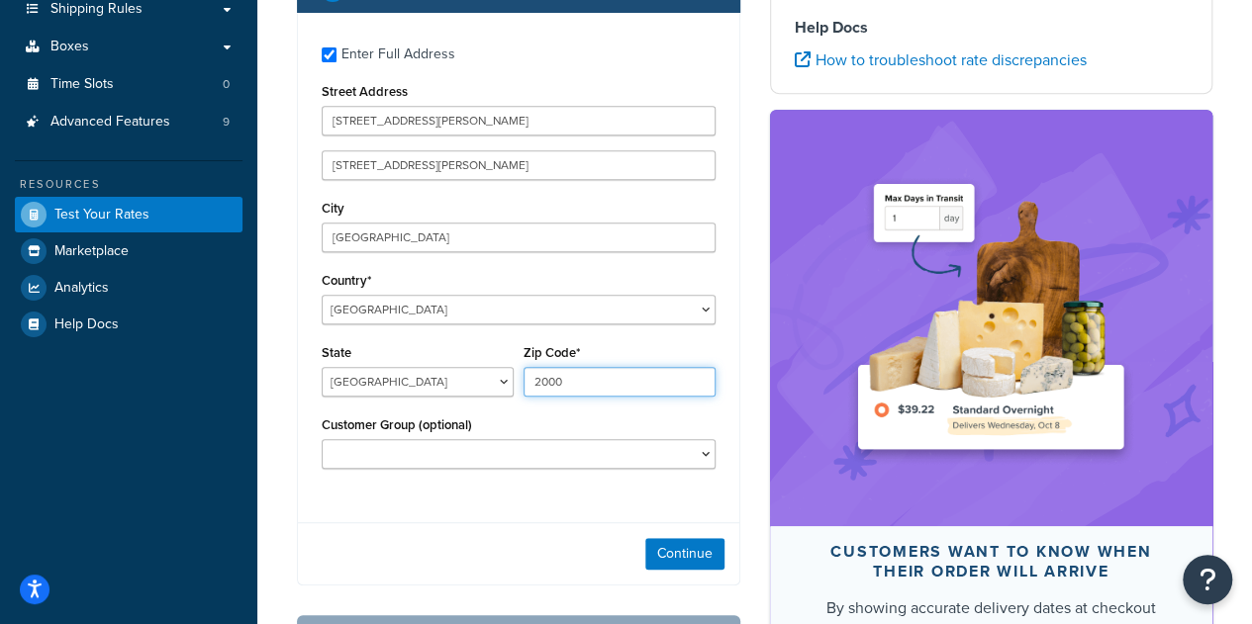
type input "2000"
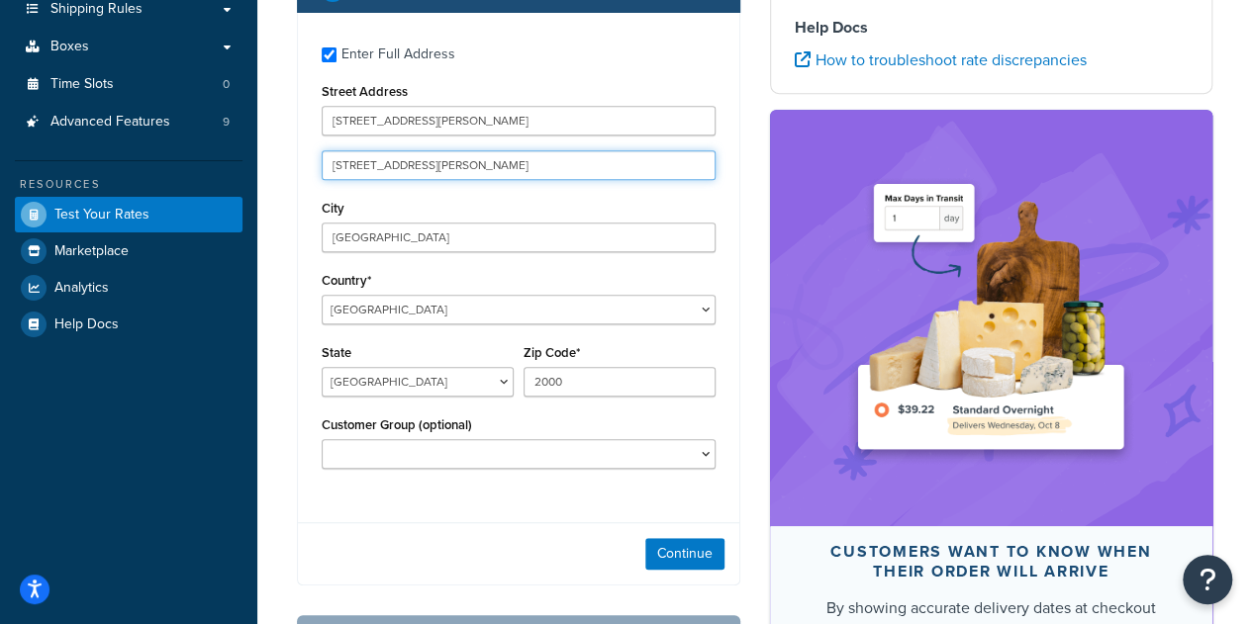
drag, startPoint x: 606, startPoint y: 171, endPoint x: 14, endPoint y: 189, distance: 591.9
click at [14, 189] on div "Dashboard Scope: Live Basic Setup Websites 4 Origins 3 Pickup Locations 0 Manag…" at bounding box center [626, 198] width 1252 height 1188
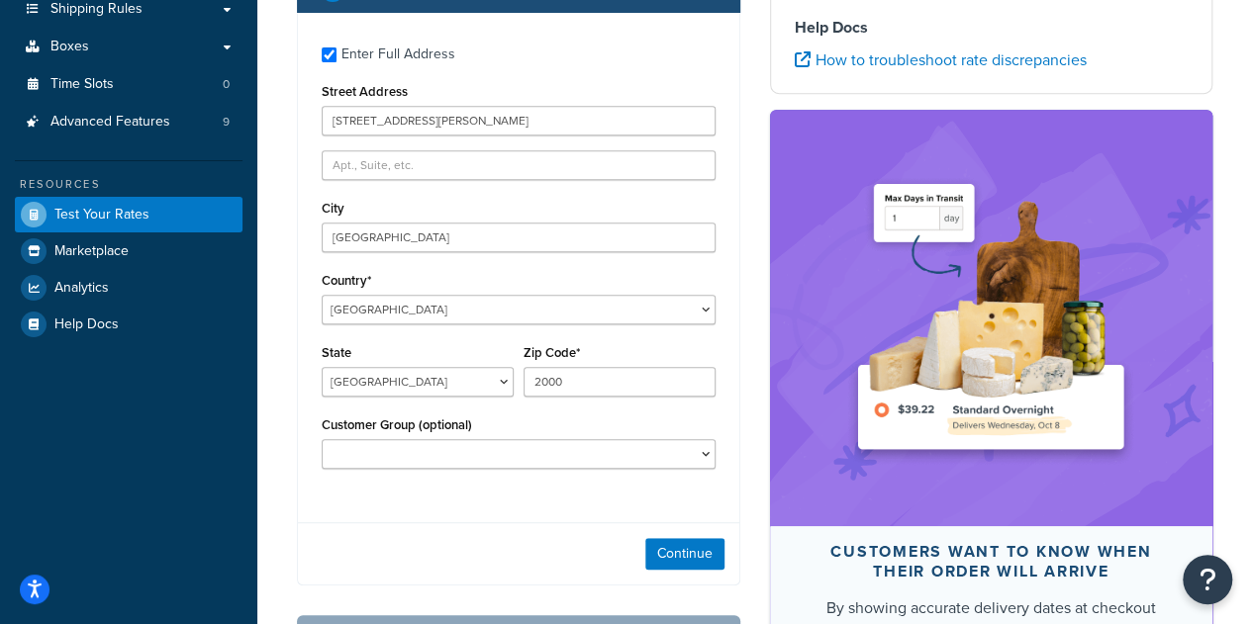
click at [467, 276] on div "Country* [GEOGRAPHIC_DATA] [GEOGRAPHIC_DATA] [GEOGRAPHIC_DATA] [GEOGRAPHIC_DATA…" at bounding box center [519, 295] width 394 height 57
click at [688, 554] on button "Continue" at bounding box center [684, 554] width 79 height 32
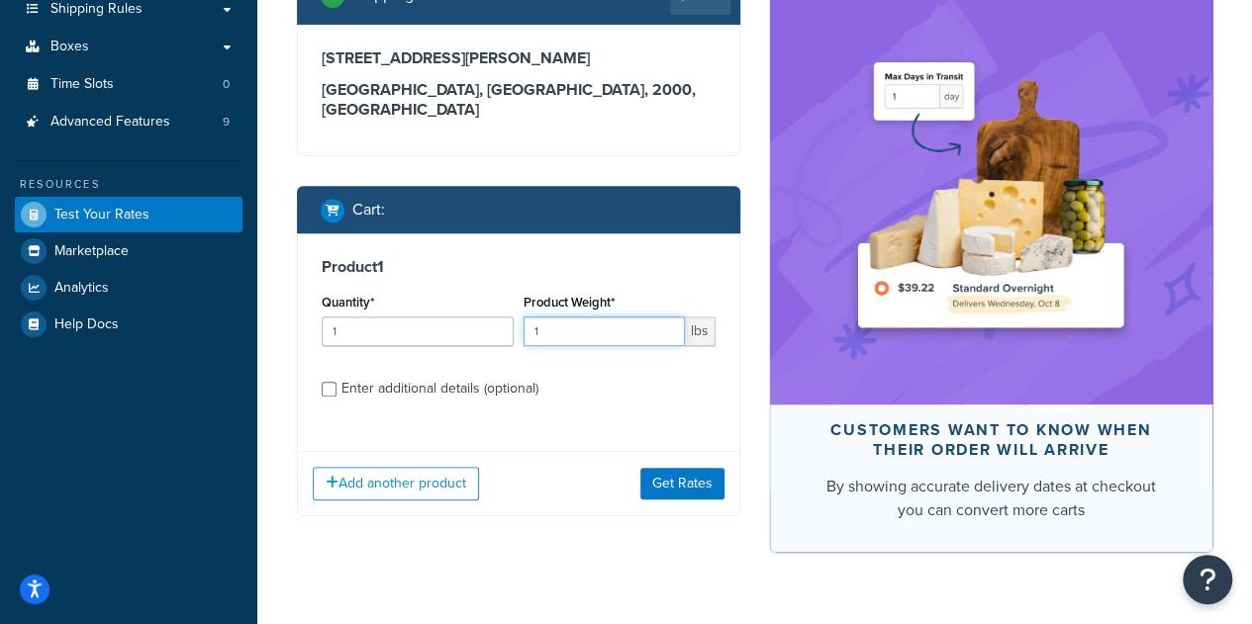
click at [557, 317] on input "1" at bounding box center [603, 332] width 161 height 30
drag, startPoint x: 557, startPoint y: 316, endPoint x: 506, endPoint y: 307, distance: 52.2
click at [506, 307] on div "Quantity* 1 Product Weight* 10 lbs" at bounding box center [519, 325] width 404 height 72
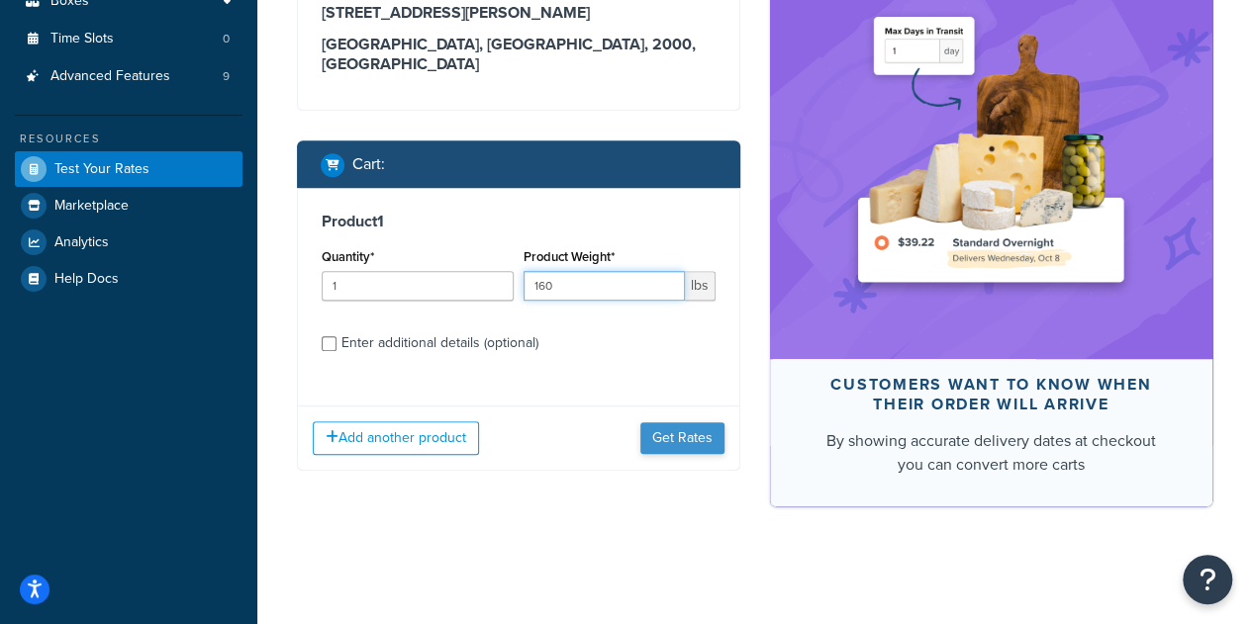
type input "160"
click at [665, 422] on button "Get Rates" at bounding box center [682, 438] width 84 height 32
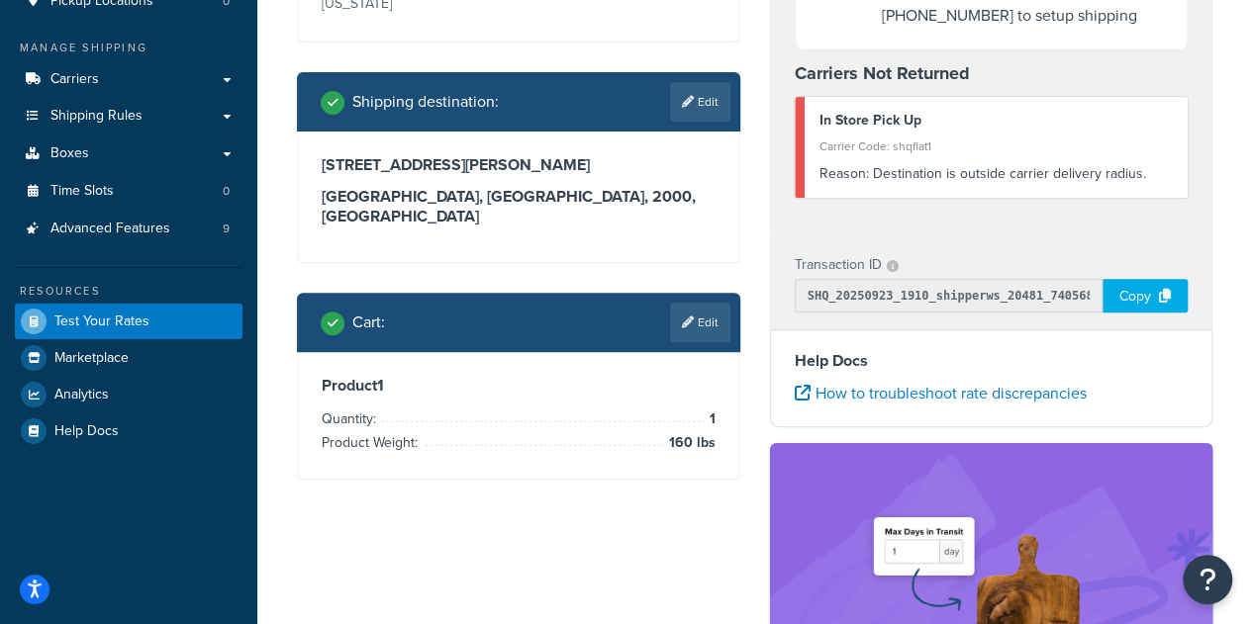
scroll to position [243, 0]
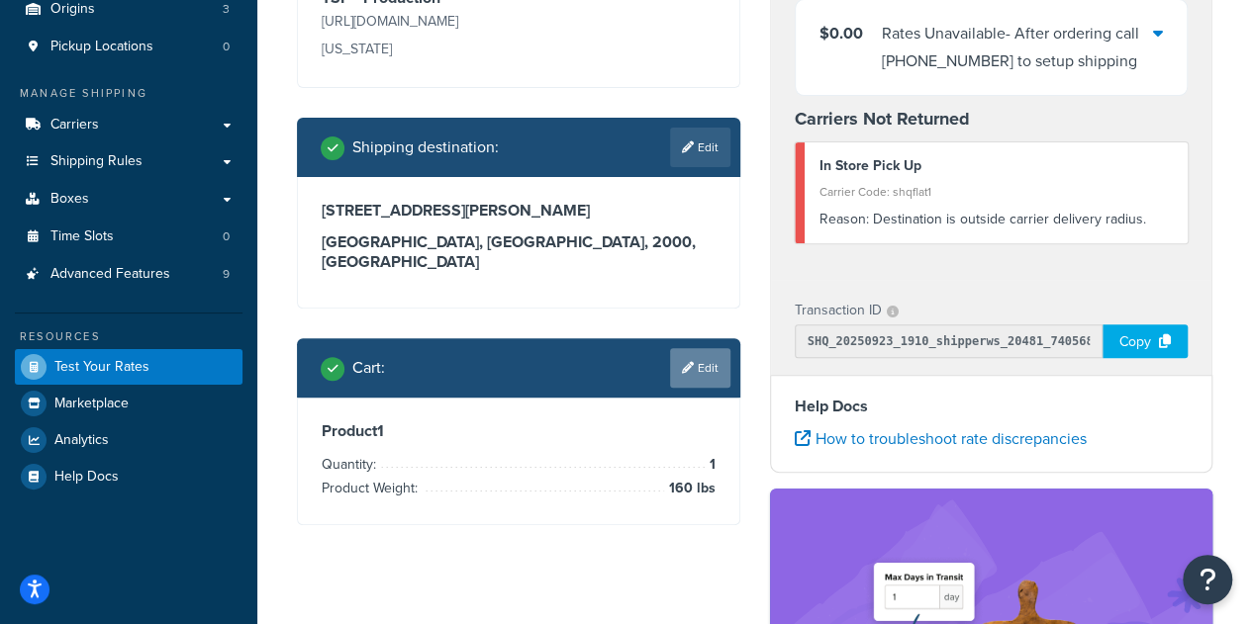
click at [706, 348] on link "Edit" at bounding box center [700, 368] width 60 height 40
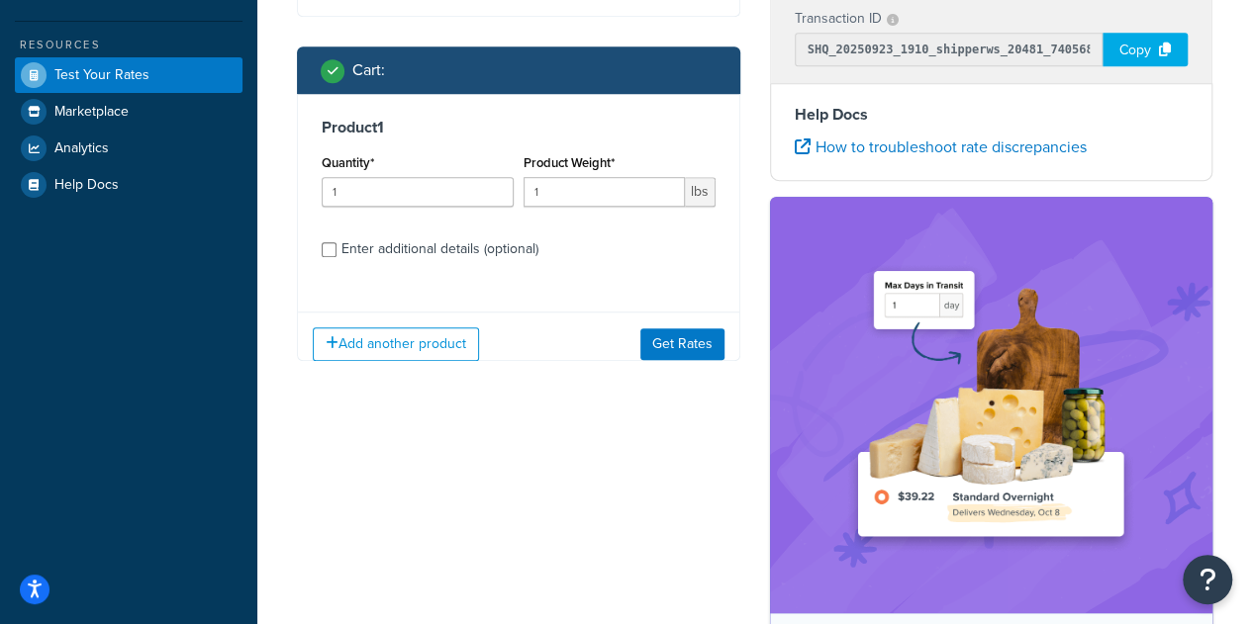
scroll to position [540, 0]
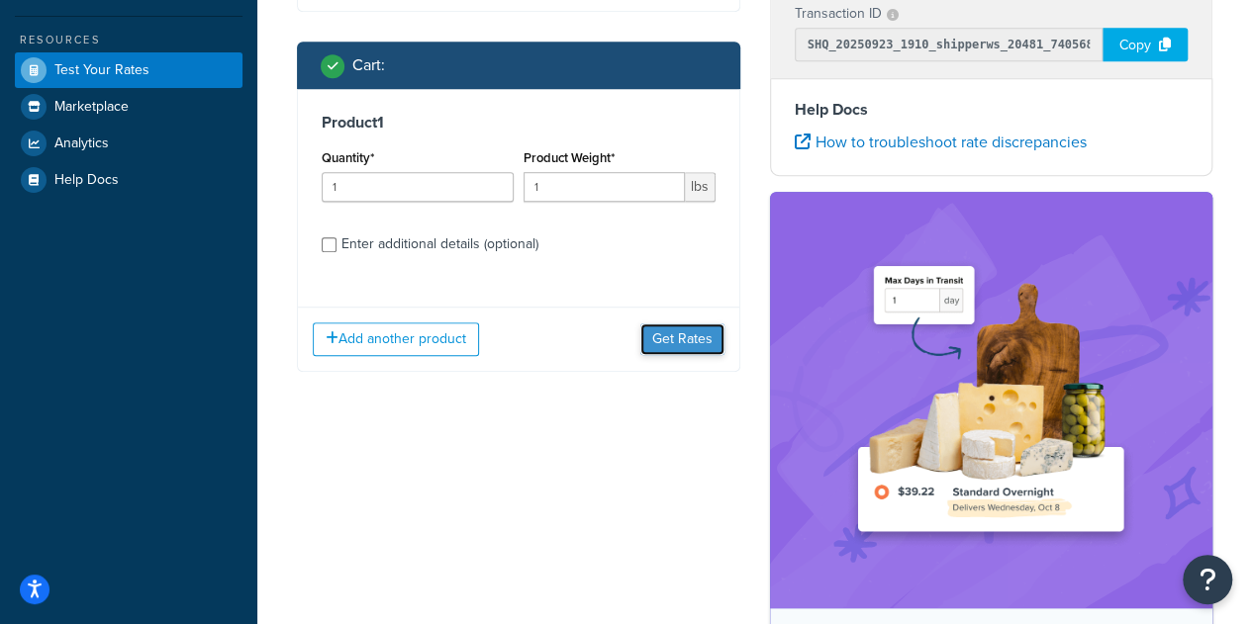
click at [688, 324] on button "Get Rates" at bounding box center [682, 340] width 84 height 32
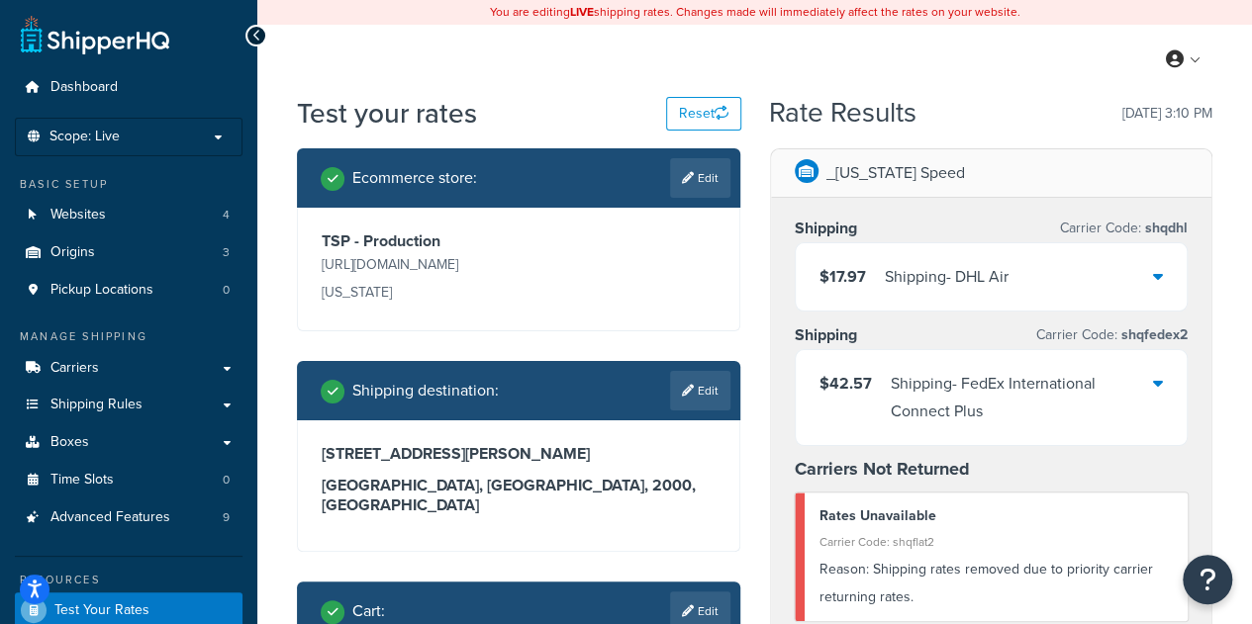
scroll to position [297, 0]
